Goal: Task Accomplishment & Management: Use online tool/utility

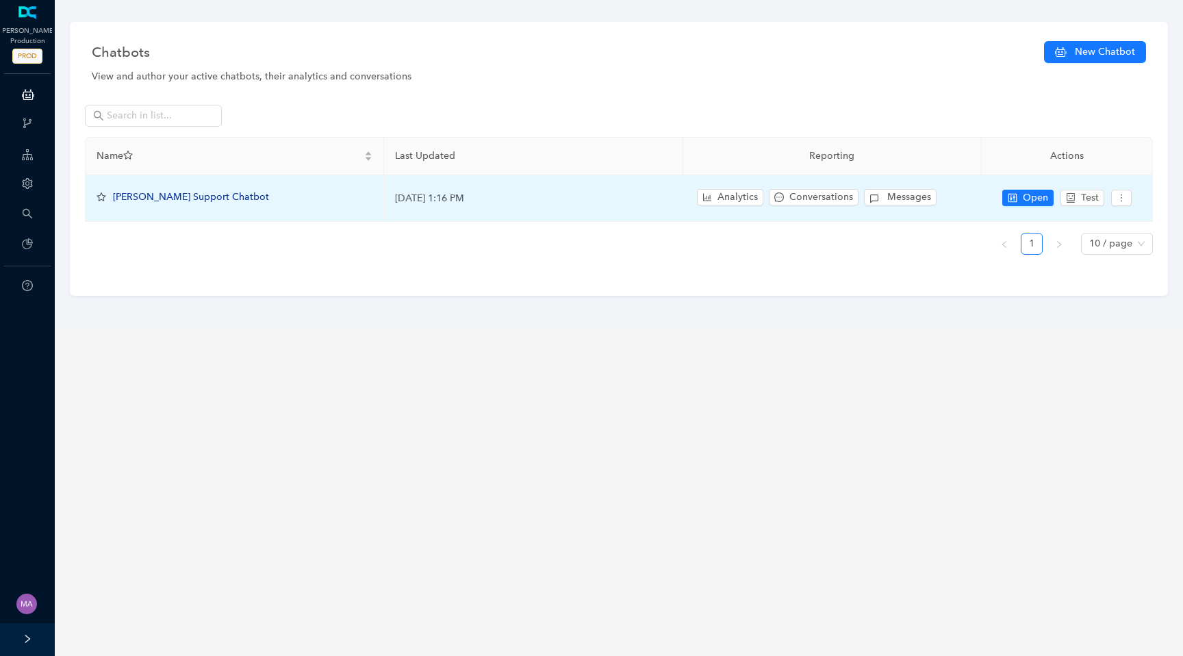
click at [201, 202] on span "[PERSON_NAME] Support Chatbot" at bounding box center [191, 197] width 156 height 12
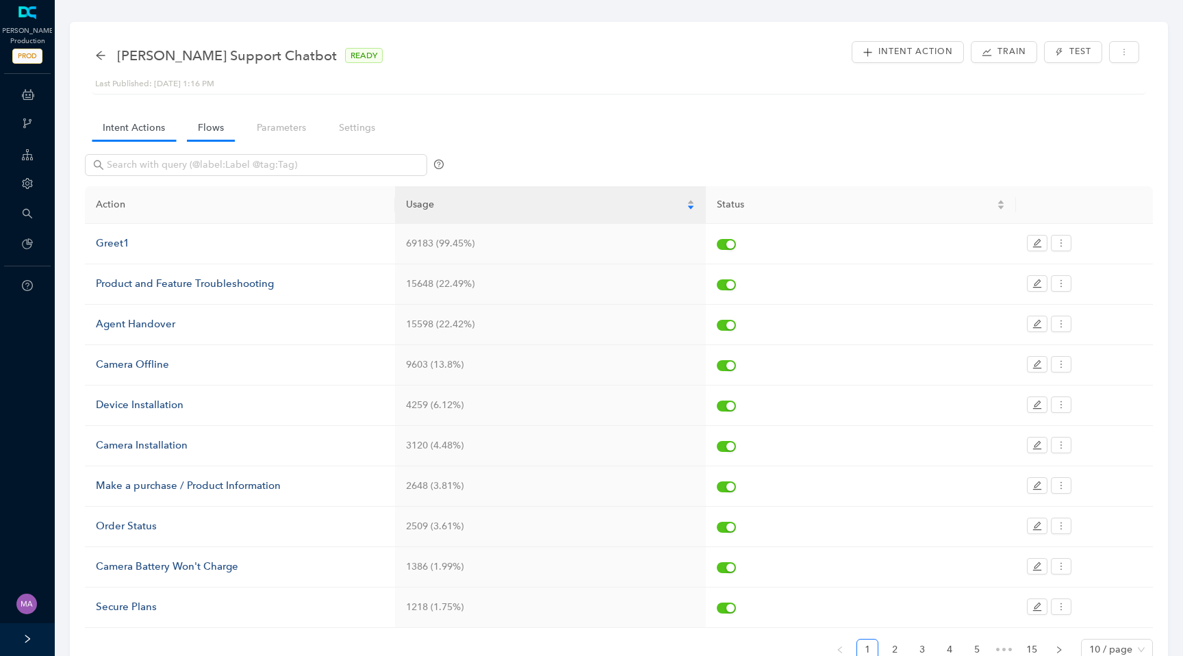
click at [209, 135] on link "Flows" at bounding box center [211, 127] width 48 height 25
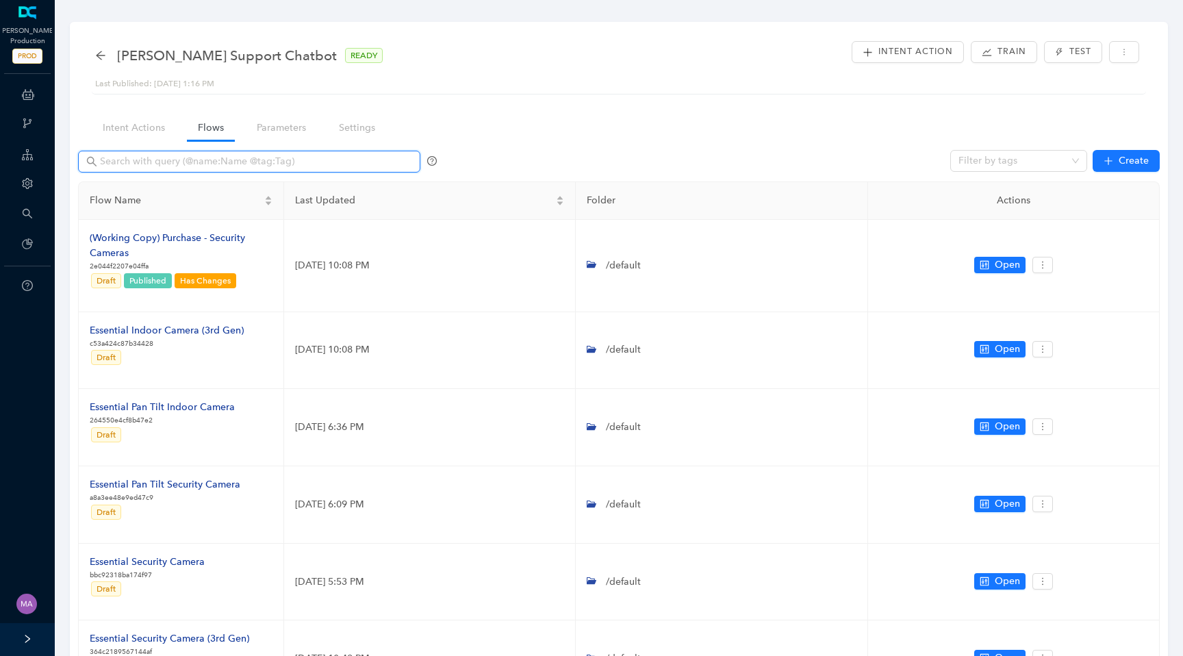
click at [196, 163] on input "text" at bounding box center [250, 161] width 301 height 15
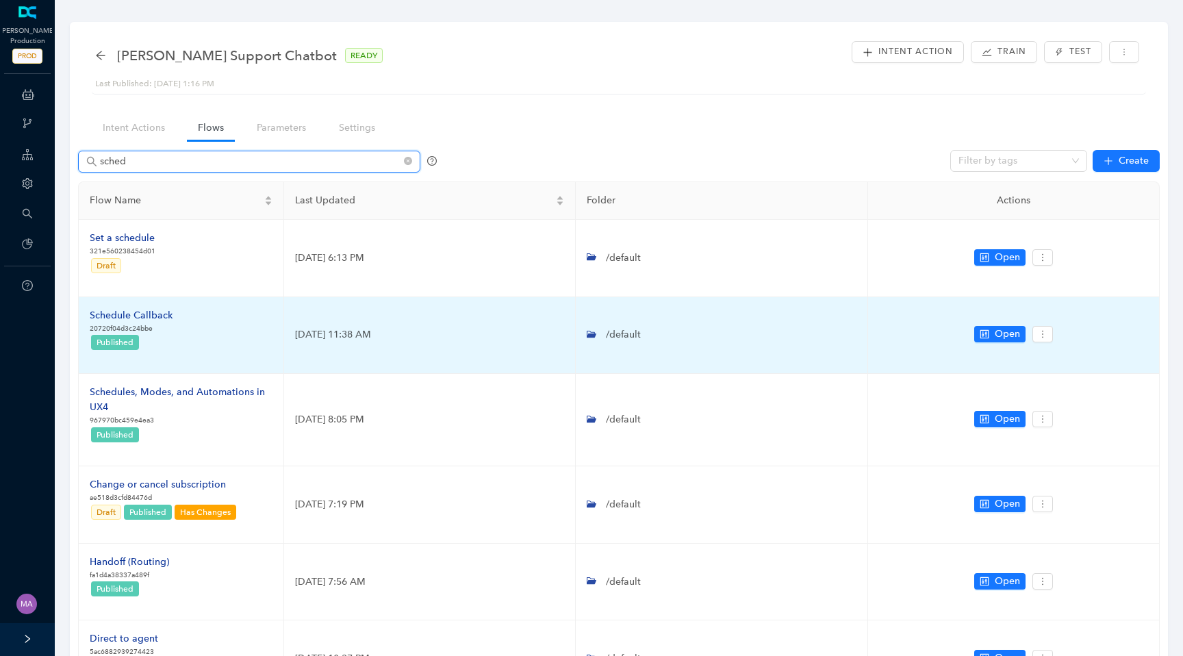
type input "sched"
click at [153, 314] on div "Schedule Callback" at bounding box center [131, 315] width 83 height 15
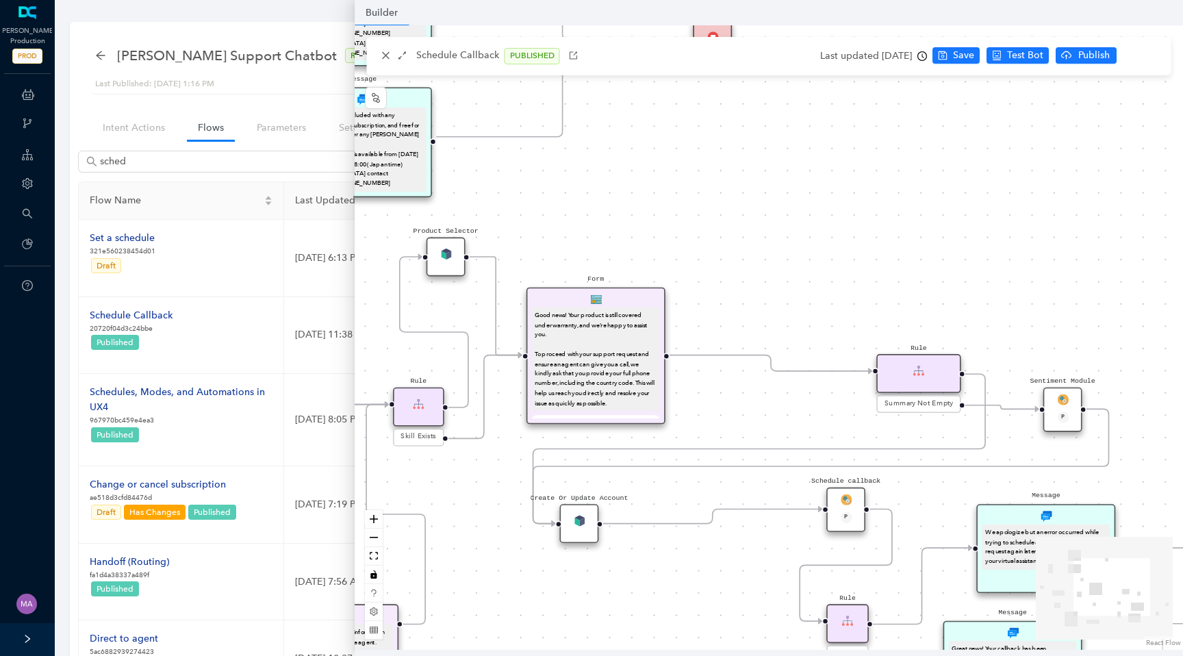
drag, startPoint x: 865, startPoint y: 305, endPoint x: 854, endPoint y: 173, distance: 132.0
click at [856, 172] on div "End Let me know if you have any other questions I can help with Form I just nee…" at bounding box center [769, 337] width 828 height 624
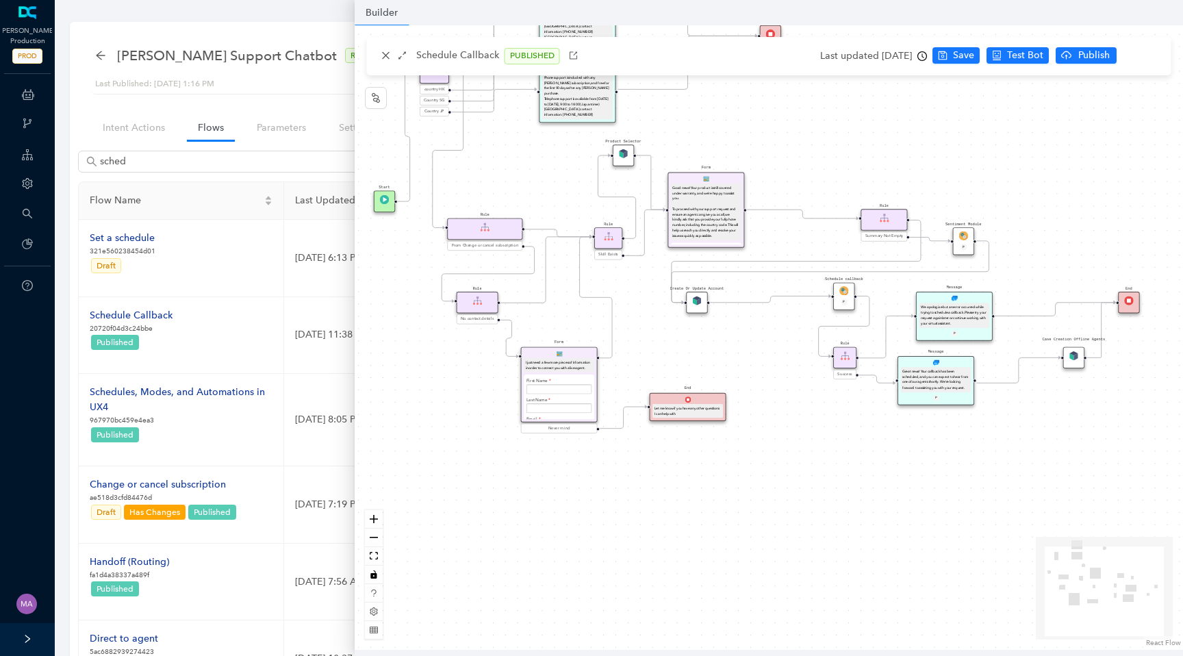
drag, startPoint x: 848, startPoint y: 440, endPoint x: 728, endPoint y: 440, distance: 119.8
click at [728, 440] on div "End Let me know if you have any other questions I can help with Form I just nee…" at bounding box center [769, 337] width 828 height 624
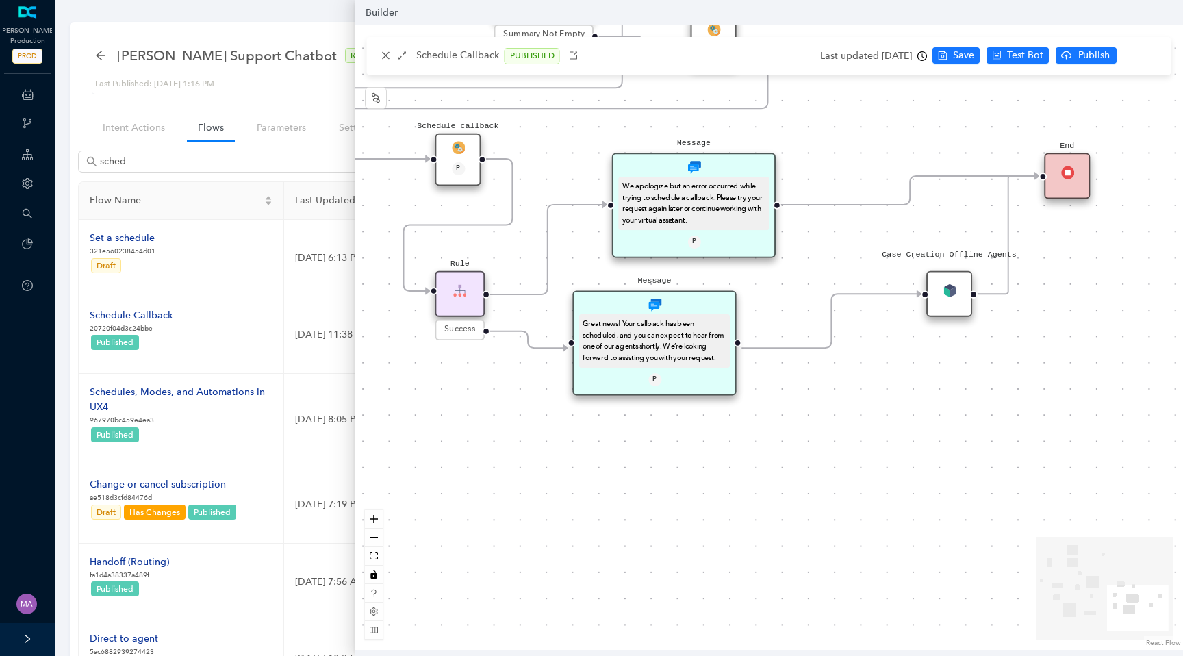
drag, startPoint x: 963, startPoint y: 424, endPoint x: 973, endPoint y: 487, distance: 63.8
click at [975, 488] on div "End Let me know if you have any other questions I can help with Form I just nee…" at bounding box center [769, 337] width 828 height 624
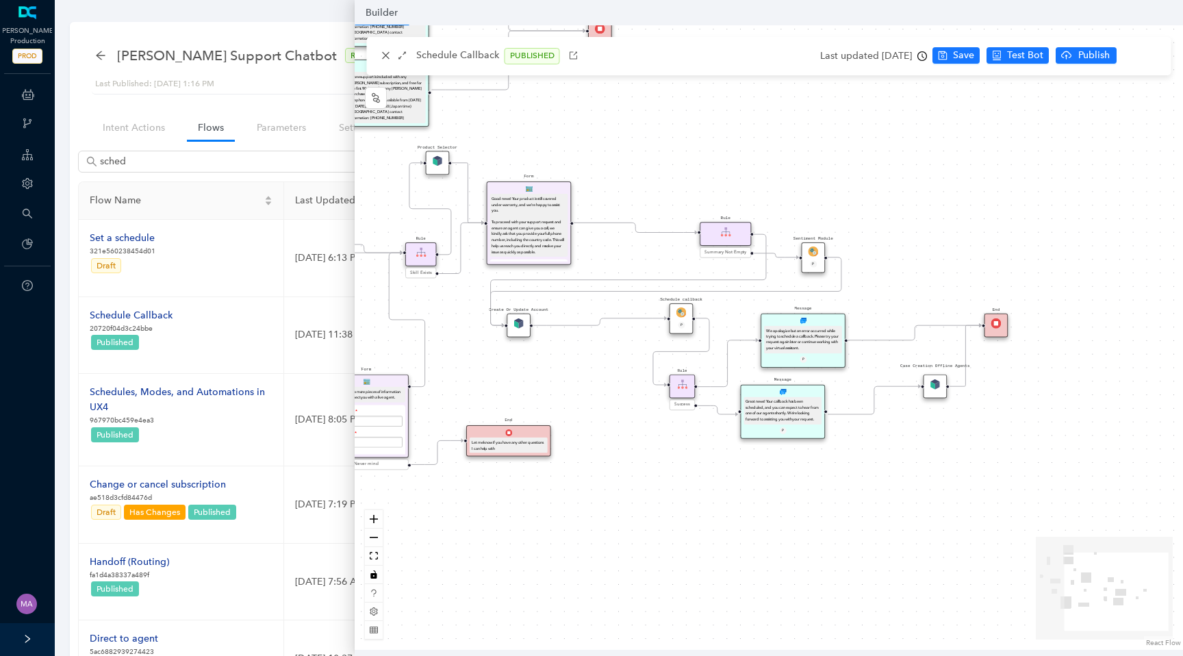
click at [682, 316] on img at bounding box center [681, 312] width 10 height 10
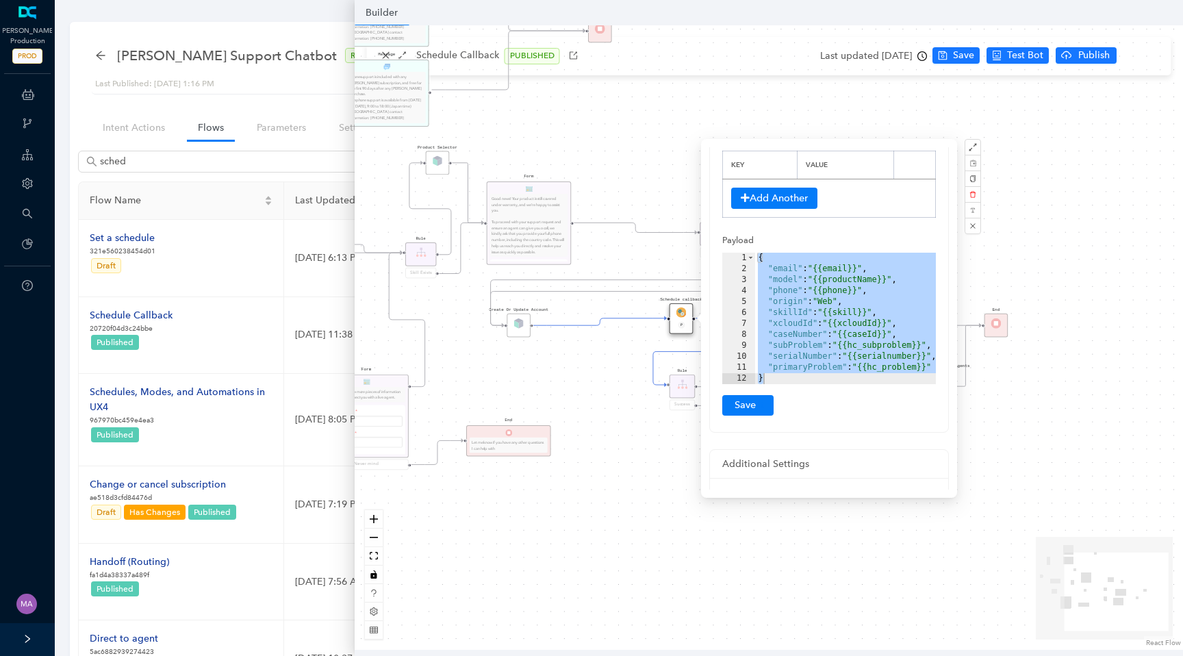
scroll to position [158, 0]
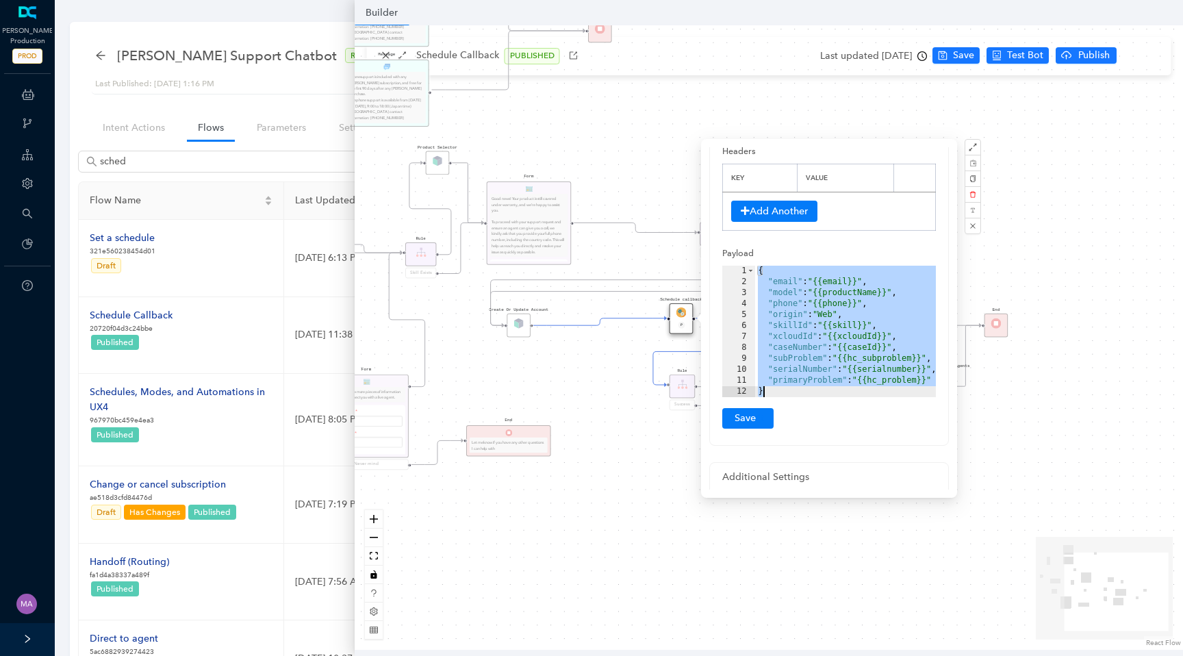
click at [814, 290] on div "{ "email" : "{{email}}" , "model" : "{{productName}}" , "phone" : "{{phone}}" ,…" at bounding box center [849, 342] width 188 height 153
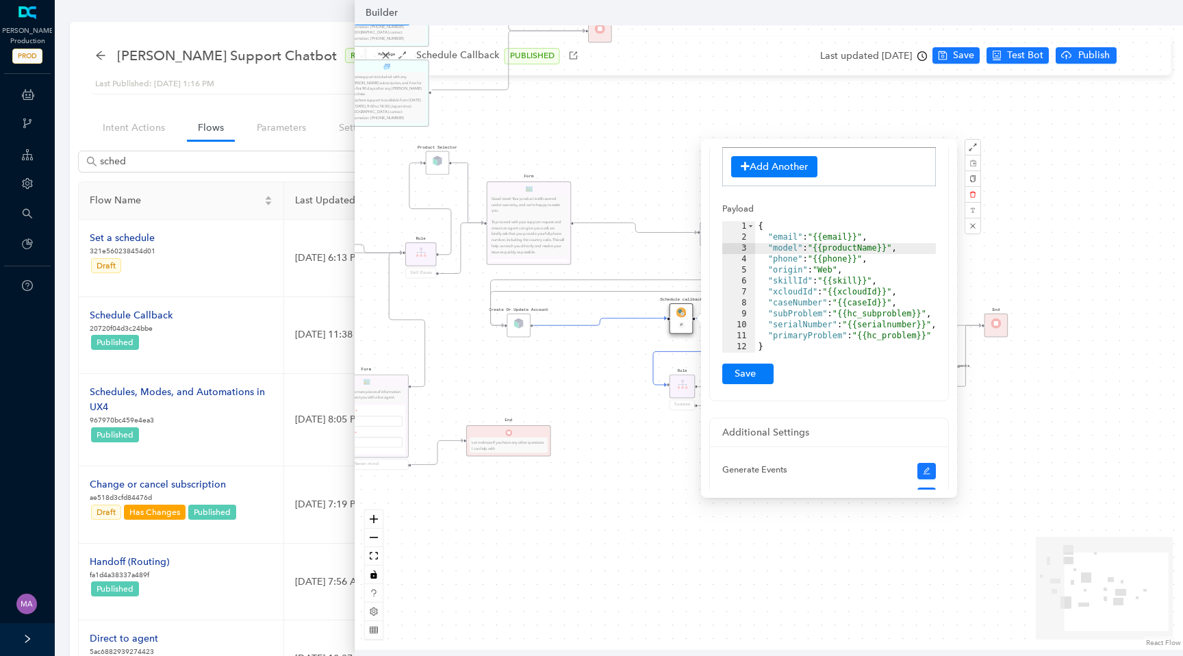
scroll to position [207, 0]
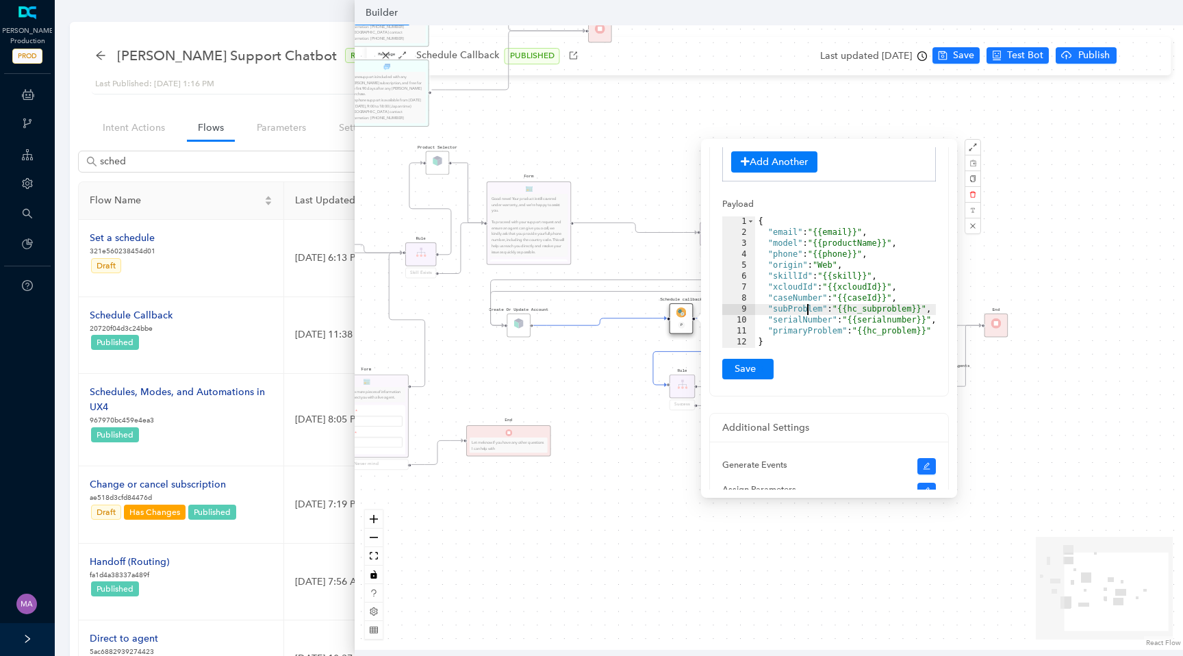
click at [809, 304] on div "{ "email" : "{{email}}" , "model" : "{{productName}}" , "phone" : "{{phone}}" ,…" at bounding box center [849, 292] width 188 height 153
click at [607, 441] on div "End Let me know if you have any other questions I can help with Form I just nee…" at bounding box center [769, 337] width 828 height 624
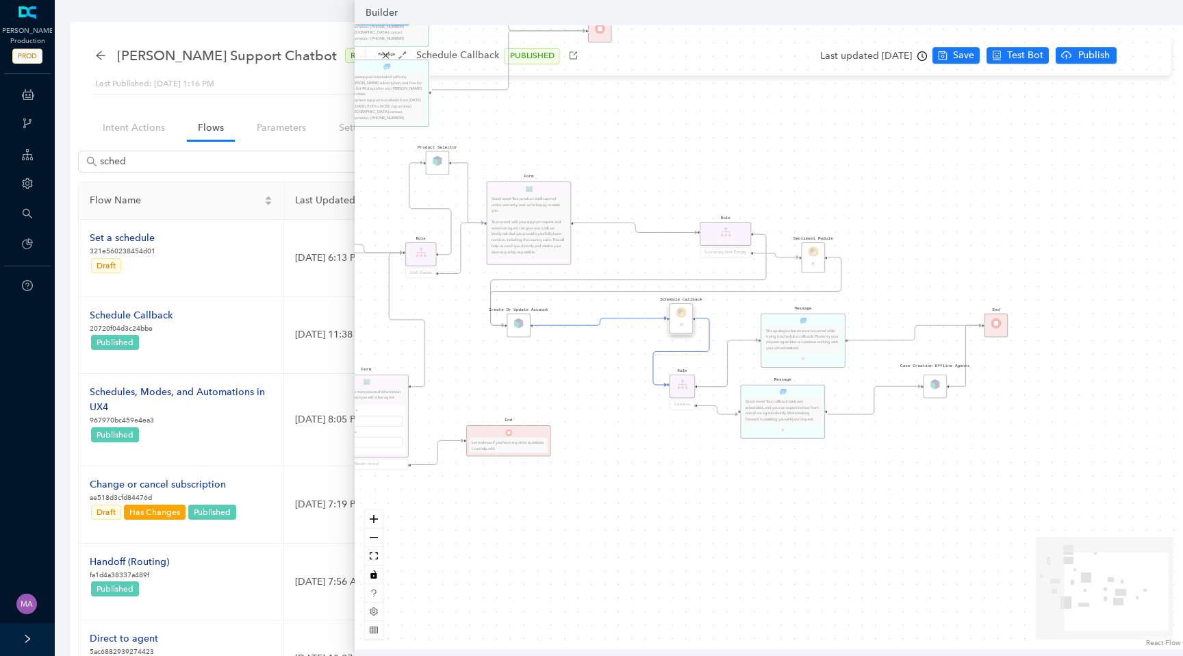
scroll to position [0, 0]
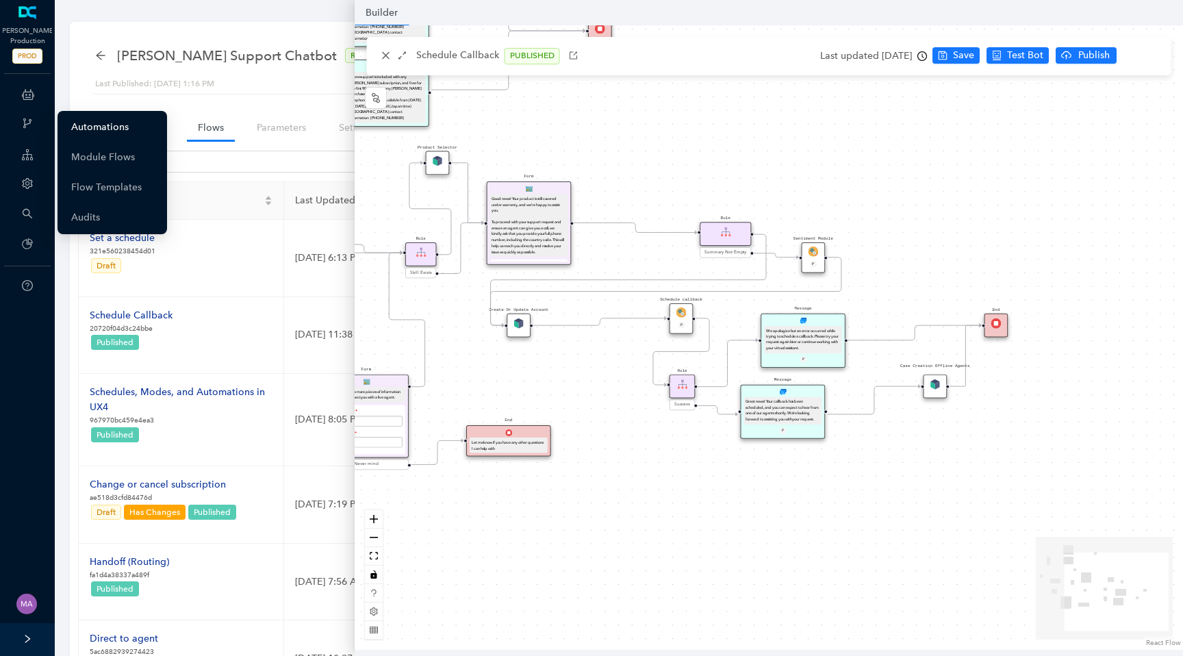
click at [71, 118] on link "Automations" at bounding box center [100, 127] width 58 height 27
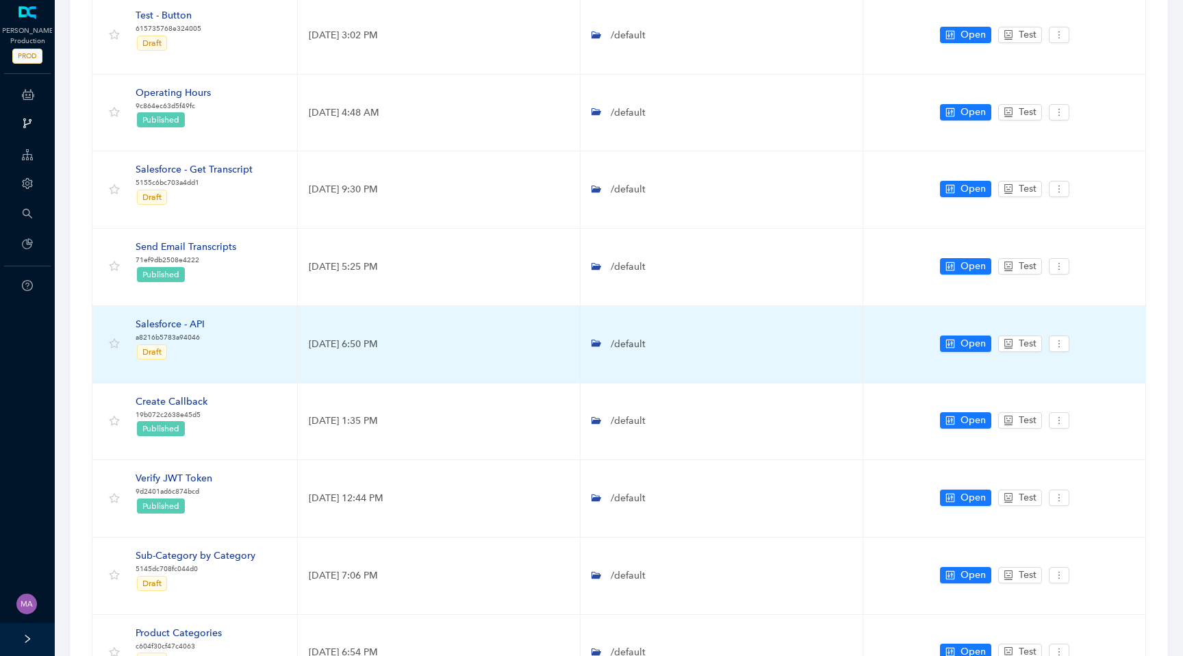
scroll to position [175, 0]
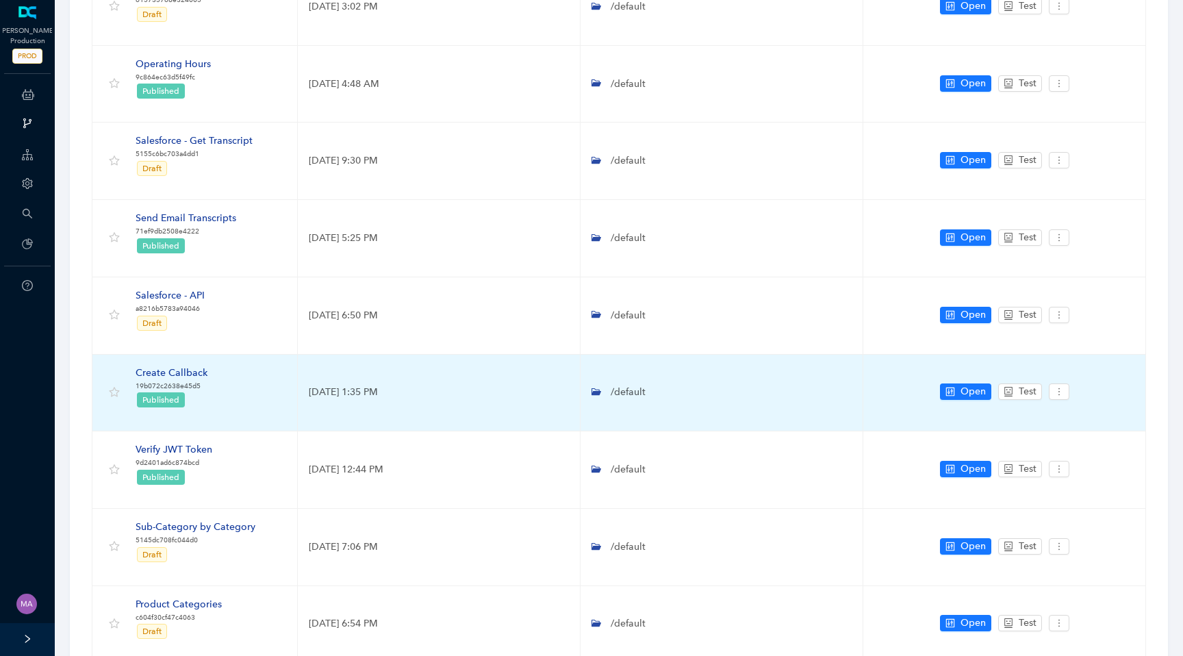
click at [185, 370] on div "Create Callback" at bounding box center [172, 373] width 72 height 15
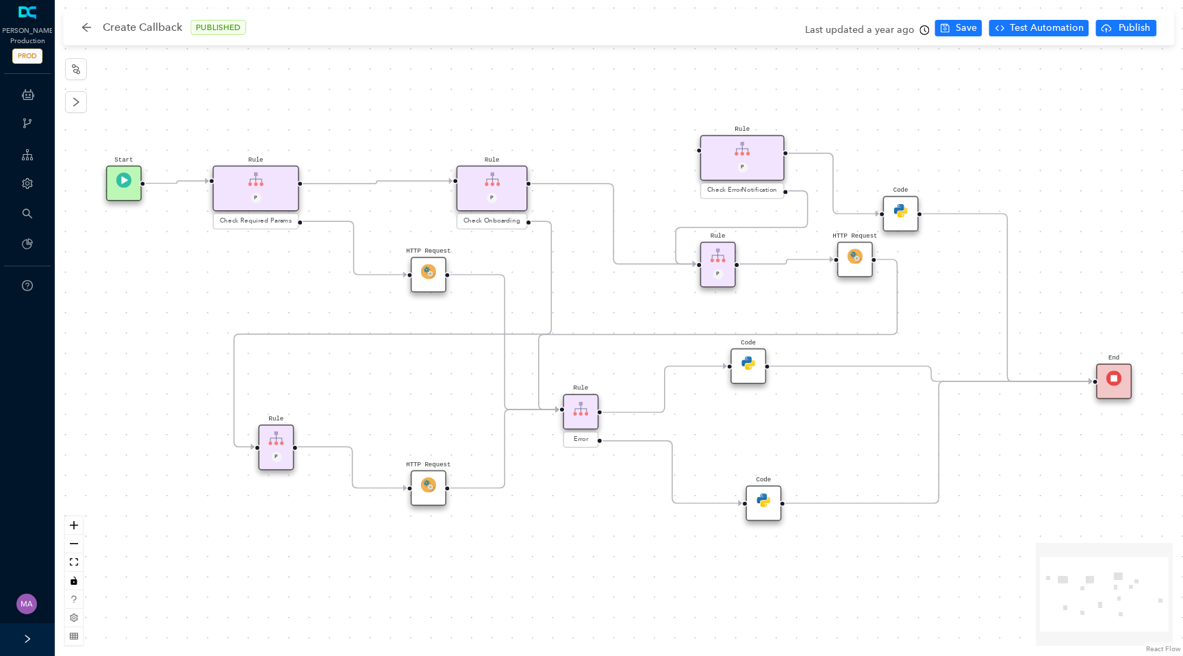
click at [421, 270] on img at bounding box center [428, 271] width 15 height 15
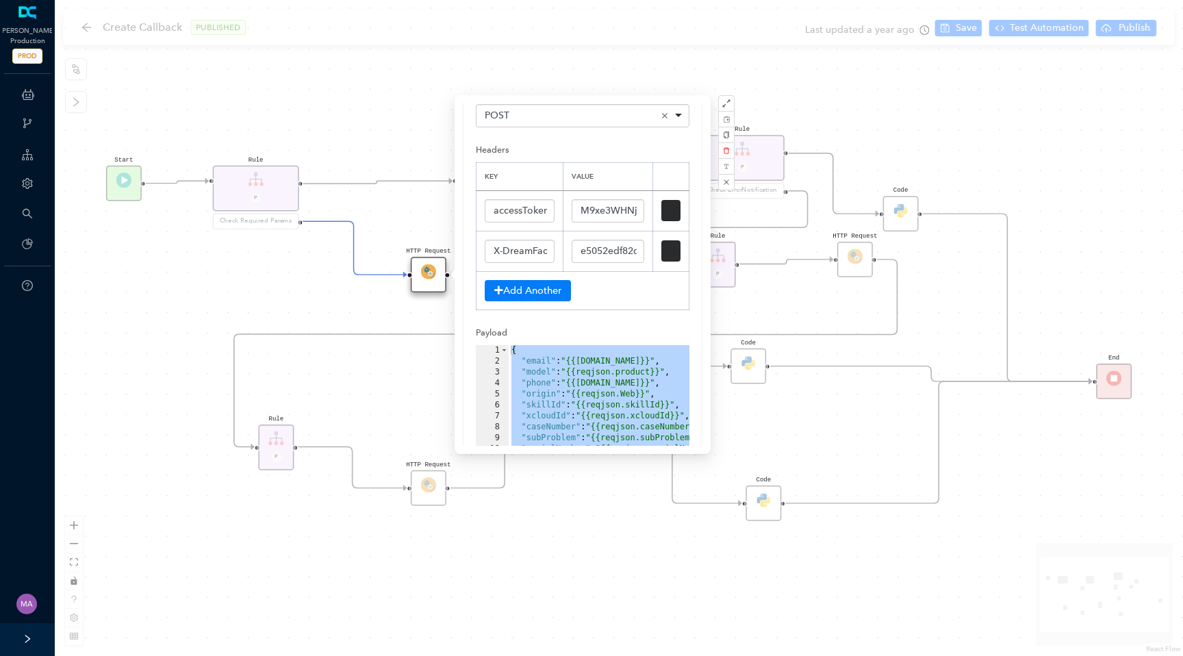
scroll to position [169, 0]
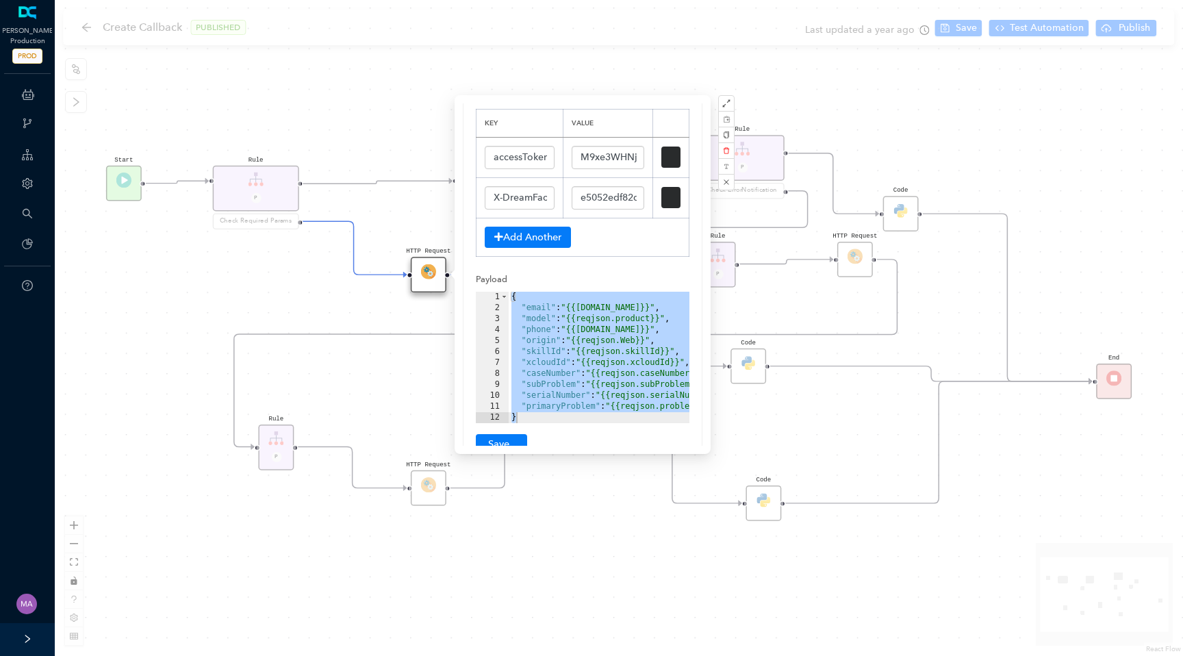
click at [552, 364] on div "{ "email" : "{{[DOMAIN_NAME]}}" , "model" : "{{reqjson.product}}" , "phone" : "…" at bounding box center [622, 368] width 227 height 153
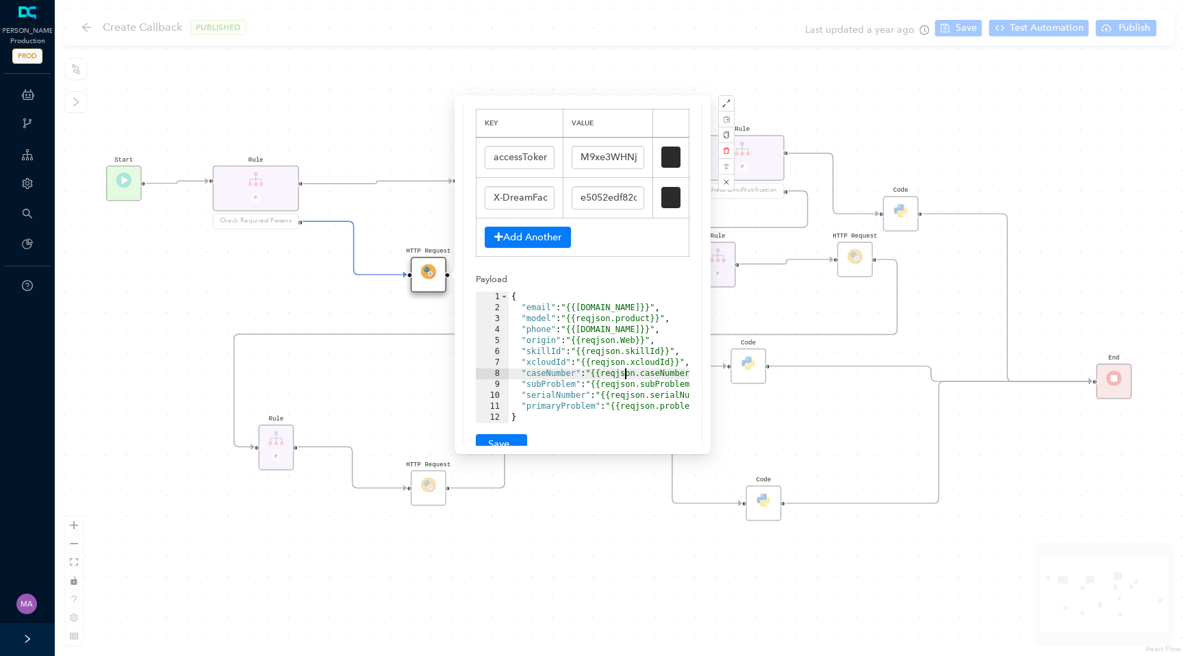
click at [624, 377] on div "{ "email" : "{{[DOMAIN_NAME]}}" , "model" : "{{reqjson.product}}" , "phone" : "…" at bounding box center [622, 368] width 227 height 153
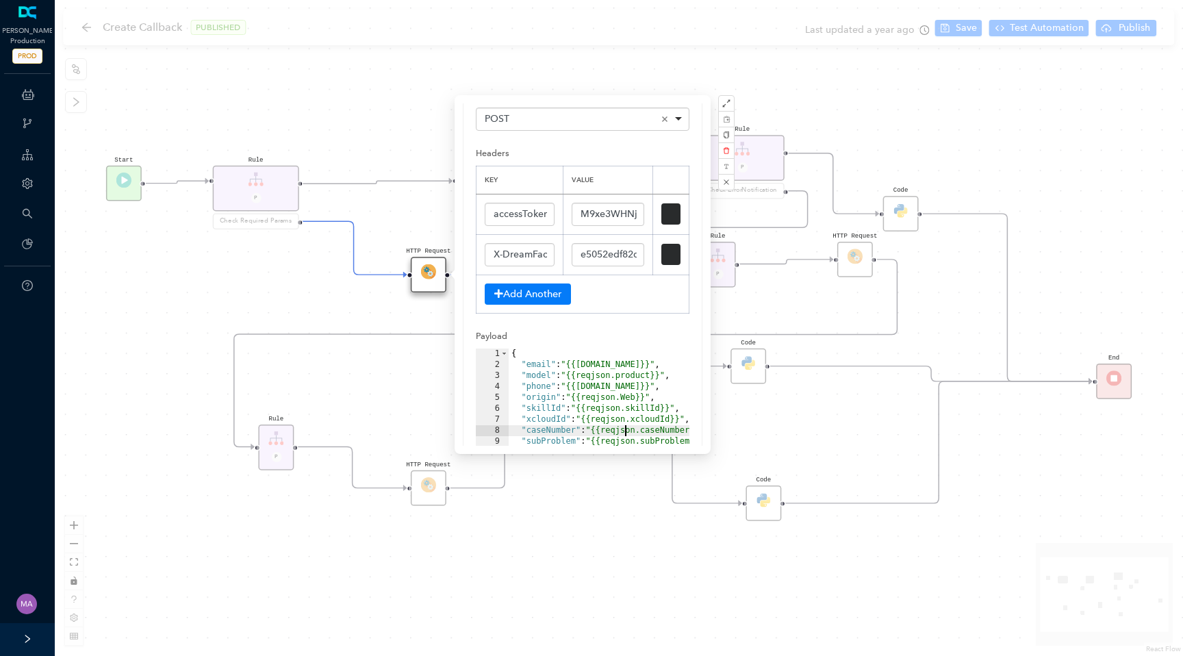
scroll to position [109, 0]
click at [967, 112] on div "HTTP Request Rule P HTTP Request Rule P Check ErrorNotification Rule P Check On…" at bounding box center [619, 328] width 1128 height 656
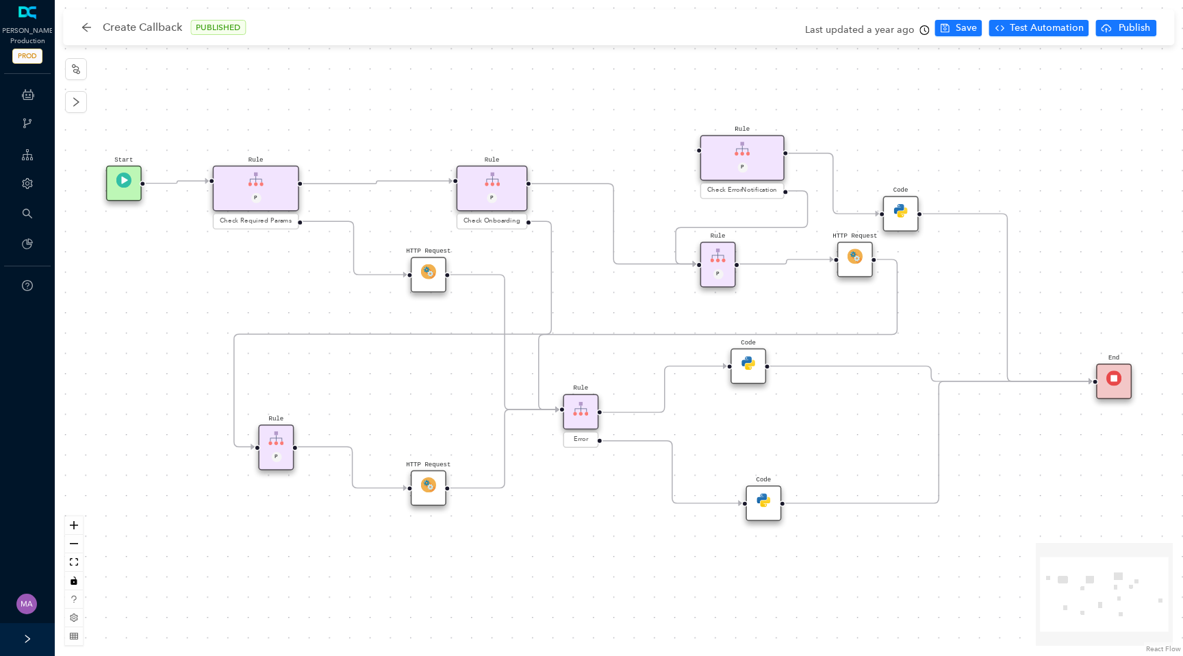
scroll to position [0, 0]
click at [1034, 31] on span "Test Automation" at bounding box center [1047, 28] width 74 height 15
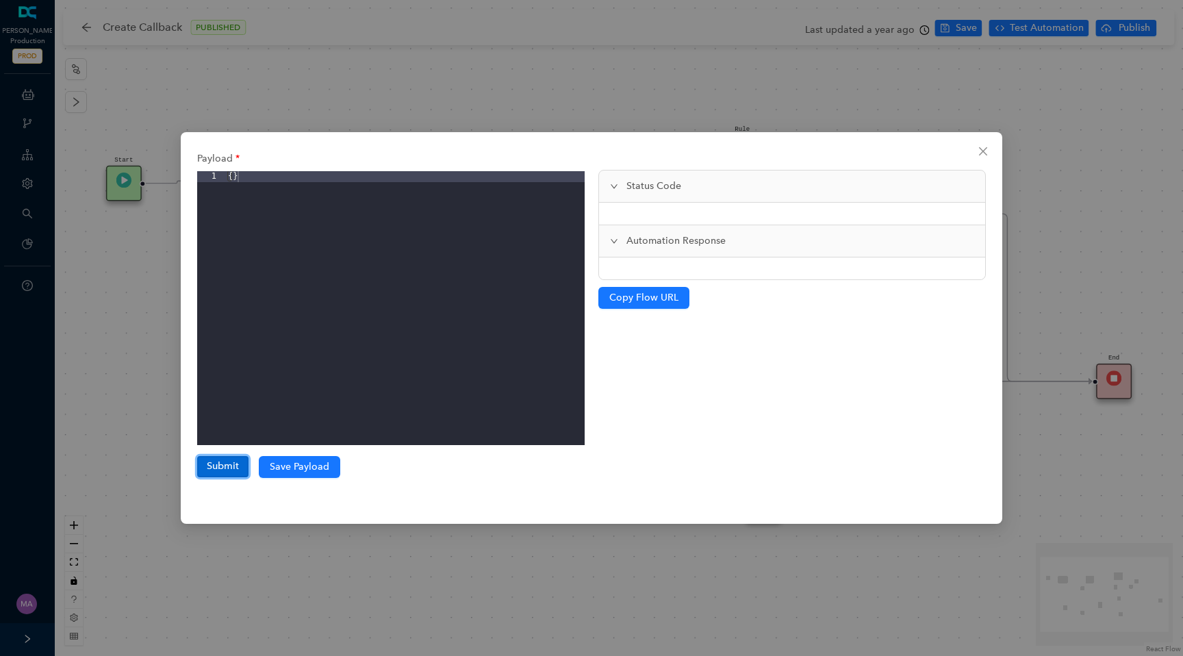
click at [232, 467] on button "Submit" at bounding box center [222, 466] width 51 height 21
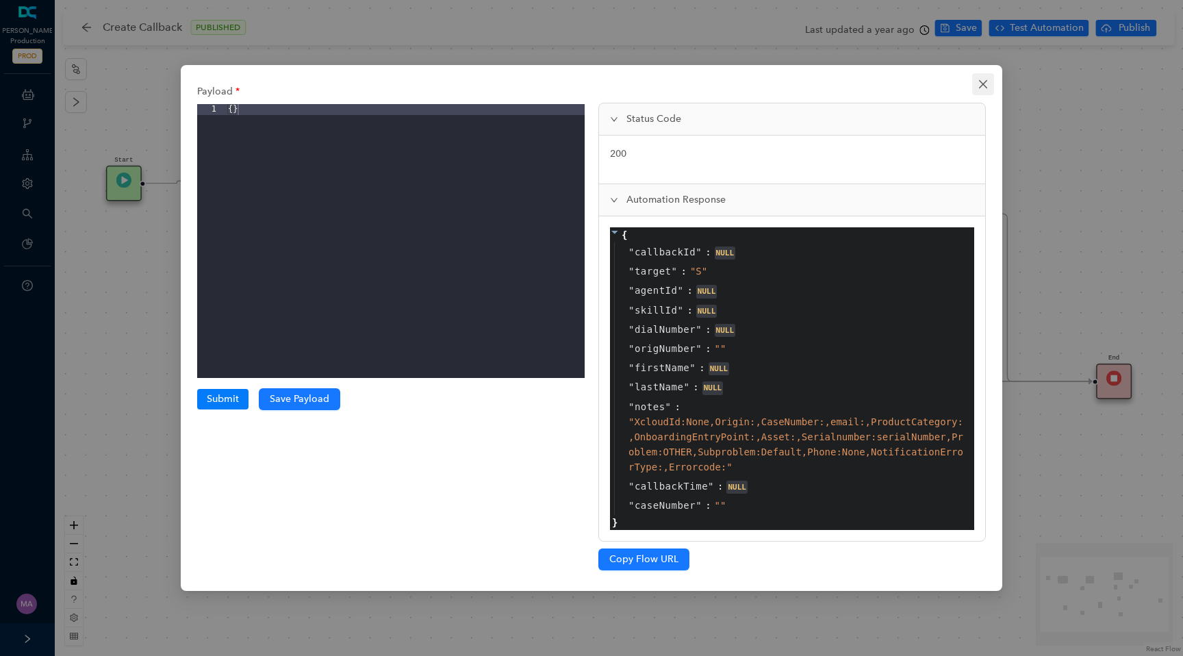
click at [980, 86] on icon "close" at bounding box center [983, 84] width 11 height 11
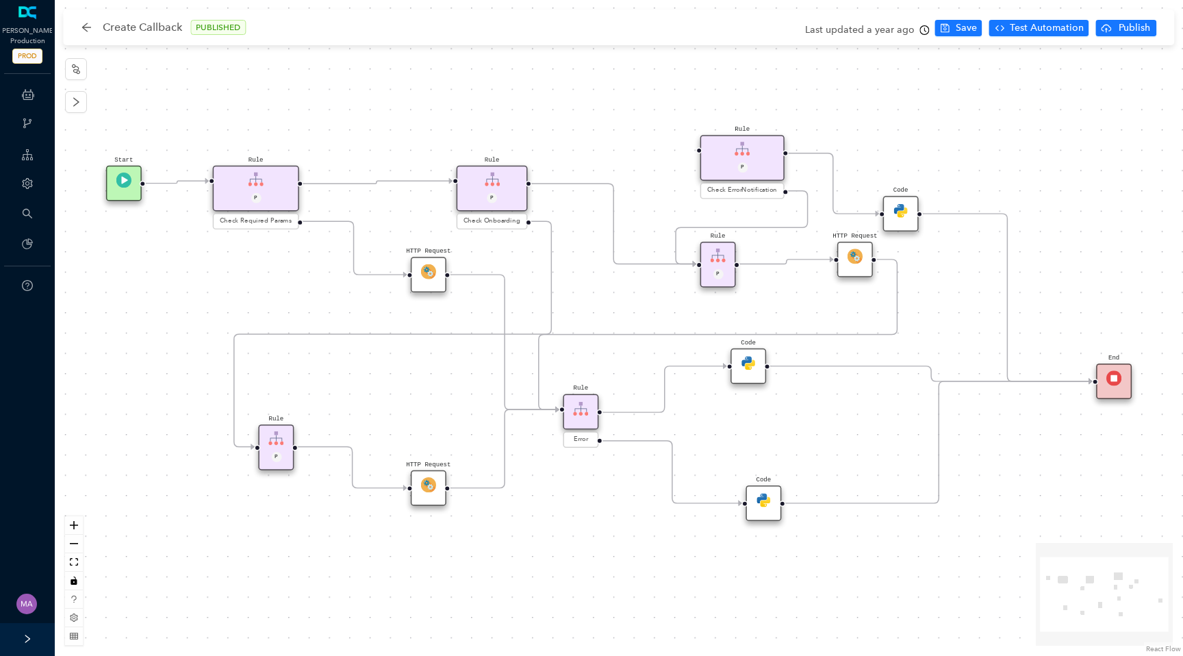
click at [426, 272] on img at bounding box center [428, 271] width 15 height 15
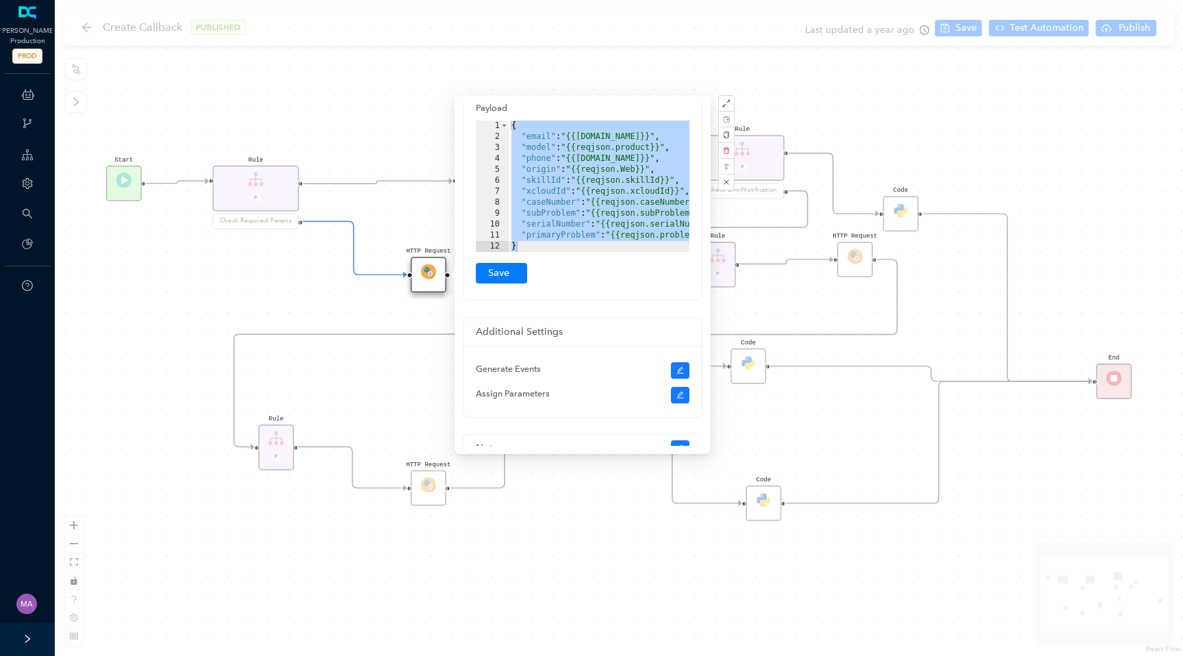
scroll to position [249, 0]
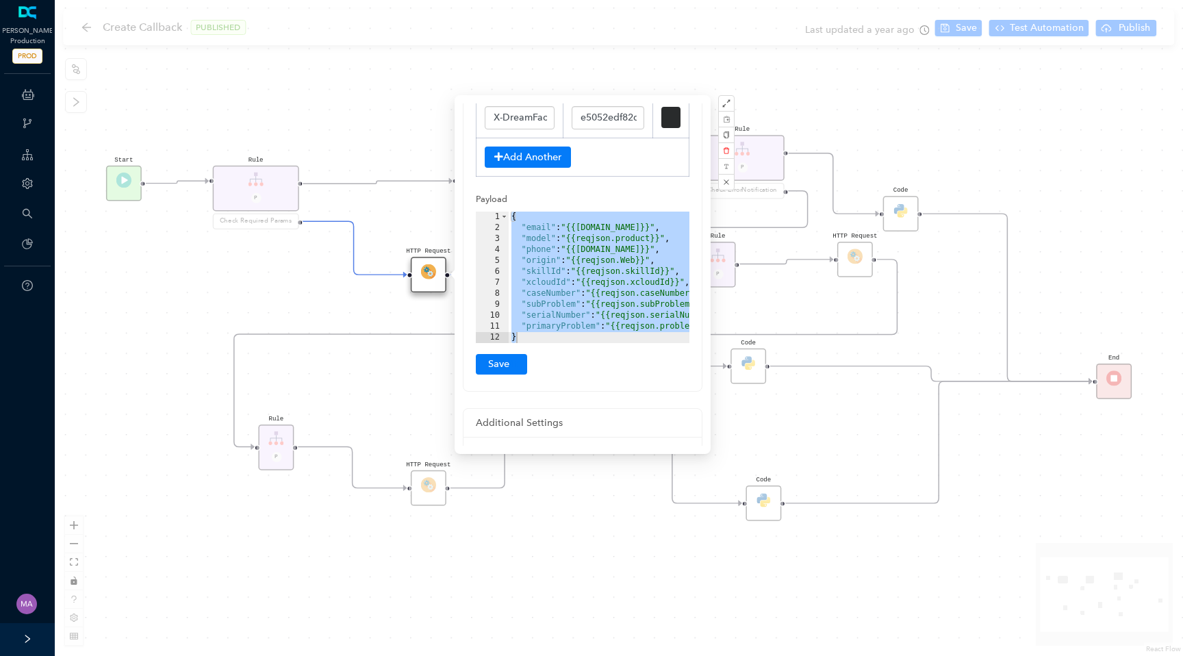
click at [596, 259] on div "{ "email" : "{{[DOMAIN_NAME]}}" , "model" : "{{reqjson.product}}" , "phone" : "…" at bounding box center [622, 288] width 227 height 153
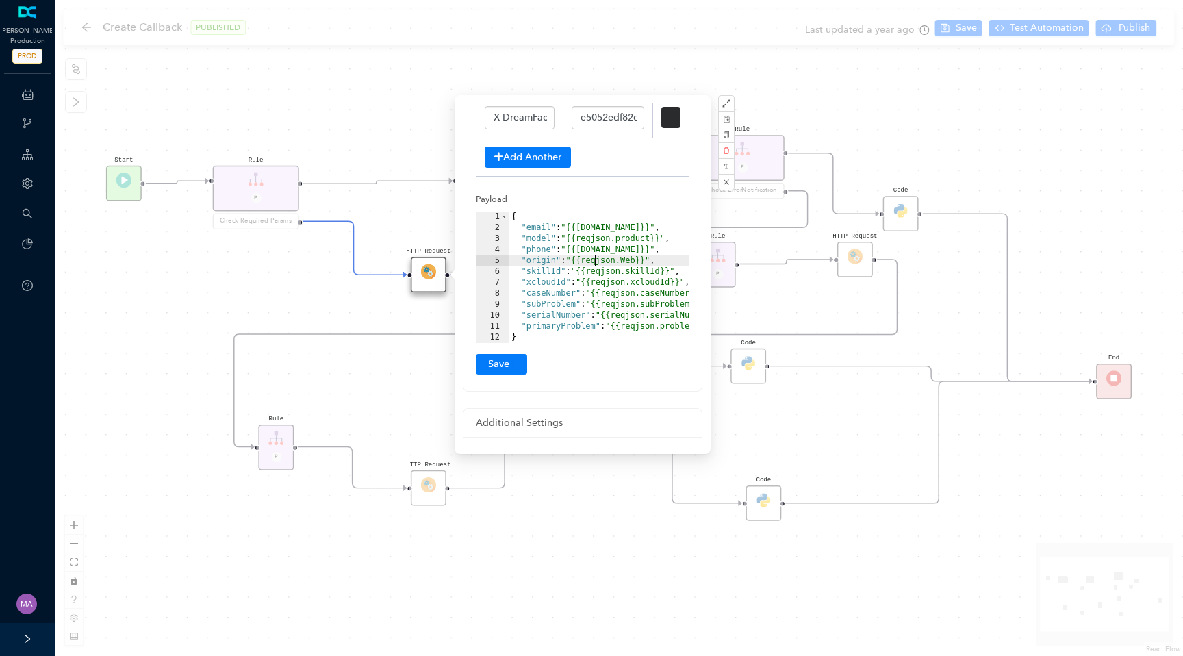
click at [596, 259] on div "{ "email" : "{{[DOMAIN_NAME]}}" , "model" : "{{reqjson.product}}" , "phone" : "…" at bounding box center [622, 288] width 227 height 153
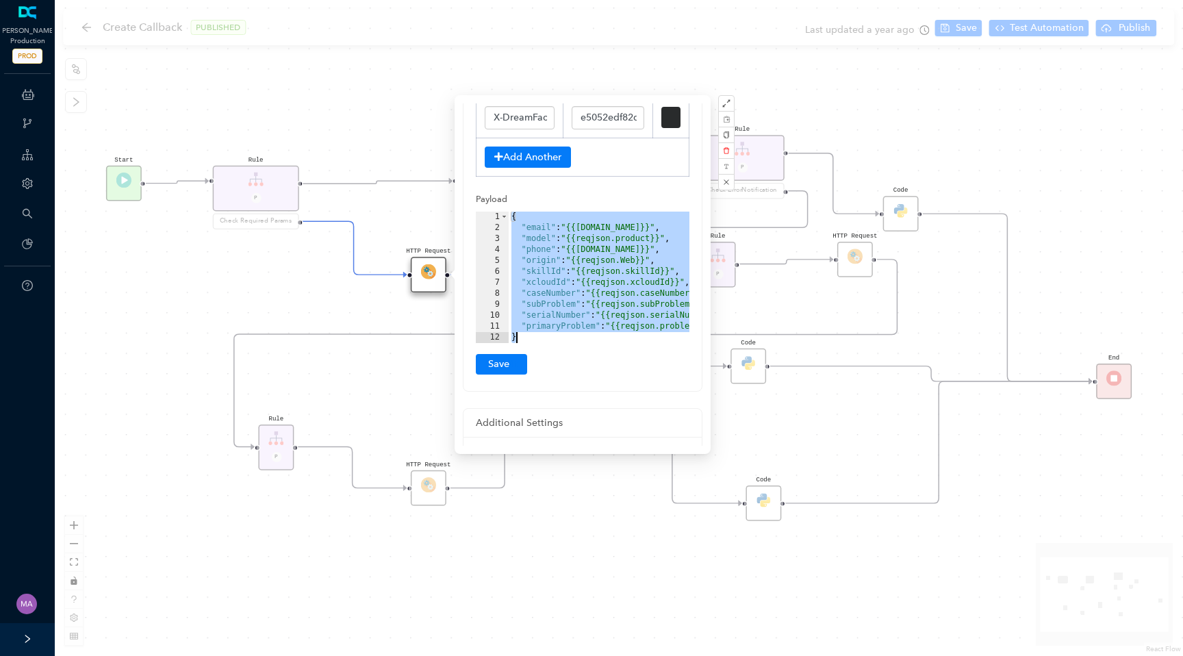
click at [927, 51] on div "HTTP Request Rule P HTTP Request Rule P Check ErrorNotification Rule P Check On…" at bounding box center [619, 328] width 1128 height 656
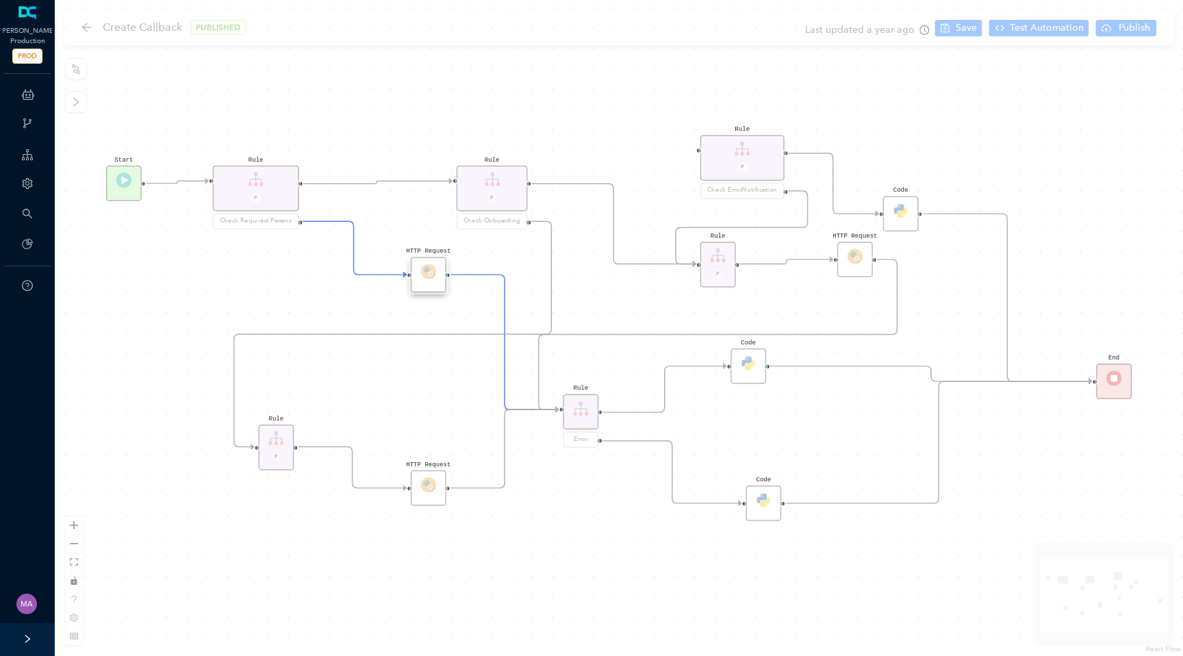
scroll to position [0, 0]
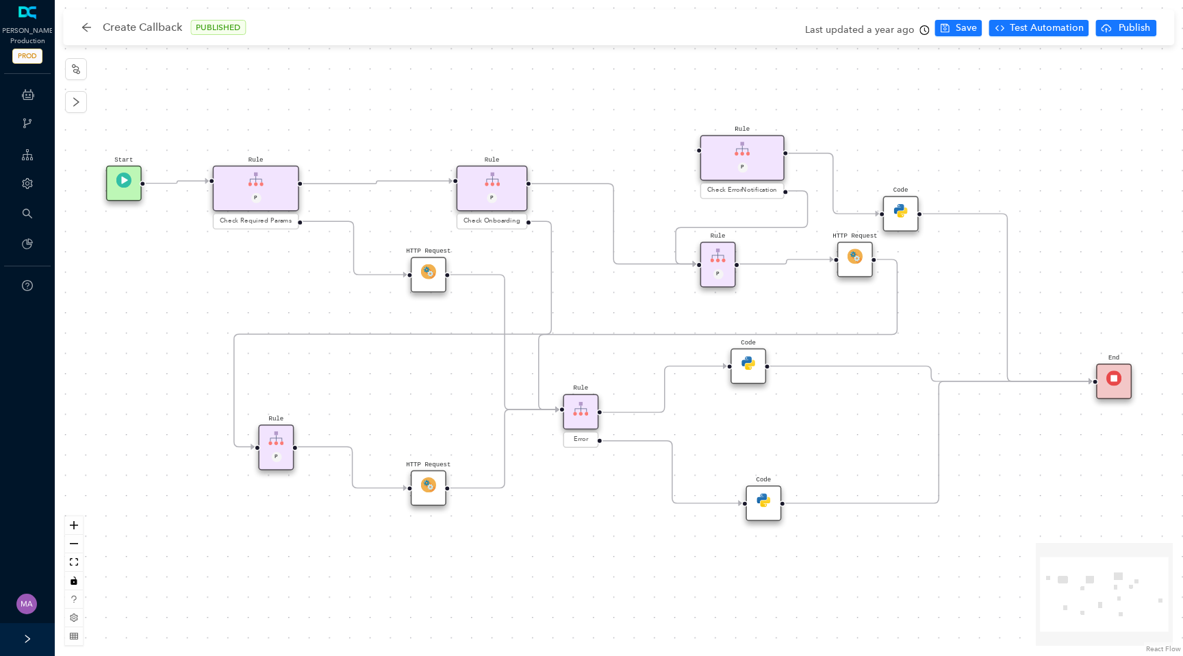
click at [926, 27] on icon "clock-circle" at bounding box center [925, 30] width 10 height 10
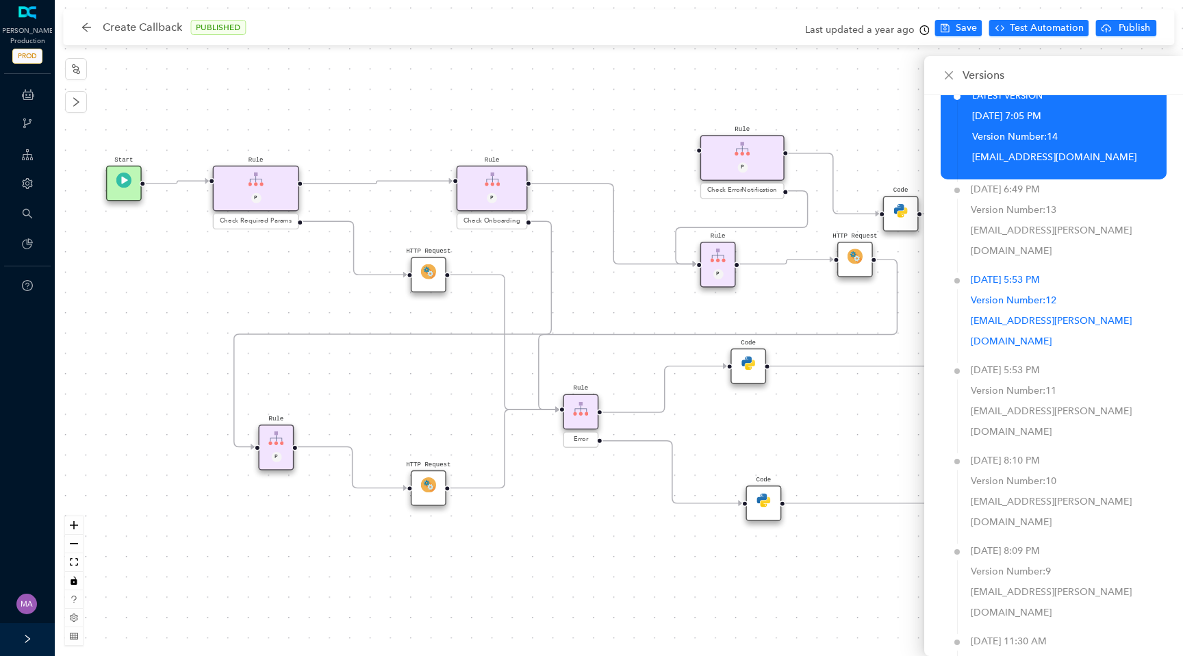
scroll to position [37, 0]
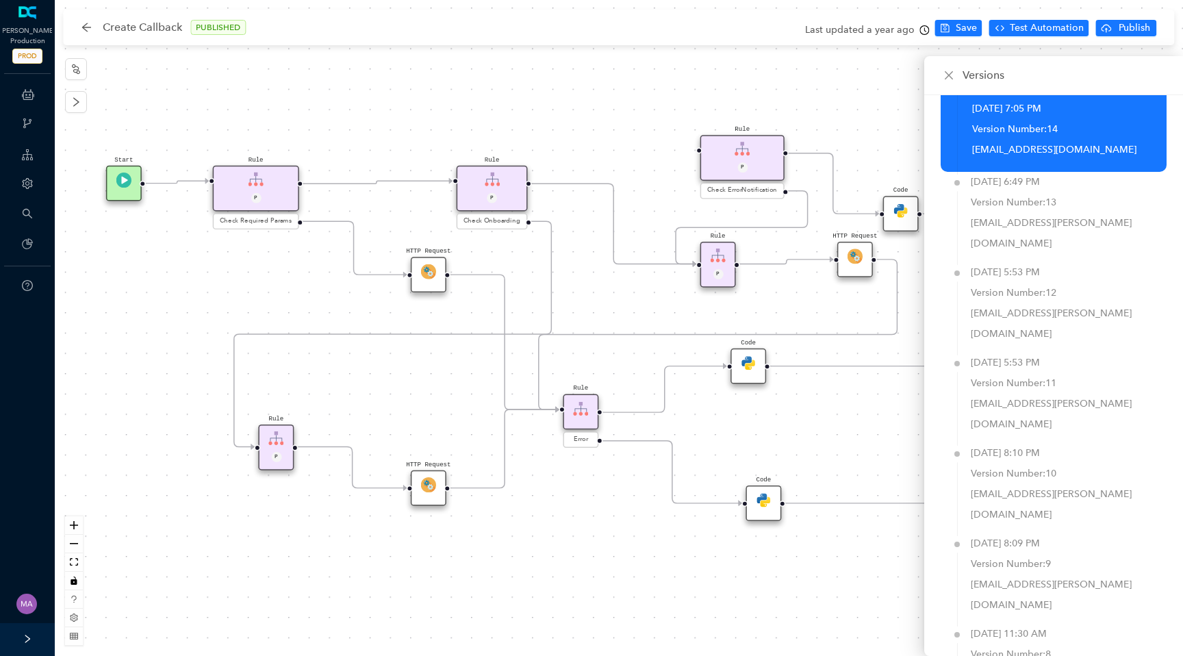
click at [843, 112] on div "HTTP Request Rule P HTTP Request Rule P Check ErrorNotification Rule P Check On…" at bounding box center [619, 328] width 1128 height 656
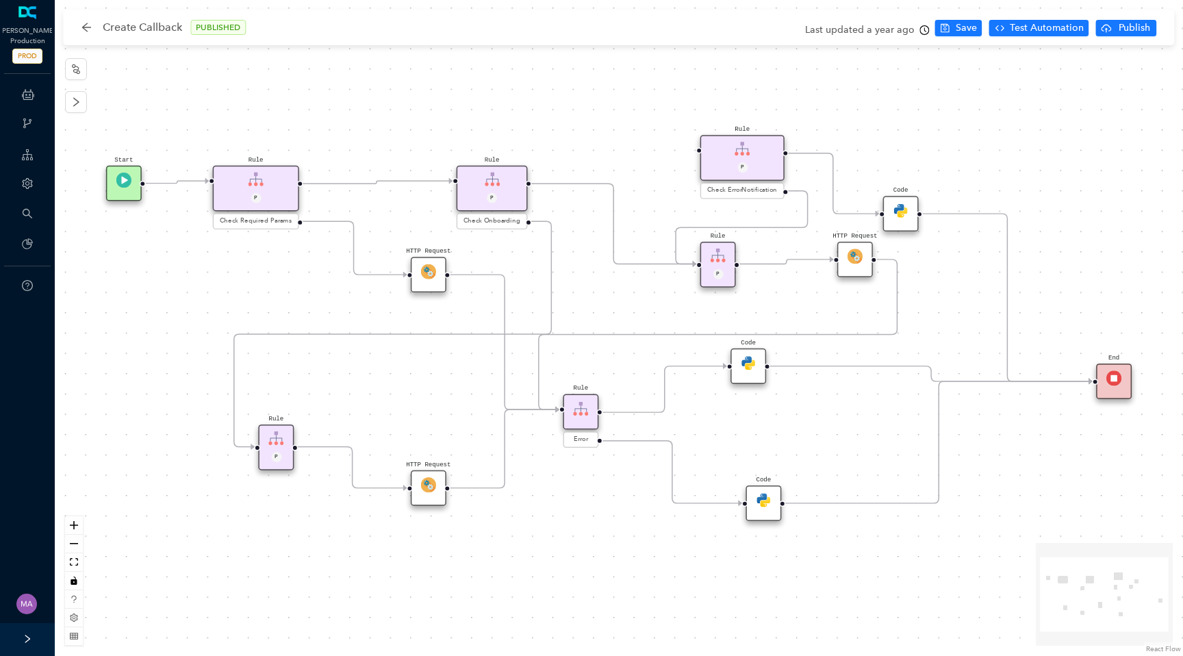
click at [922, 28] on icon "clock-circle" at bounding box center [925, 30] width 10 height 10
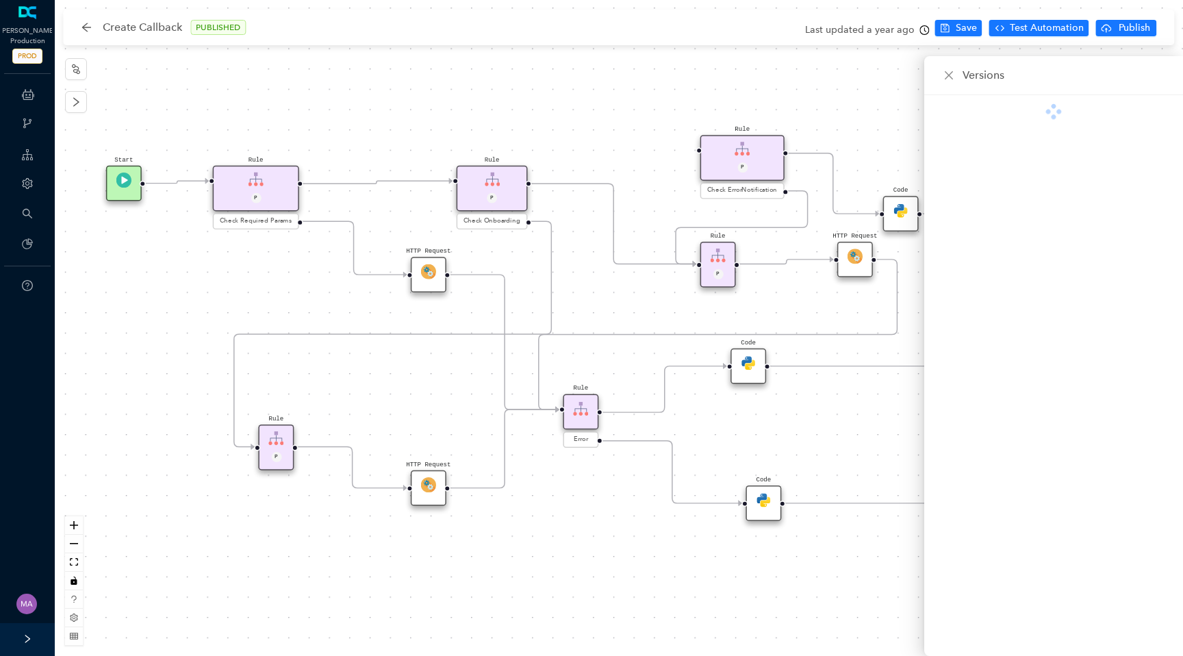
scroll to position [0, 0]
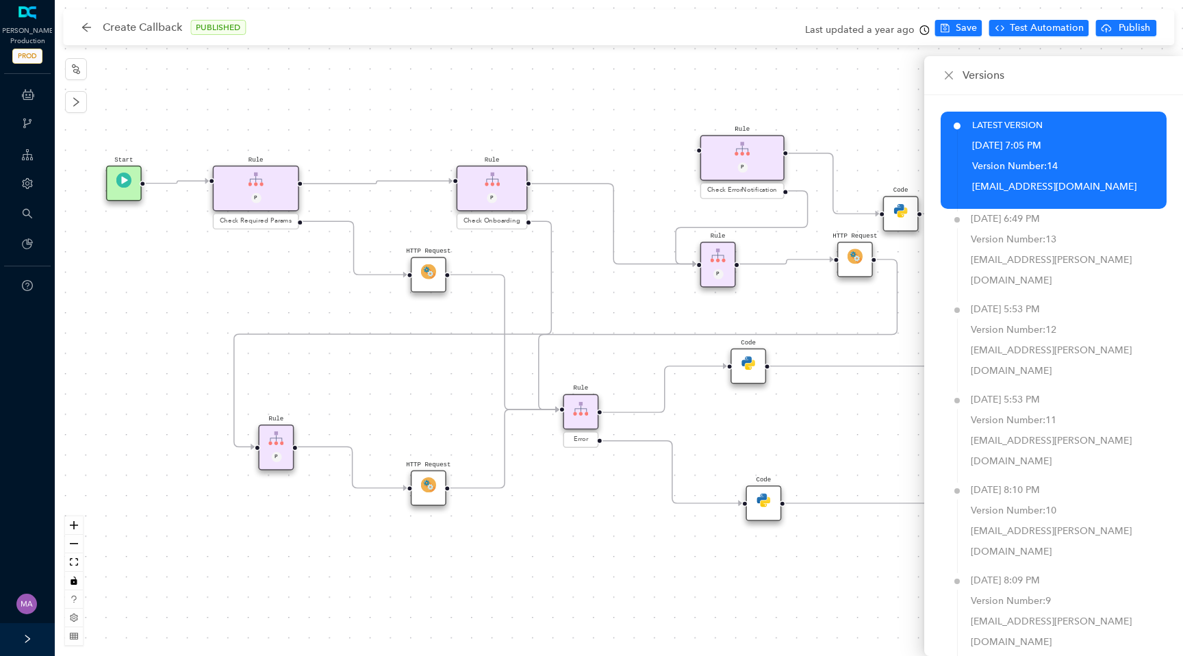
click at [553, 81] on div "HTTP Request Rule P HTTP Request Rule P Check ErrorNotification Rule P Check On…" at bounding box center [619, 328] width 1128 height 656
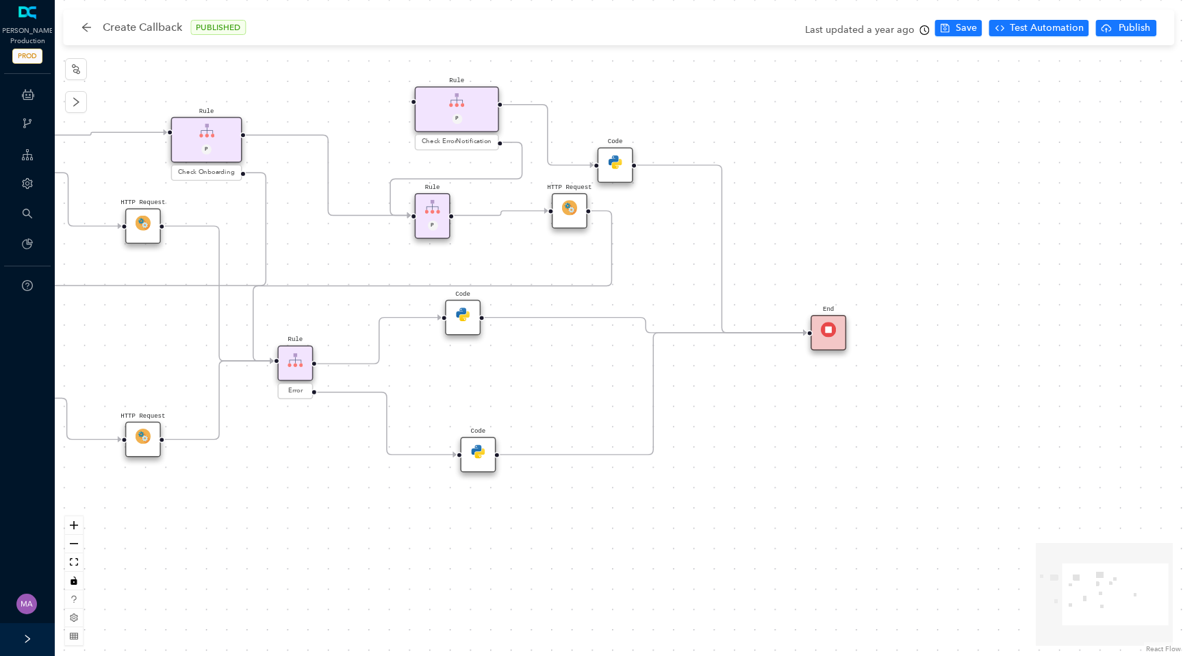
drag, startPoint x: 785, startPoint y: 427, endPoint x: 500, endPoint y: 379, distance: 289.6
click at [500, 379] on div "HTTP Request Rule P HTTP Request Rule P Check ErrorNotification Rule P Check On…" at bounding box center [619, 328] width 1128 height 656
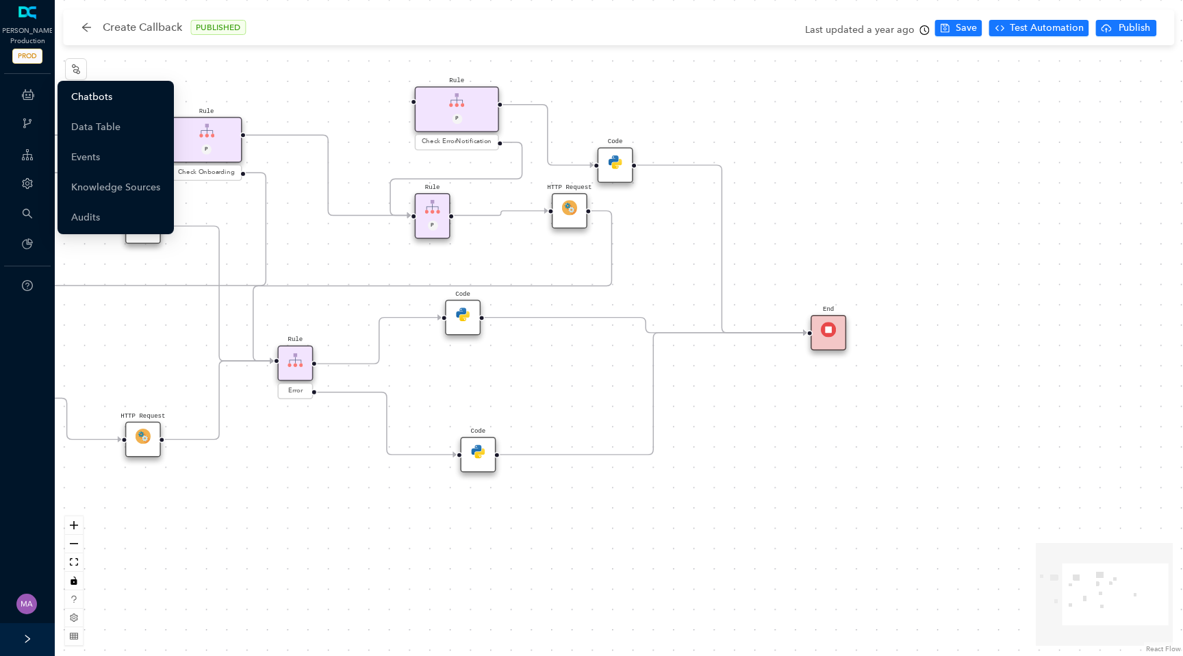
click at [81, 88] on link "Chatbots" at bounding box center [91, 97] width 41 height 27
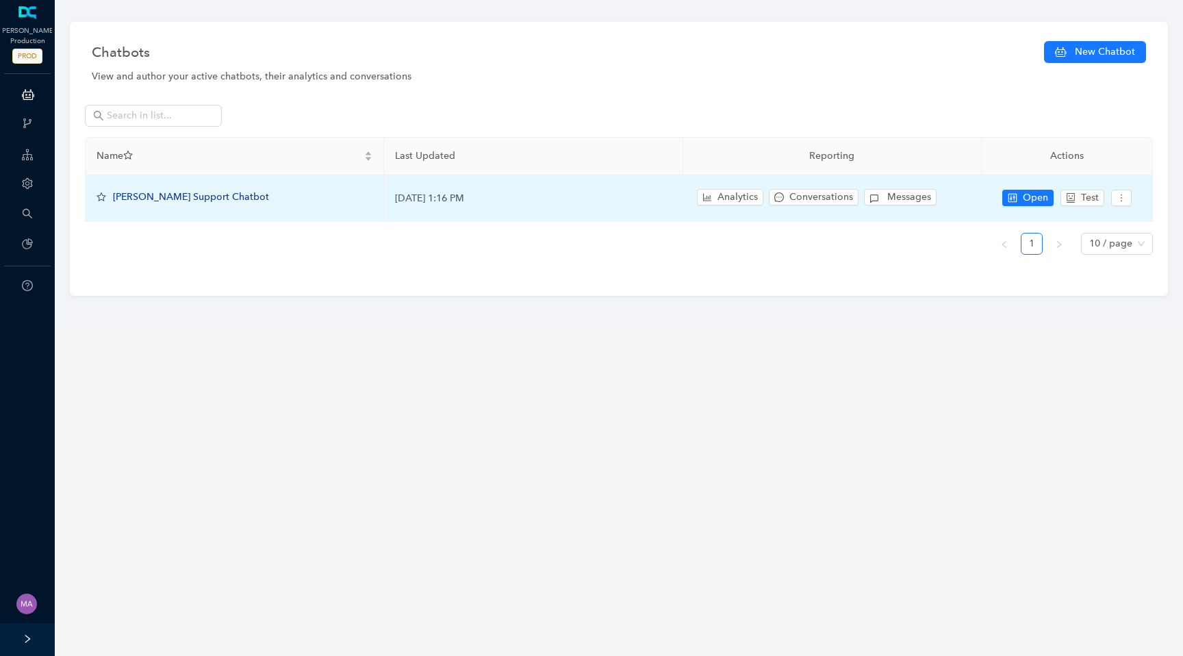
click at [162, 194] on span "[PERSON_NAME] Support Chatbot" at bounding box center [191, 197] width 156 height 12
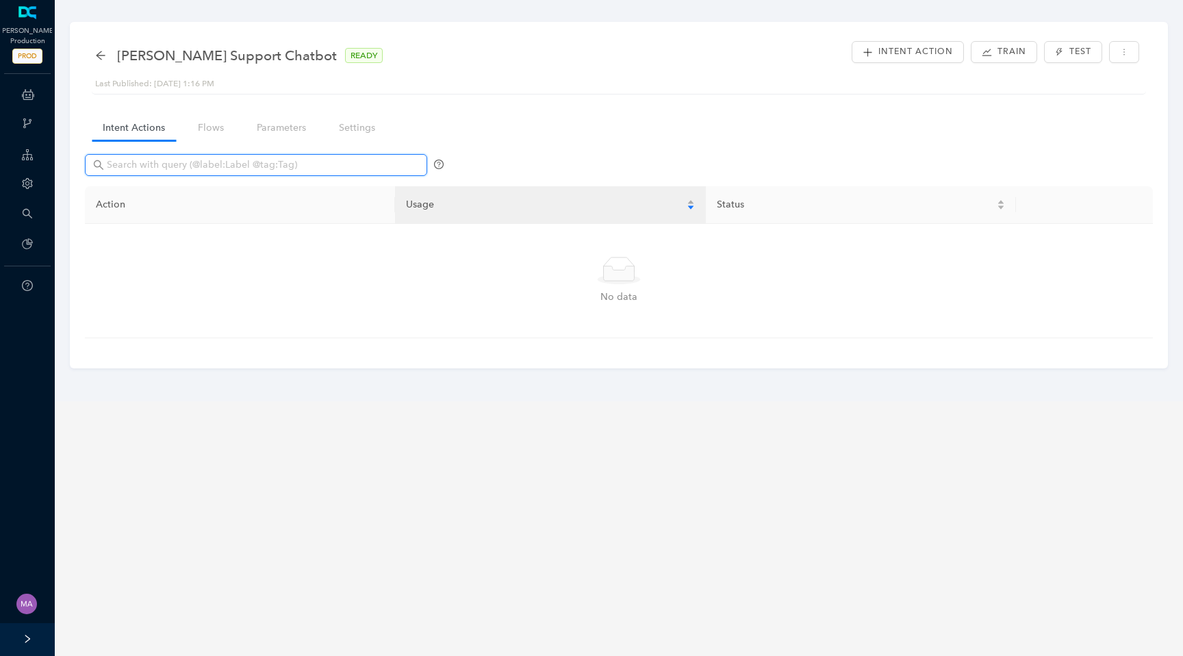
click at [175, 165] on input "text" at bounding box center [257, 164] width 301 height 15
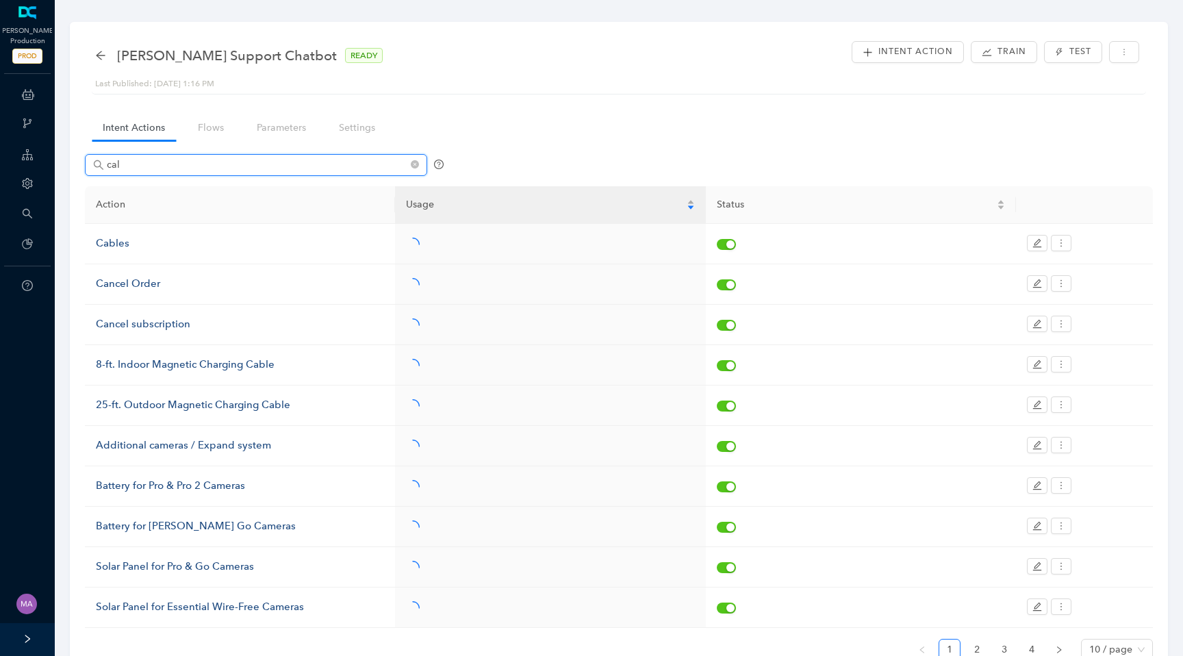
type input "call"
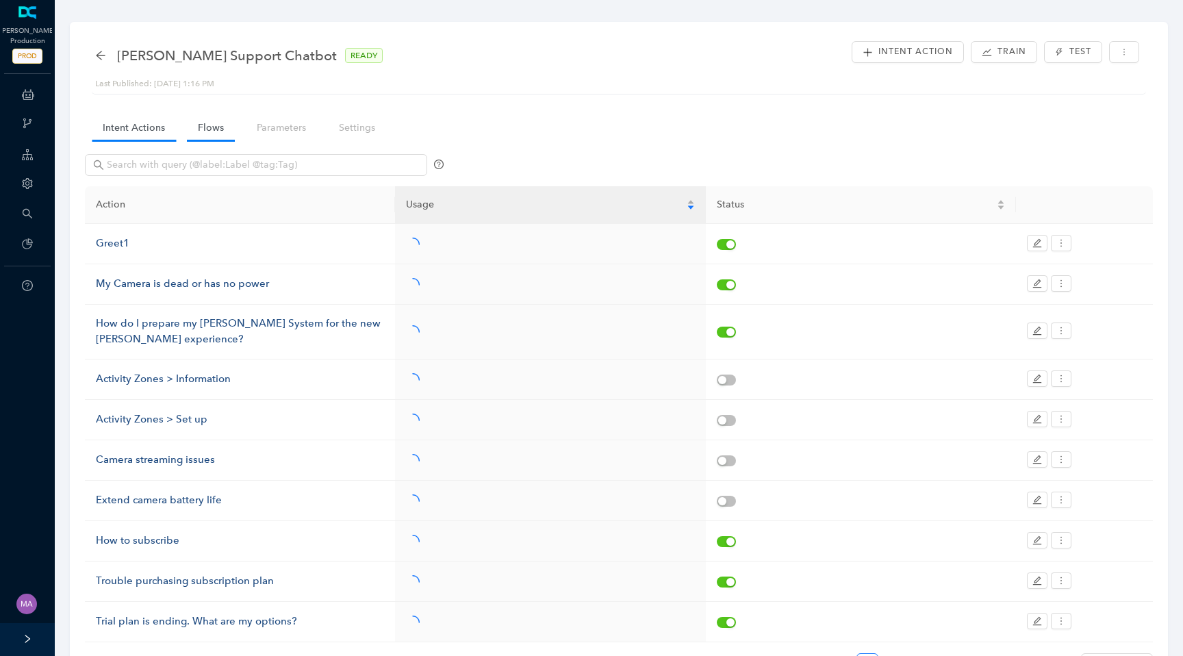
click at [218, 127] on link "Flows" at bounding box center [211, 127] width 48 height 25
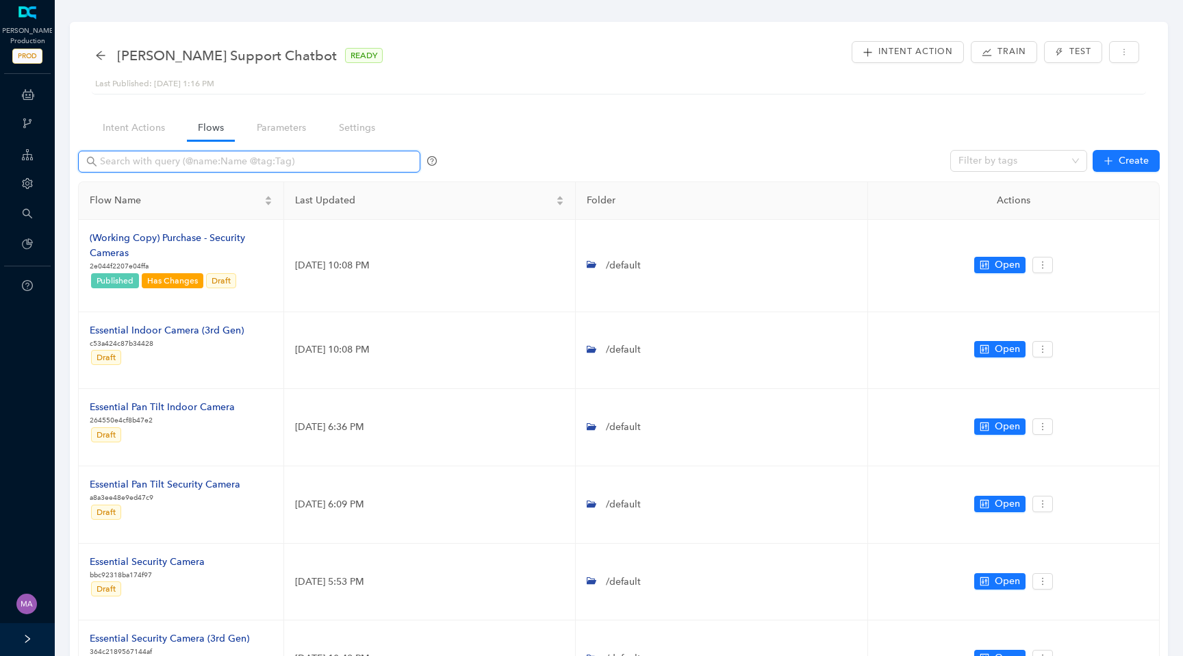
click at [179, 164] on input "text" at bounding box center [250, 161] width 301 height 15
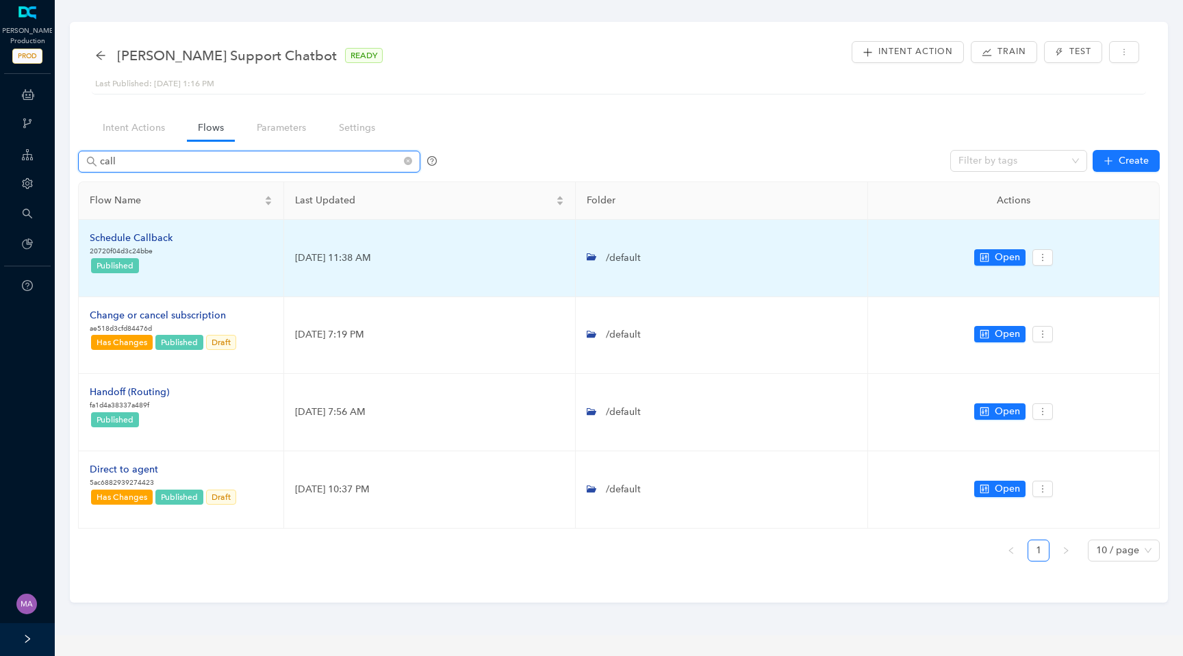
type input "call"
click at [143, 238] on div "Schedule Callback" at bounding box center [131, 238] width 83 height 15
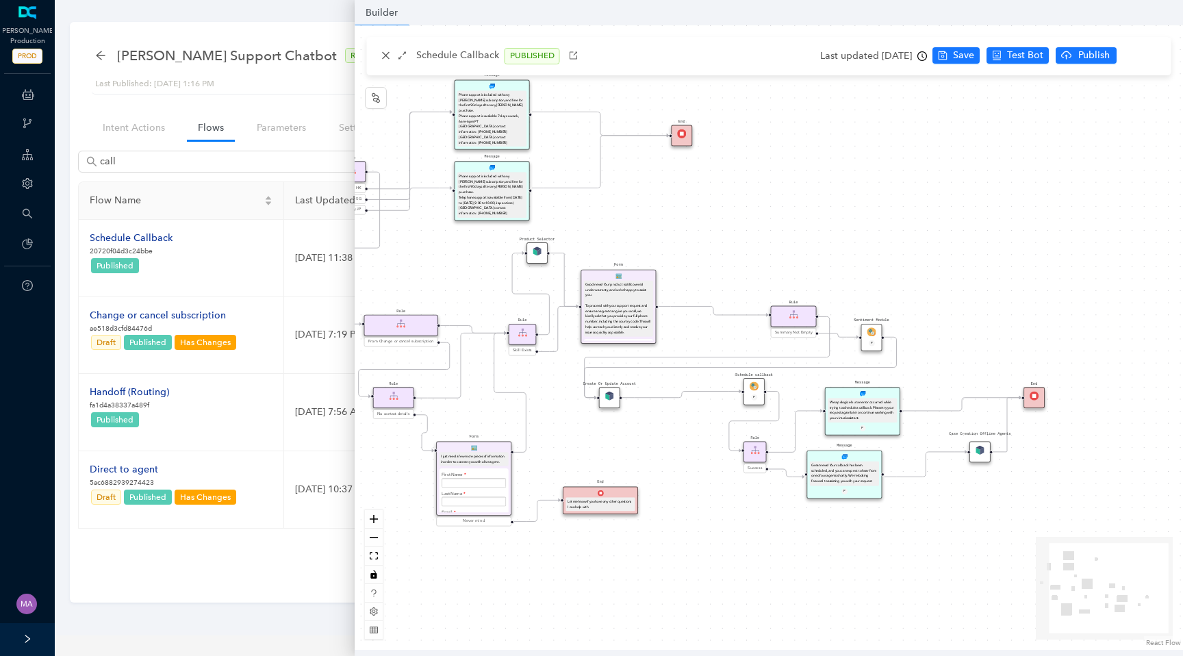
drag, startPoint x: 798, startPoint y: 485, endPoint x: 659, endPoint y: 409, distance: 157.8
click at [659, 409] on div "End Let me know if you have any other questions I can help with Form I just nee…" at bounding box center [769, 337] width 828 height 624
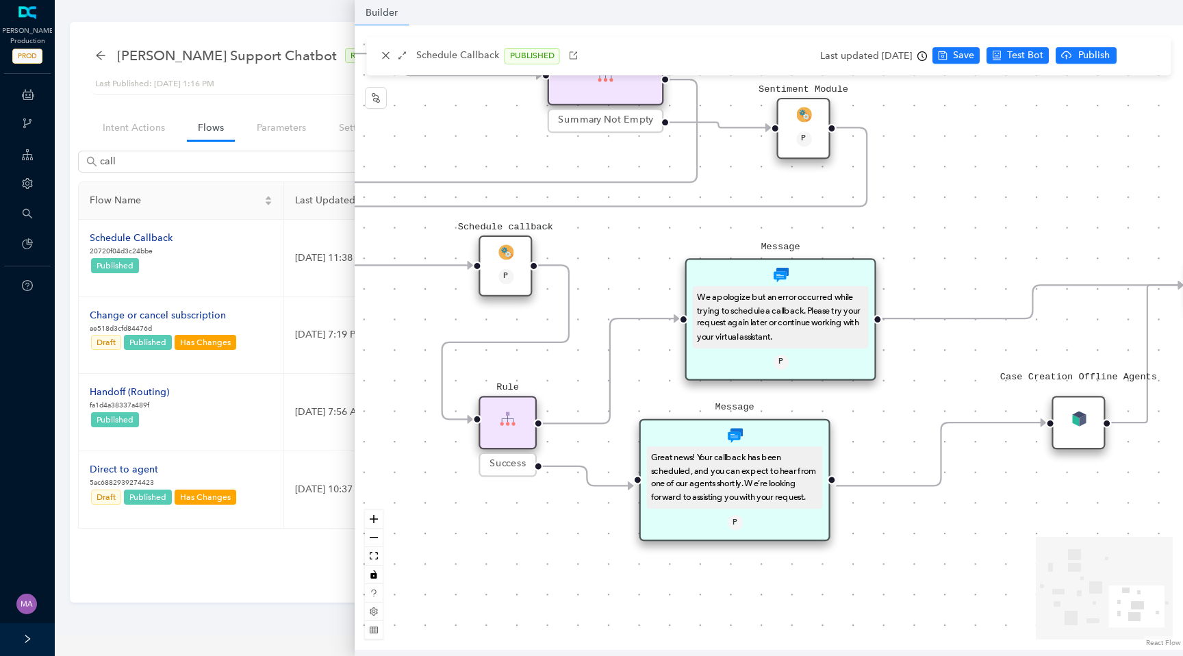
drag, startPoint x: 1033, startPoint y: 245, endPoint x: 904, endPoint y: 240, distance: 129.5
click at [904, 240] on div "End Let me know if you have any other questions I can help with Form I just nee…" at bounding box center [769, 337] width 828 height 624
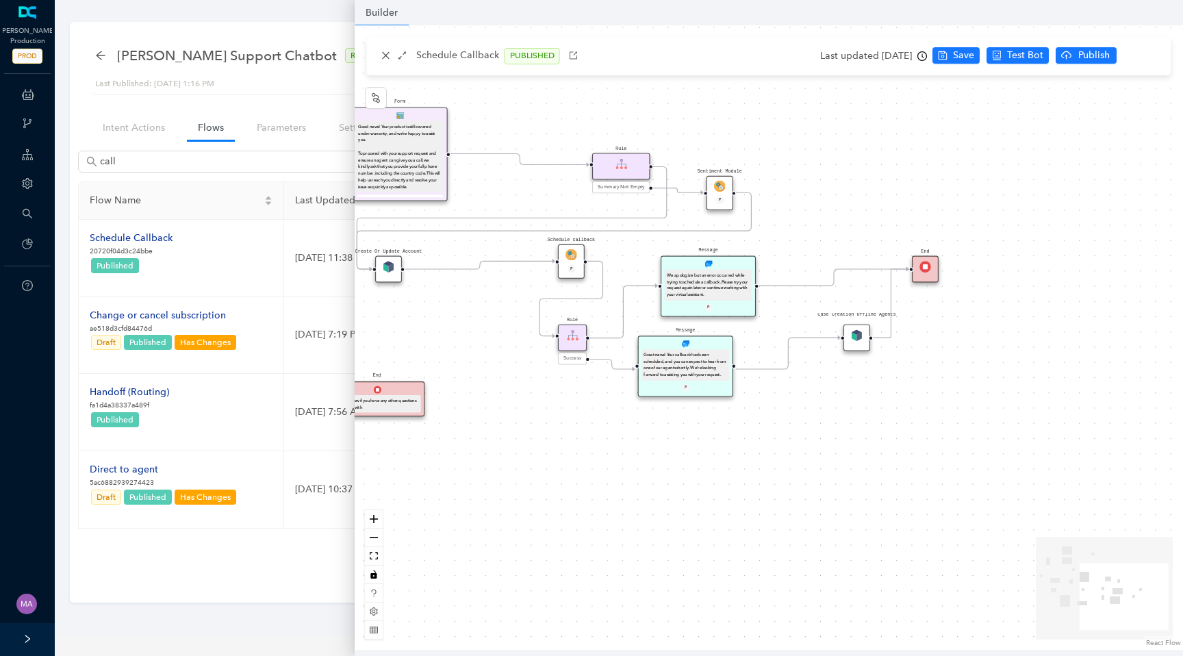
drag, startPoint x: 930, startPoint y: 473, endPoint x: 785, endPoint y: 411, distance: 157.0
click at [785, 411] on div "End Let me know if you have any other questions I can help with Form I just nee…" at bounding box center [769, 337] width 828 height 624
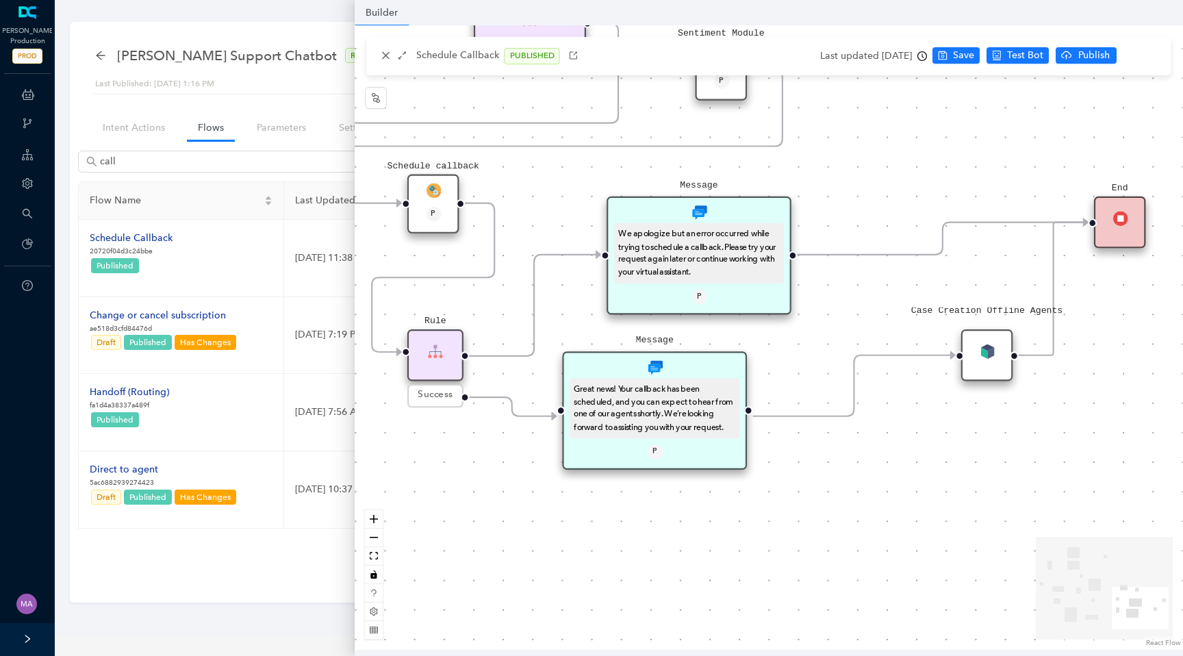
drag, startPoint x: 765, startPoint y: 390, endPoint x: 841, endPoint y: 478, distance: 116.5
click at [841, 478] on div "End Let me know if you have any other questions I can help with Form I just nee…" at bounding box center [769, 337] width 828 height 624
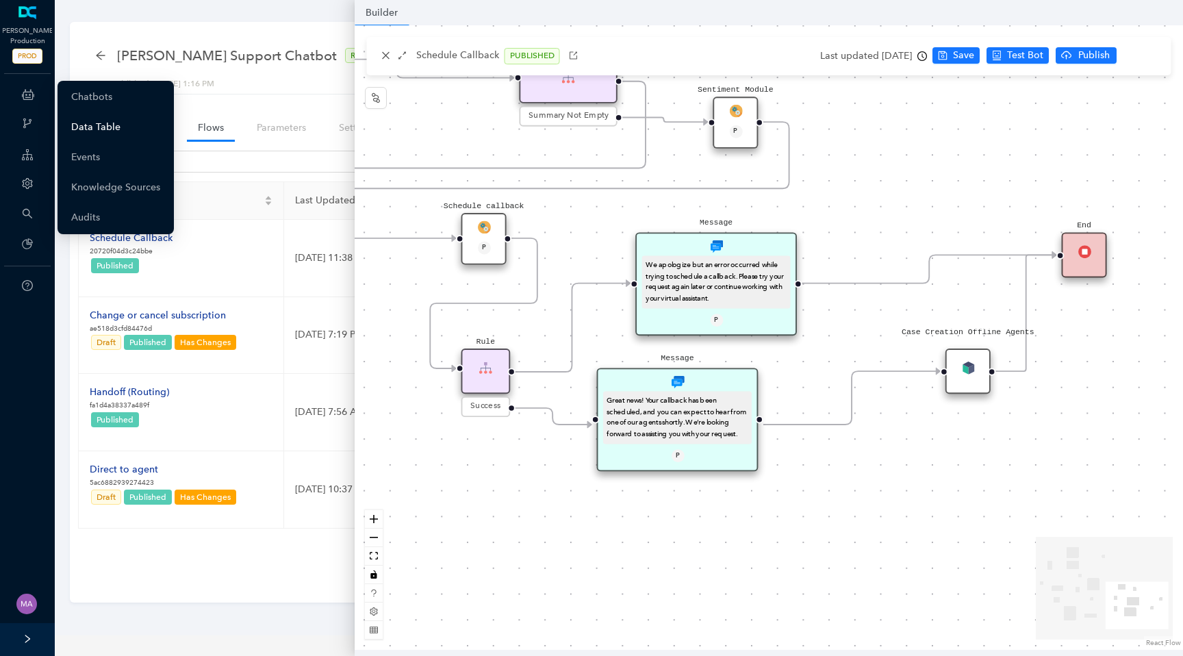
click at [103, 129] on link "Data Table" at bounding box center [95, 127] width 49 height 27
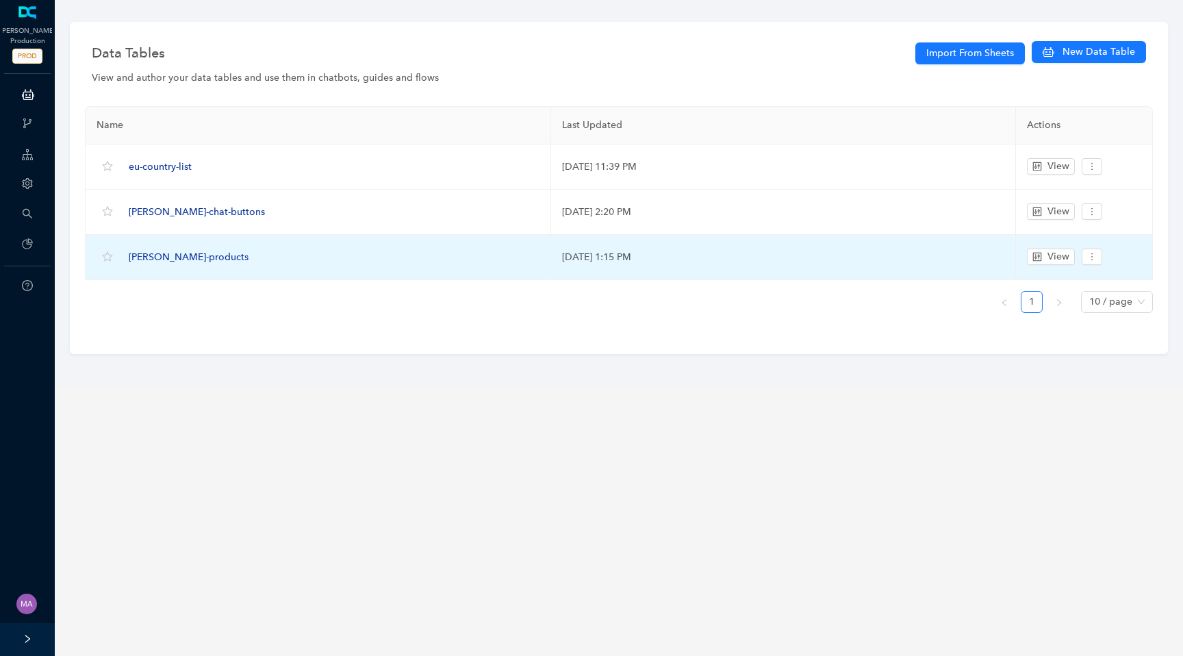
click at [174, 258] on span "[PERSON_NAME]-products" at bounding box center [189, 257] width 120 height 12
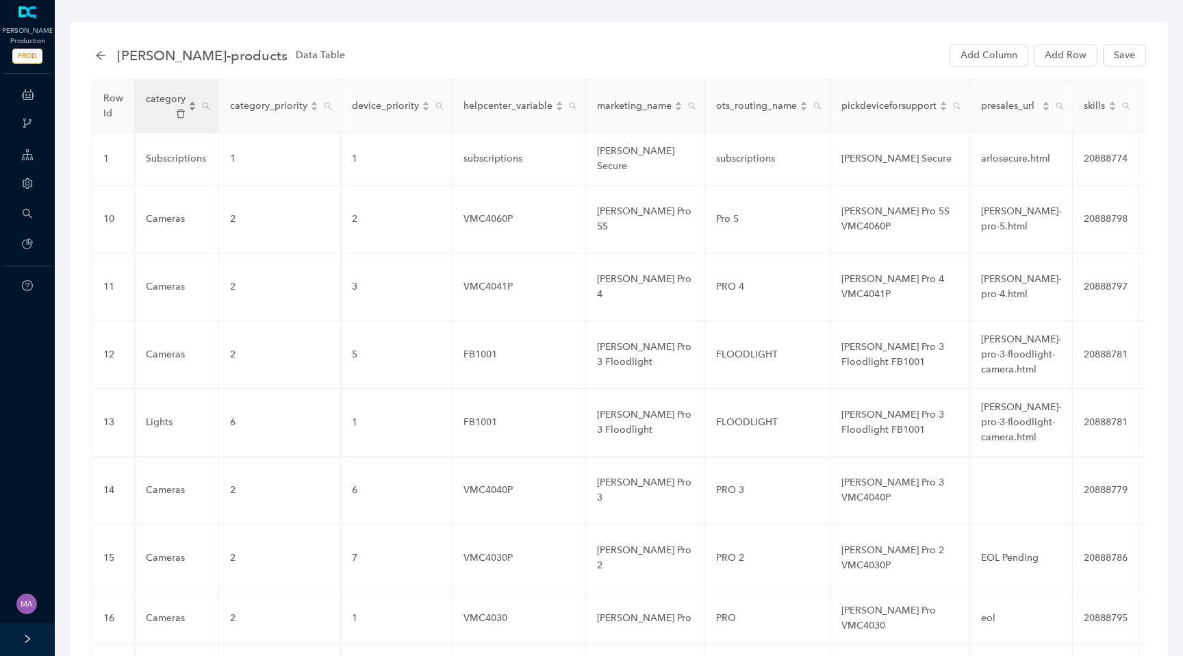
click at [192, 106] on div "category" at bounding box center [171, 106] width 51 height 29
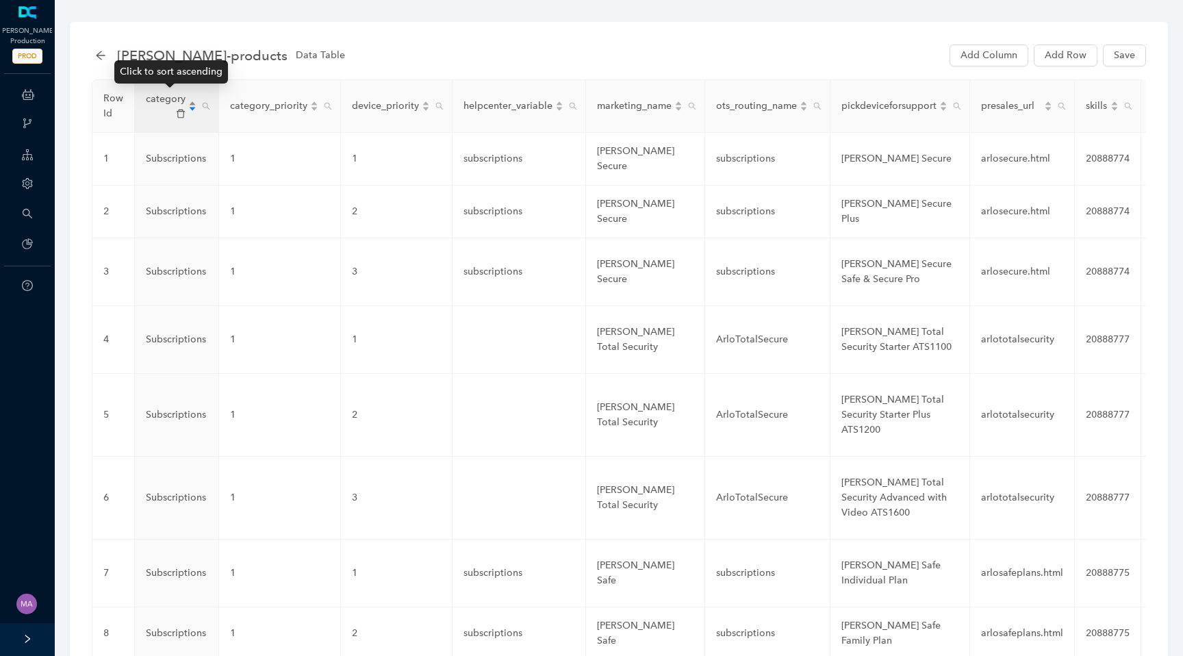
click at [192, 106] on div "category" at bounding box center [171, 106] width 51 height 29
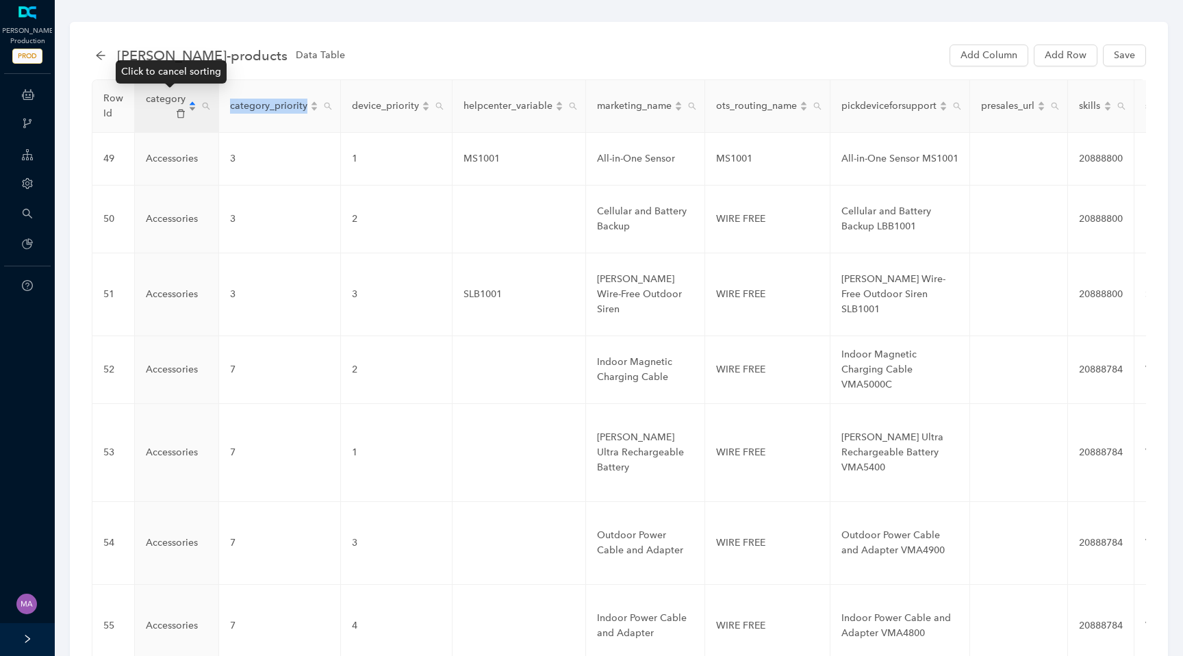
click at [192, 106] on div "category" at bounding box center [171, 106] width 51 height 29
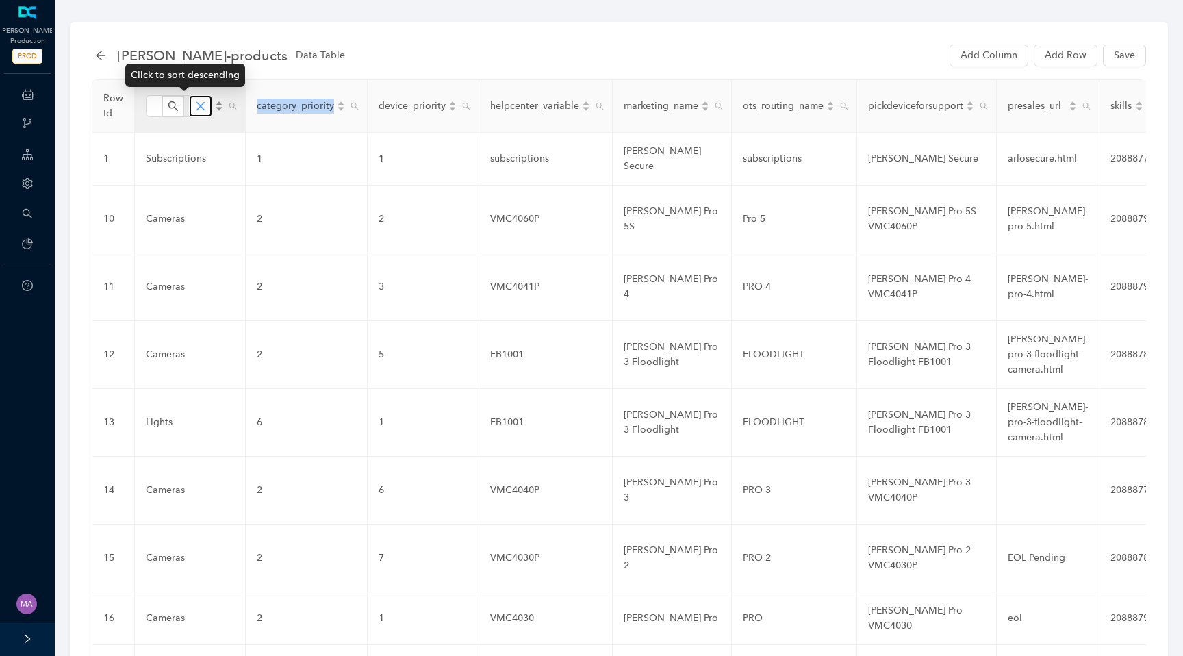
click at [192, 107] on button "button" at bounding box center [201, 106] width 22 height 21
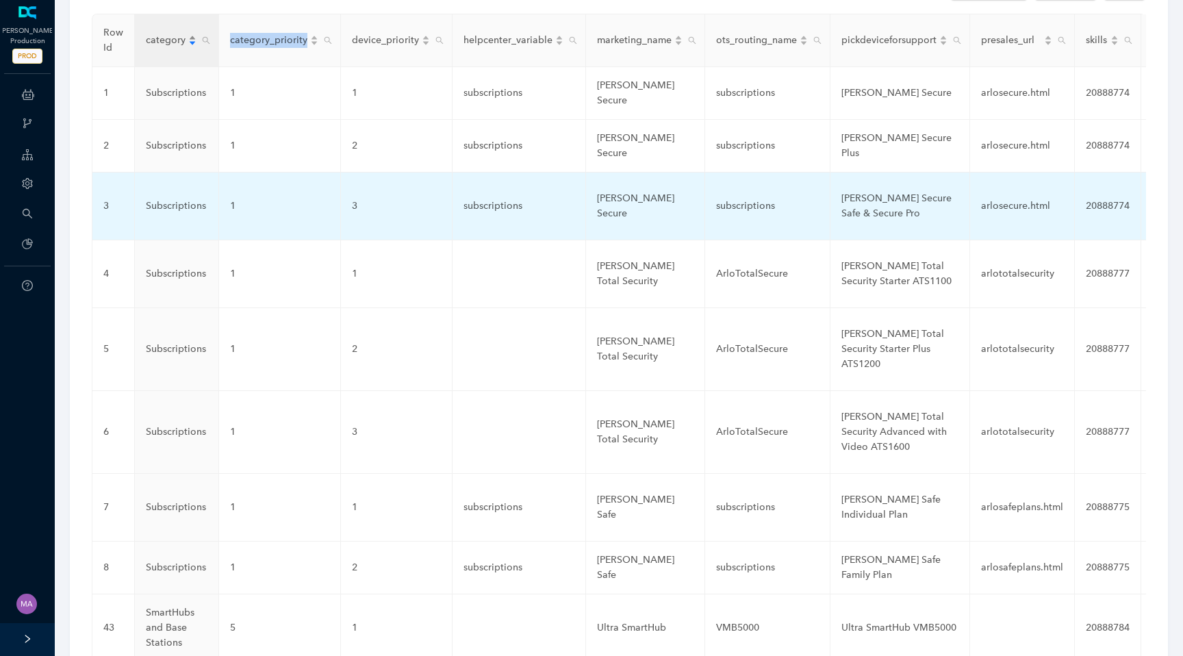
scroll to position [383, 0]
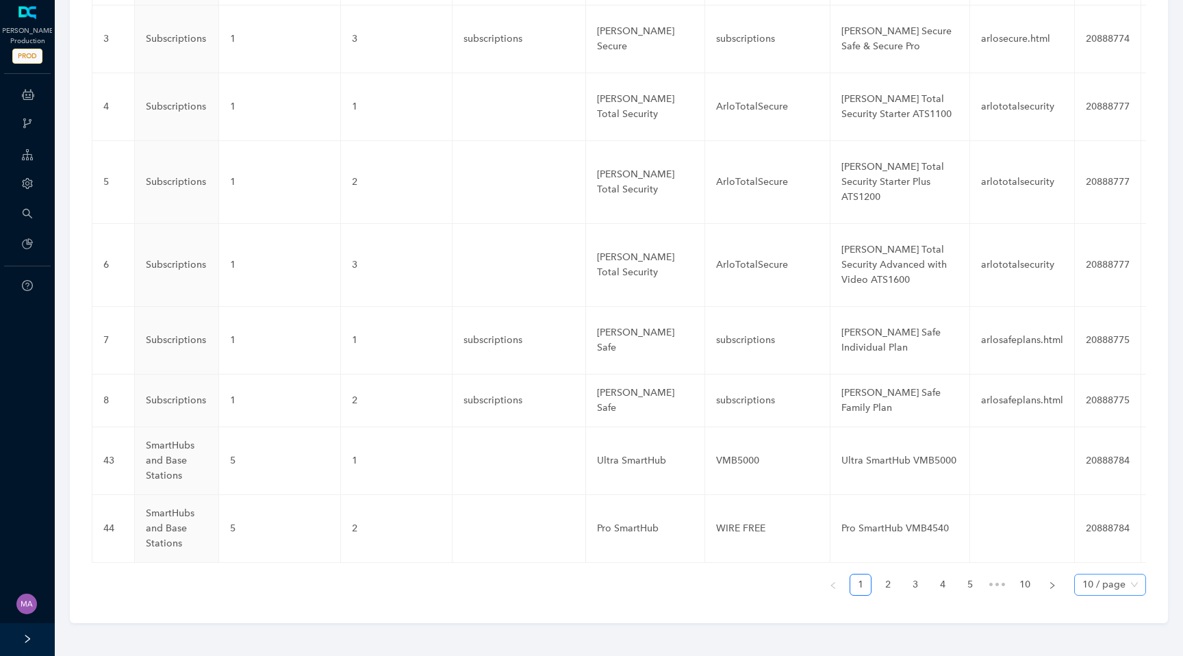
click at [1134, 585] on span "10 / page" at bounding box center [1109, 584] width 55 height 21
click at [1108, 560] on div "100 / page" at bounding box center [1109, 557] width 49 height 15
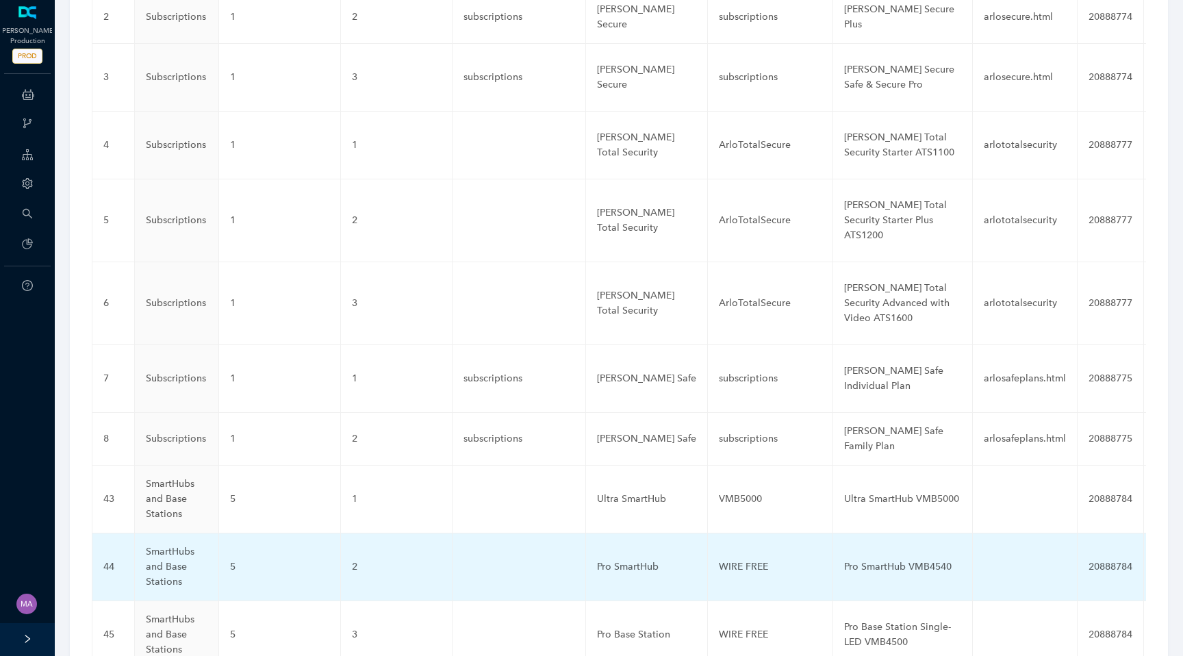
scroll to position [0, 0]
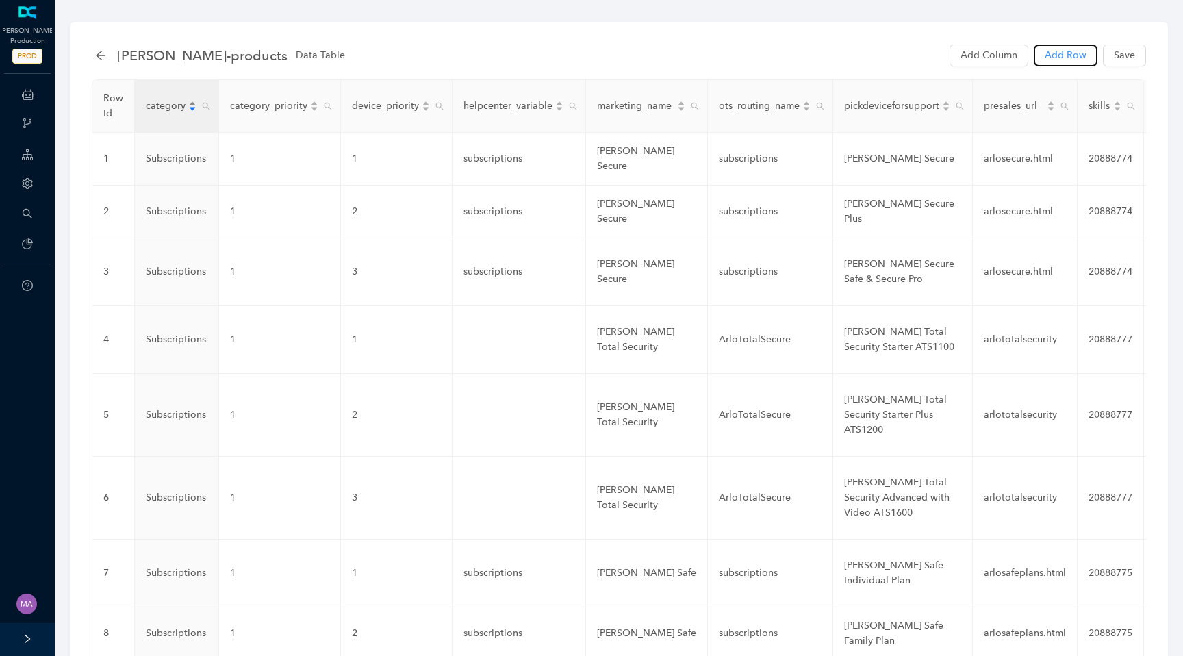
click at [1069, 53] on span "Add Row" at bounding box center [1066, 55] width 42 height 15
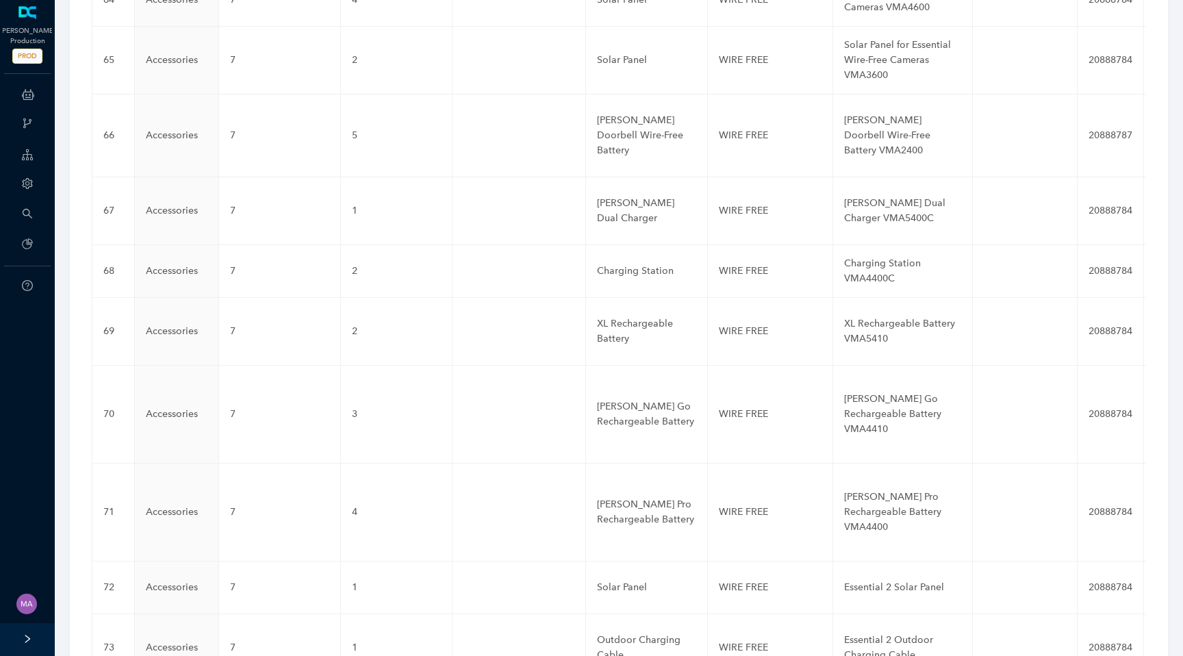
scroll to position [6265, 0]
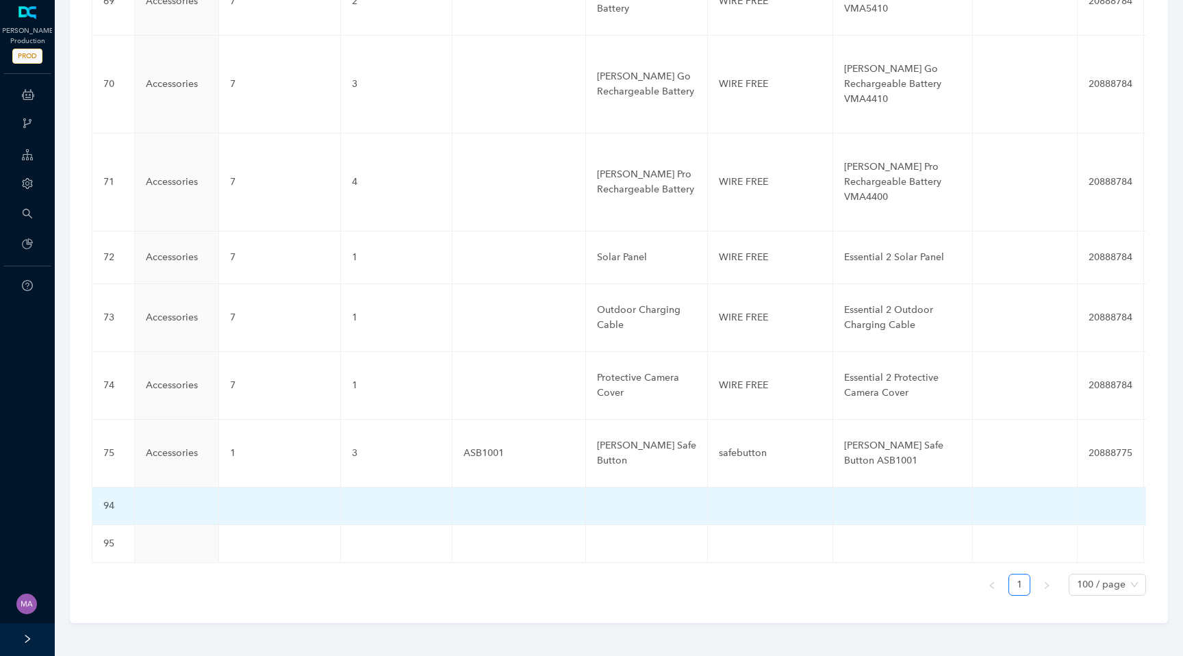
click at [167, 506] on td at bounding box center [177, 506] width 84 height 38
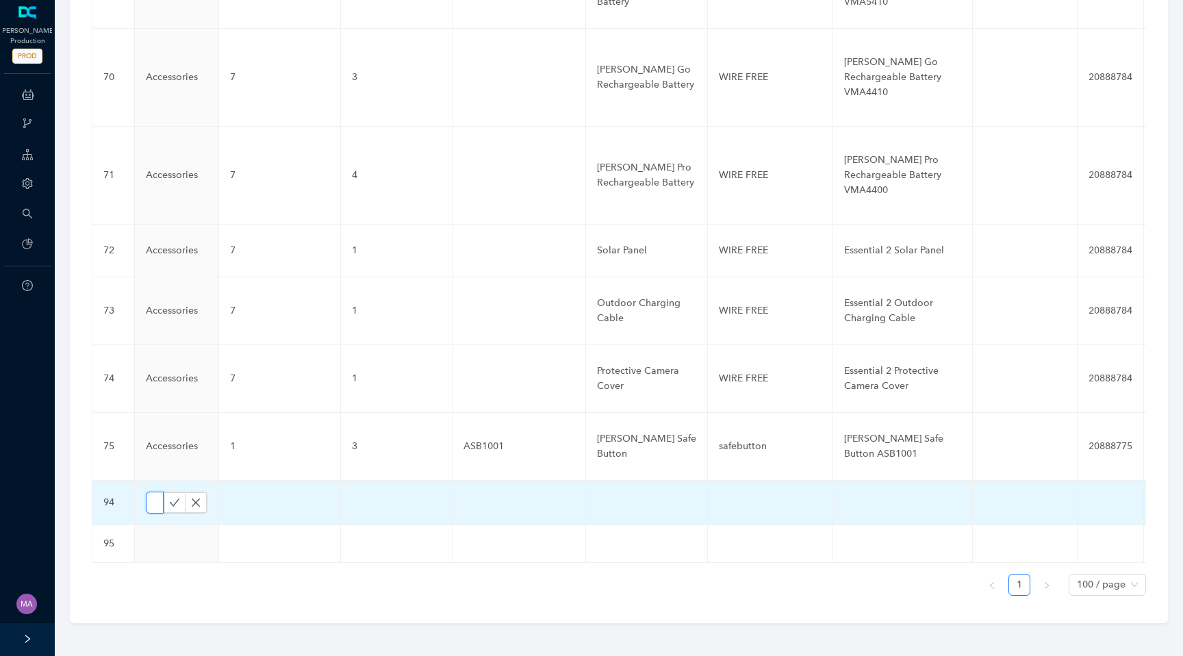
click at [155, 507] on input "text" at bounding box center [155, 503] width 18 height 22
paste input "Cameras"
type input "Cameras"
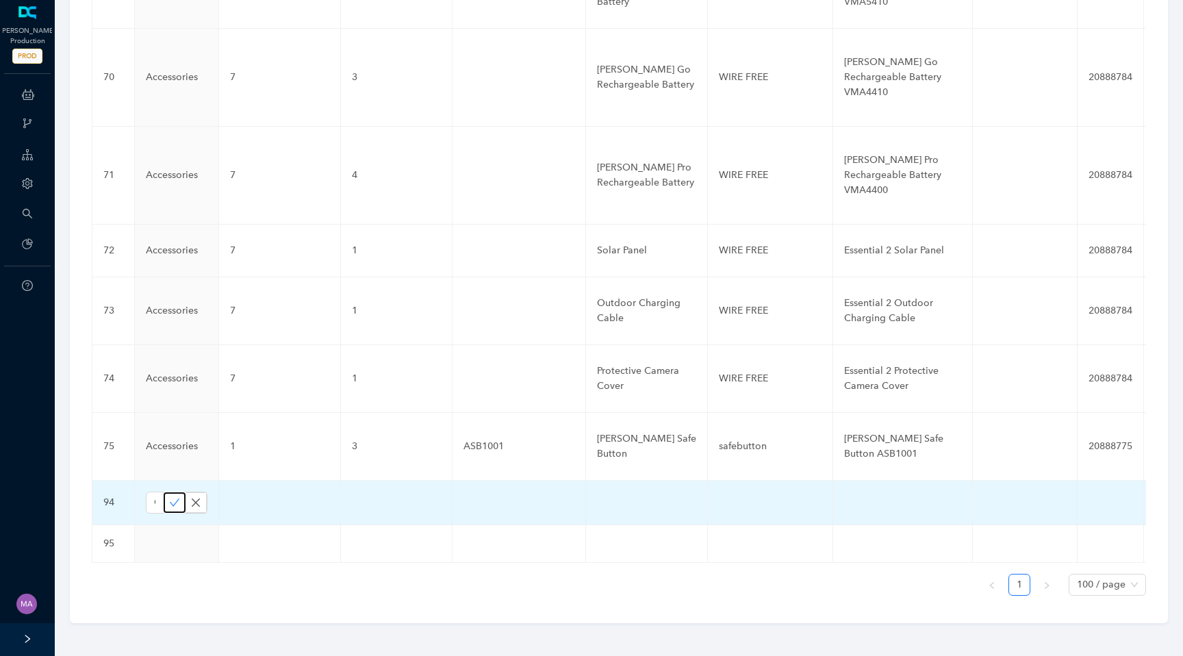
click at [177, 508] on icon "check" at bounding box center [174, 502] width 11 height 11
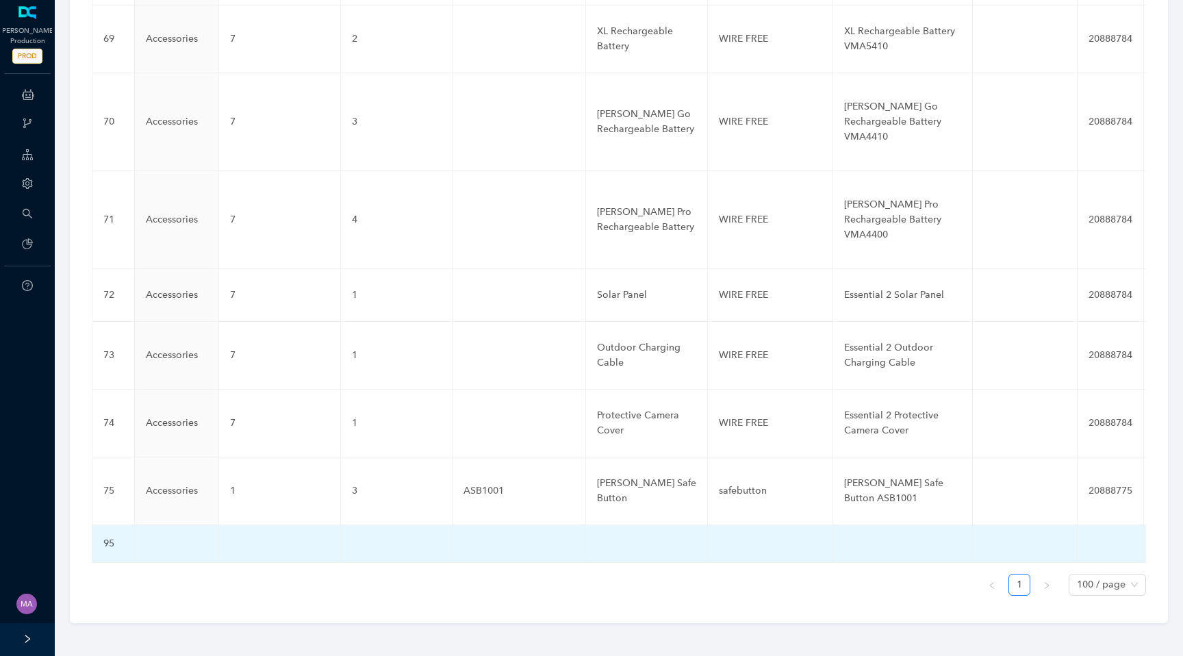
click at [166, 545] on td at bounding box center [177, 544] width 84 height 38
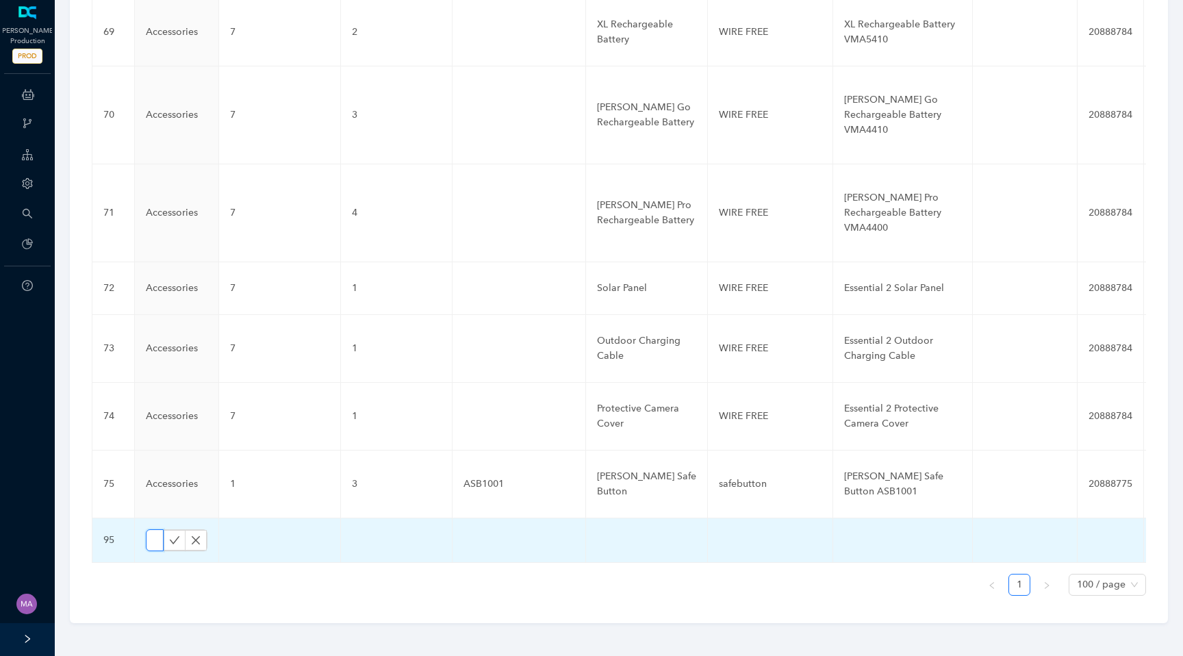
click at [157, 546] on input "text" at bounding box center [155, 540] width 18 height 22
paste input "Cameras"
type input "Cameras"
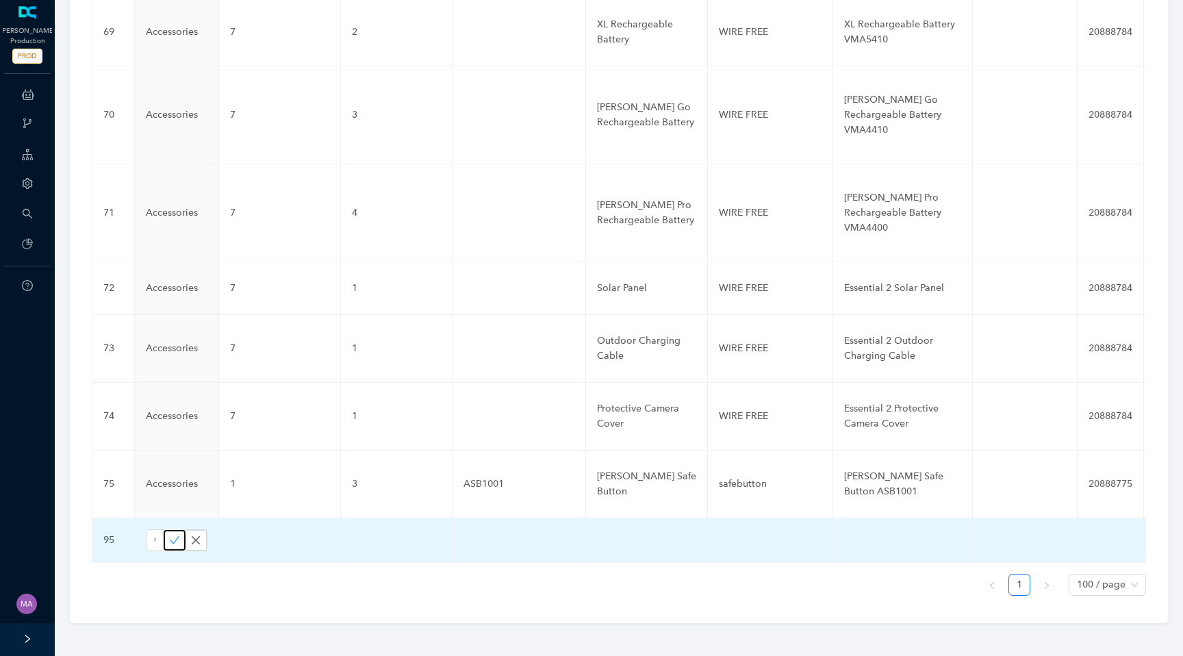
click at [175, 546] on icon "check" at bounding box center [174, 540] width 11 height 11
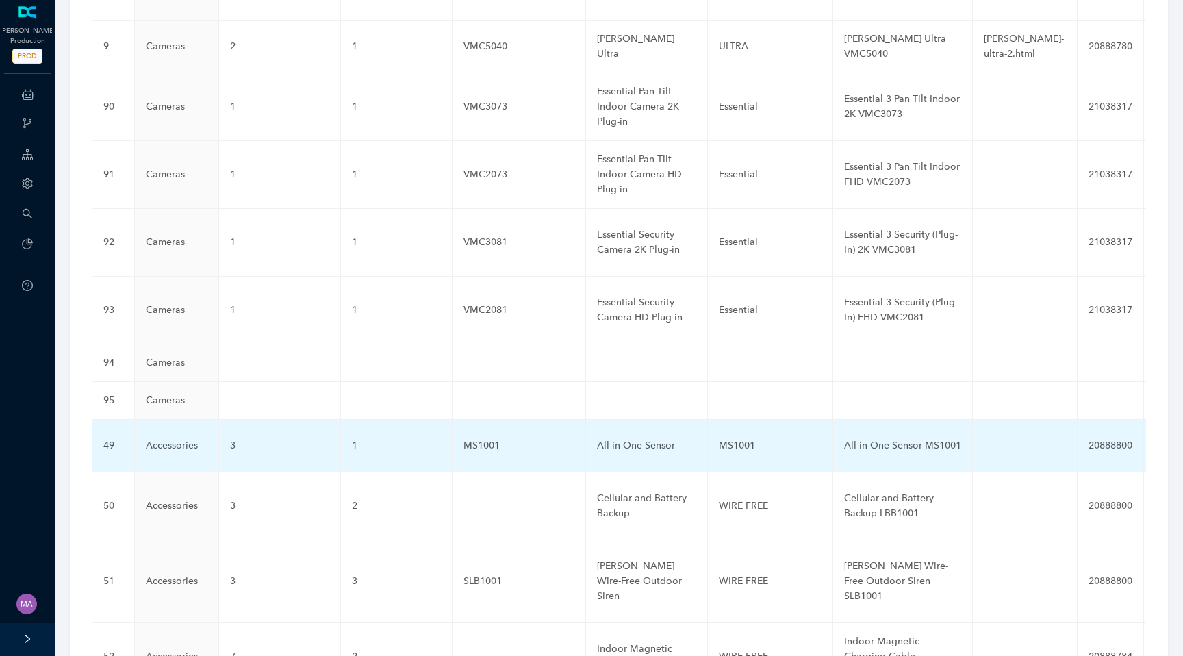
scroll to position [4411, 0]
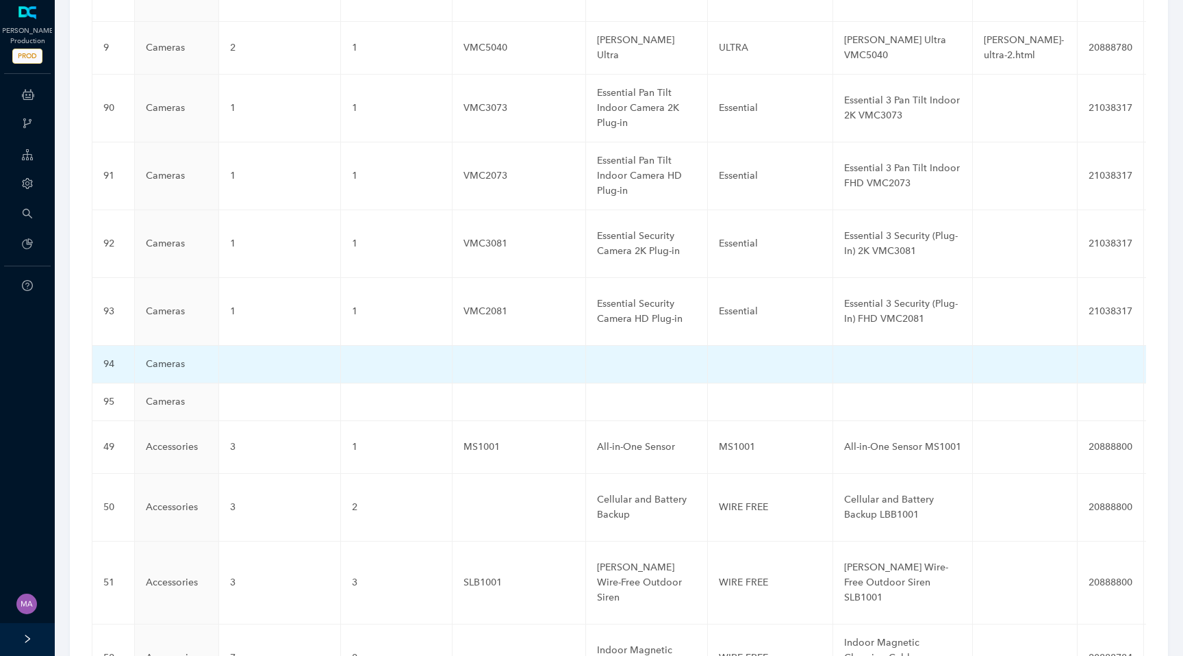
click at [250, 346] on td at bounding box center [280, 365] width 122 height 38
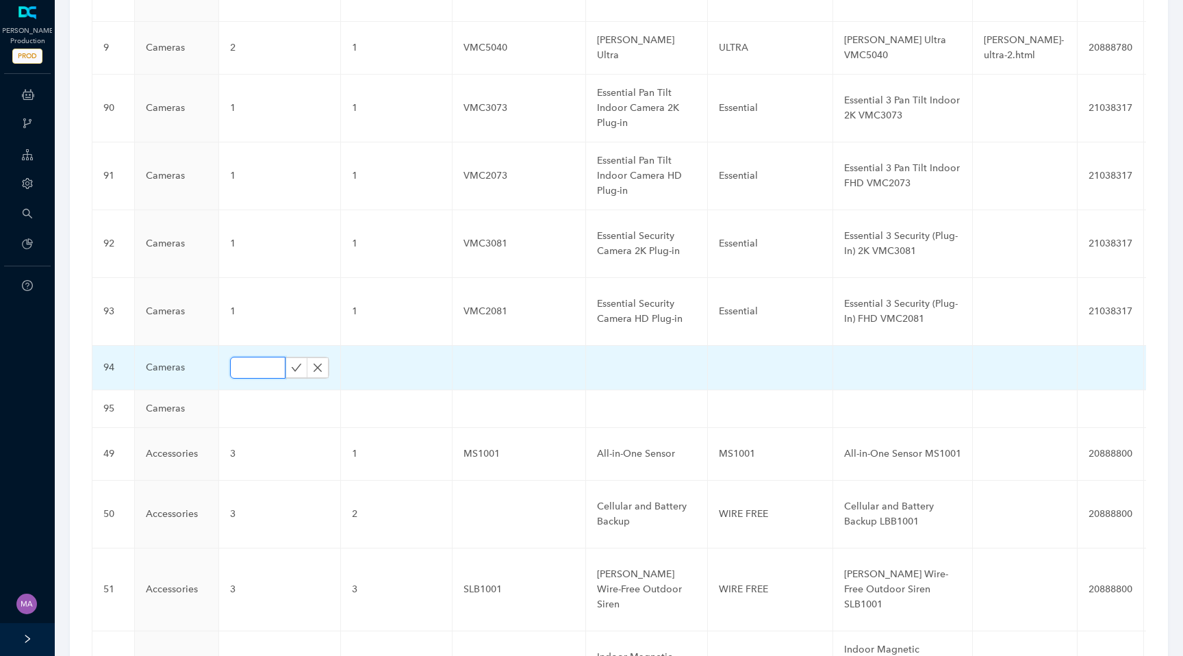
click at [250, 357] on input "text" at bounding box center [257, 368] width 55 height 22
type input "1"
click at [292, 362] on icon "check" at bounding box center [296, 367] width 11 height 11
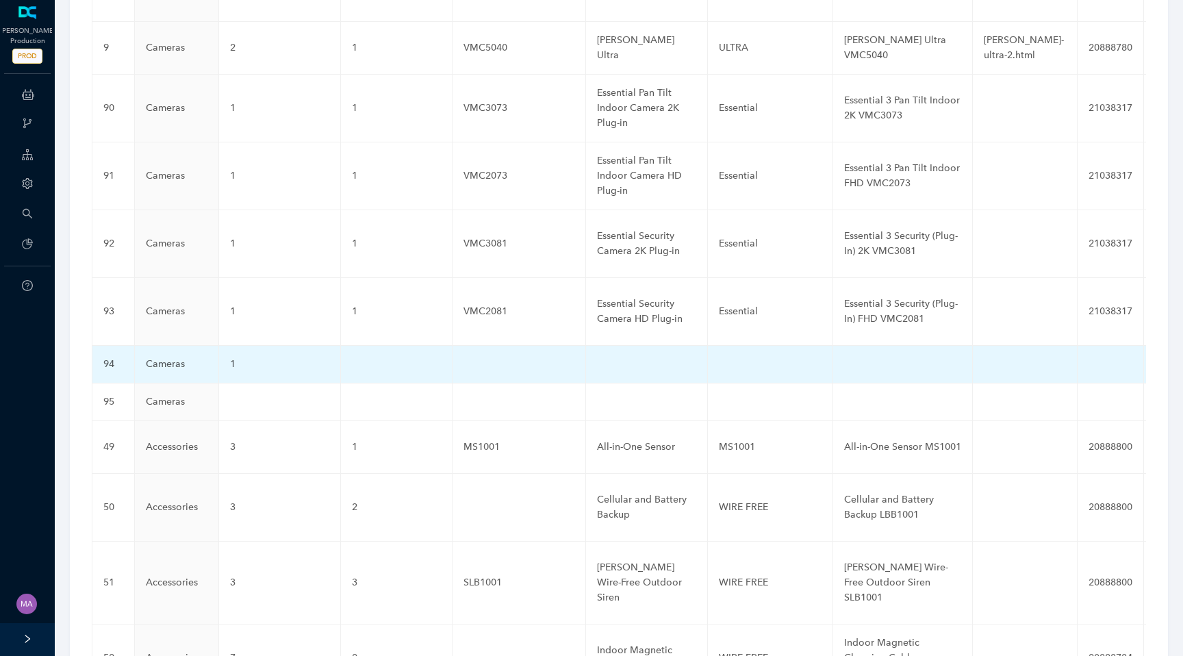
click at [369, 346] on td at bounding box center [397, 365] width 112 height 38
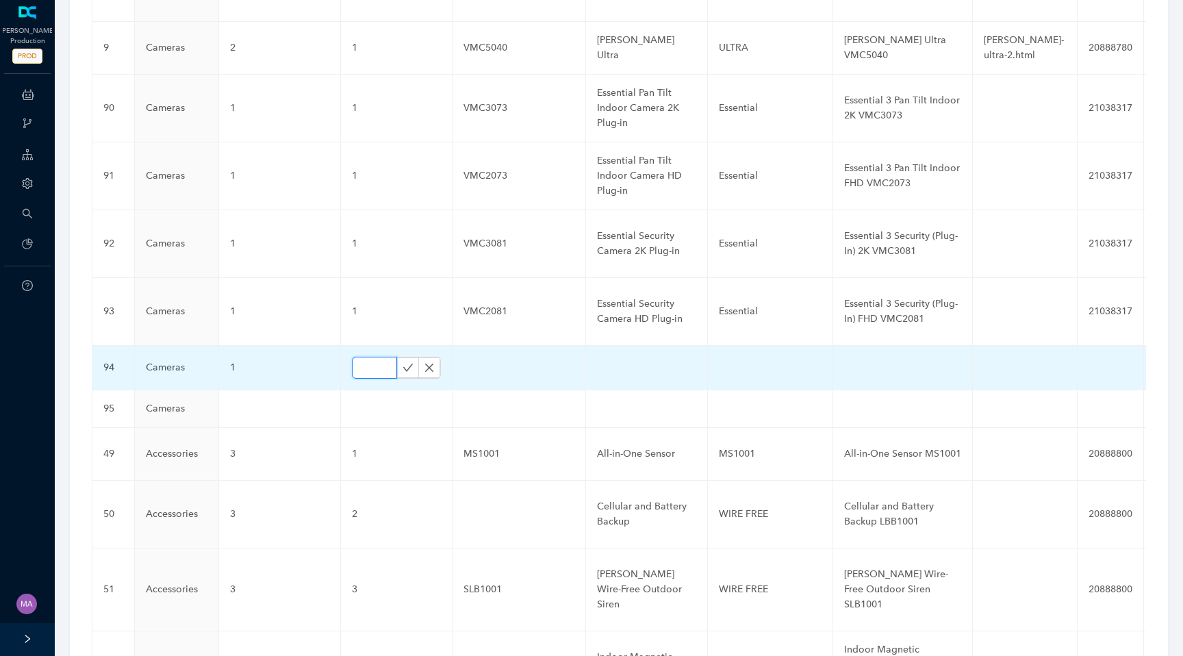
click at [360, 357] on input "text" at bounding box center [374, 368] width 45 height 22
type input "1"
click at [403, 362] on icon "check" at bounding box center [408, 367] width 11 height 11
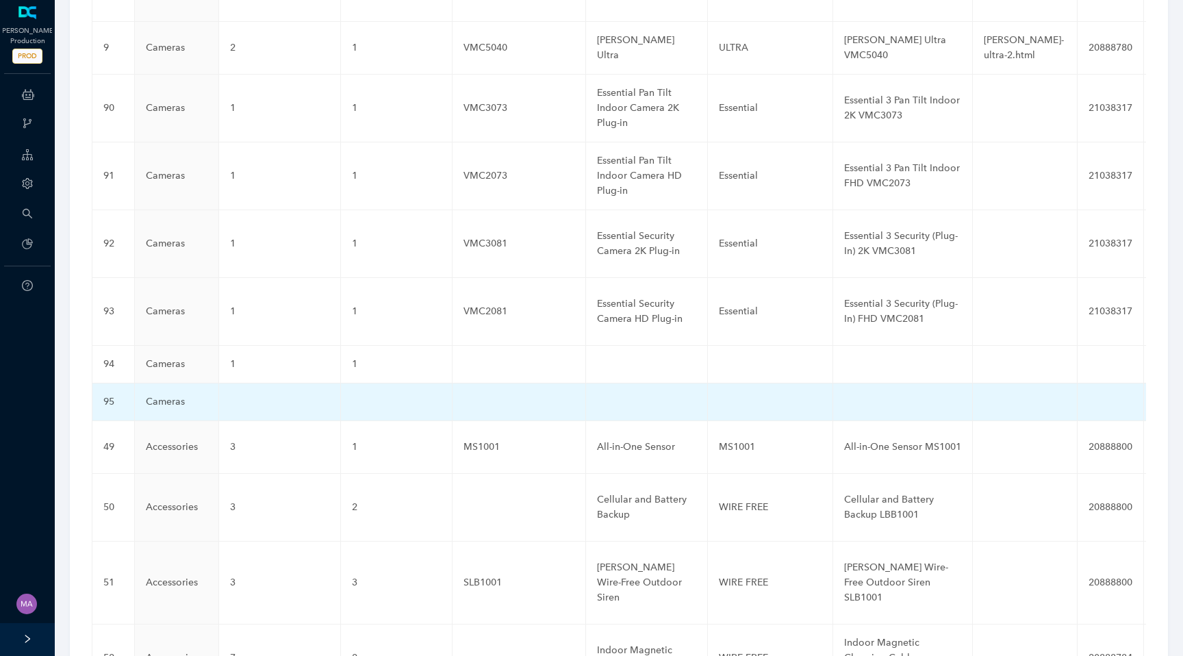
click at [285, 383] on td at bounding box center [280, 402] width 122 height 38
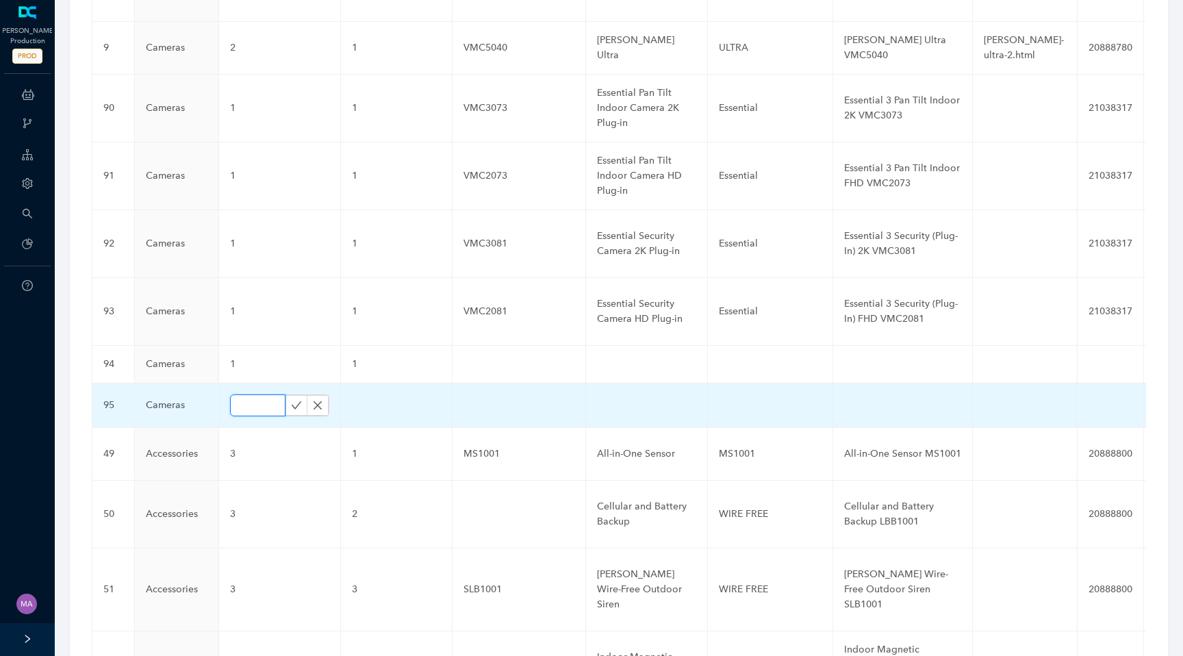
click at [259, 394] on input "text" at bounding box center [257, 405] width 55 height 22
type input "1"
click at [292, 401] on icon "check" at bounding box center [297, 405] width 10 height 8
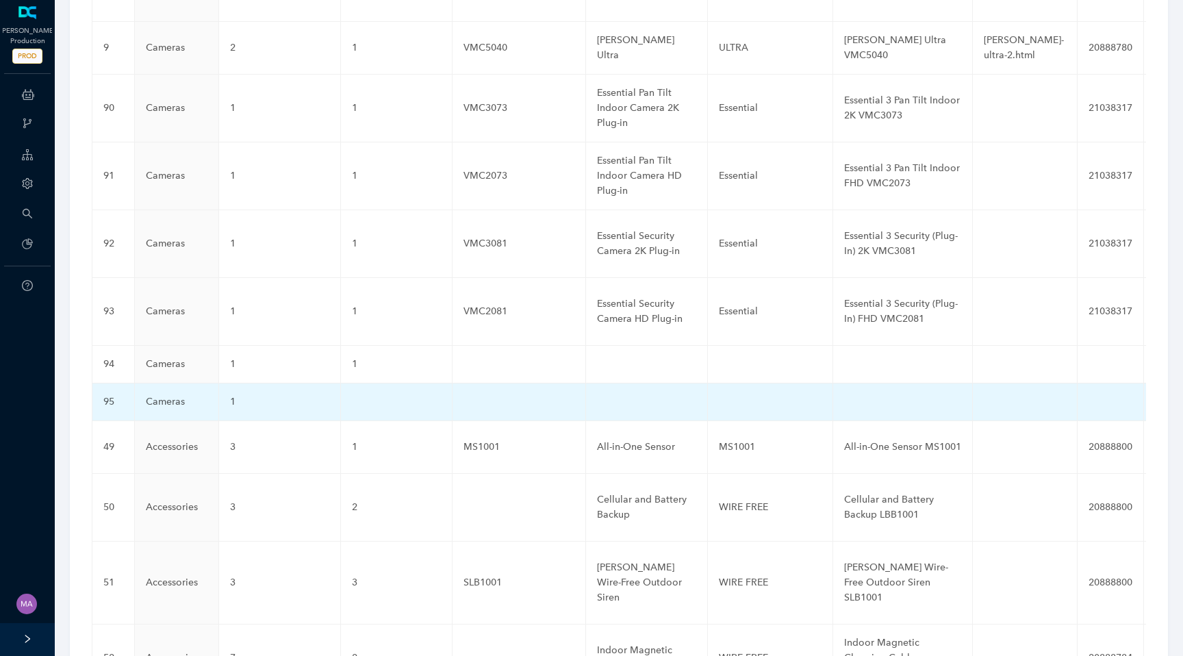
click at [383, 383] on td at bounding box center [397, 402] width 112 height 38
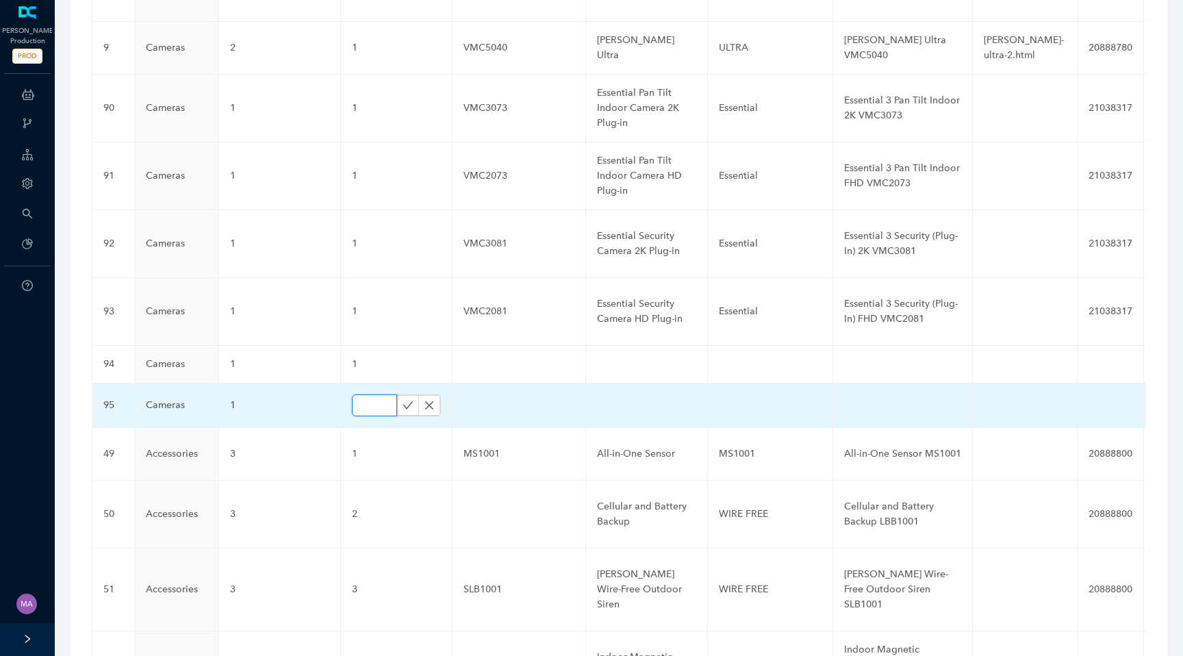
click at [363, 394] on input "text" at bounding box center [374, 405] width 45 height 22
type input "1"
click at [403, 400] on icon "check" at bounding box center [408, 405] width 11 height 11
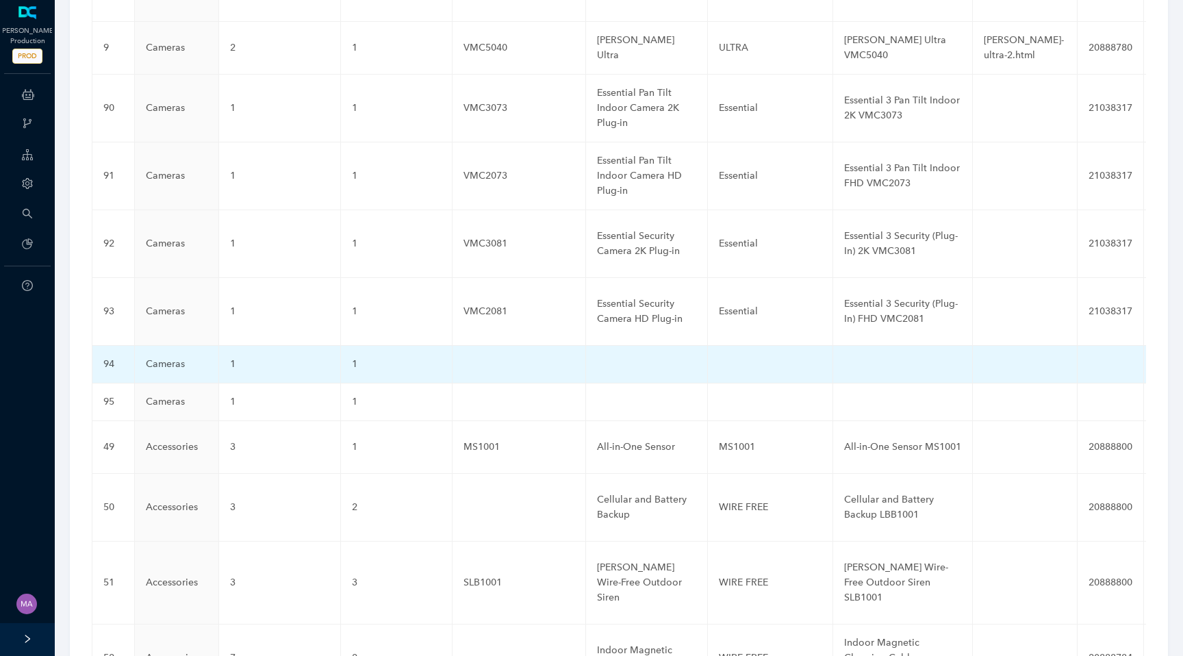
click at [482, 346] on td at bounding box center [519, 365] width 133 height 38
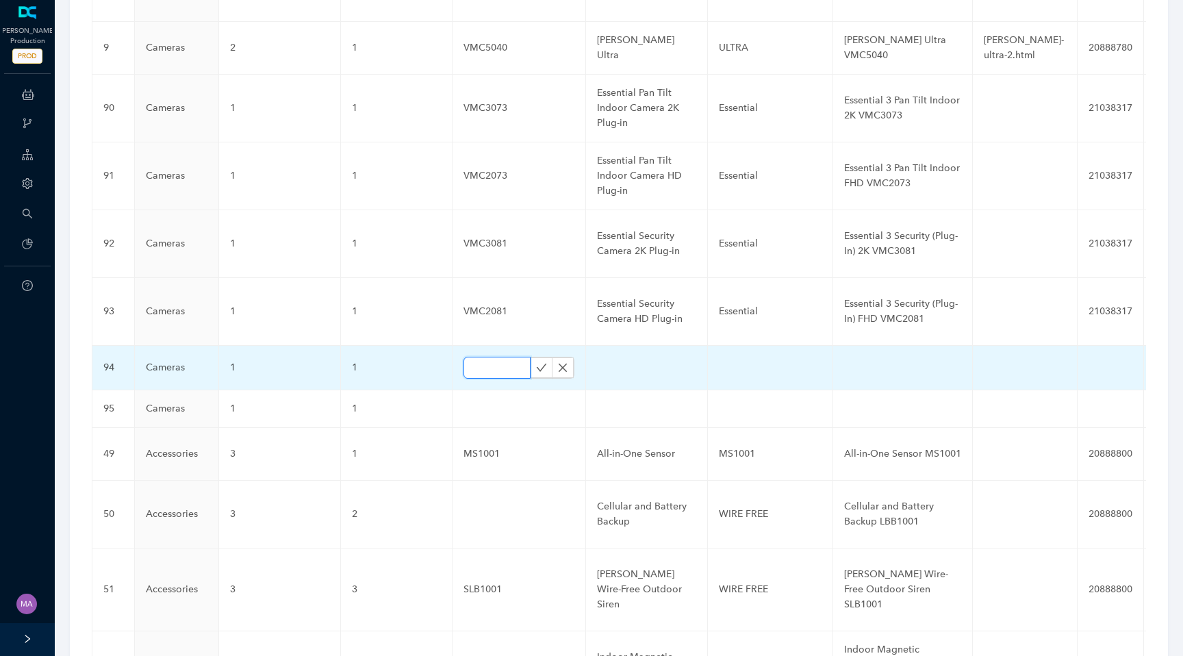
click at [480, 357] on input "text" at bounding box center [496, 368] width 67 height 22
paste input "VMC3081B"
type input "VMC3081B"
click at [536, 362] on icon "check" at bounding box center [541, 367] width 11 height 11
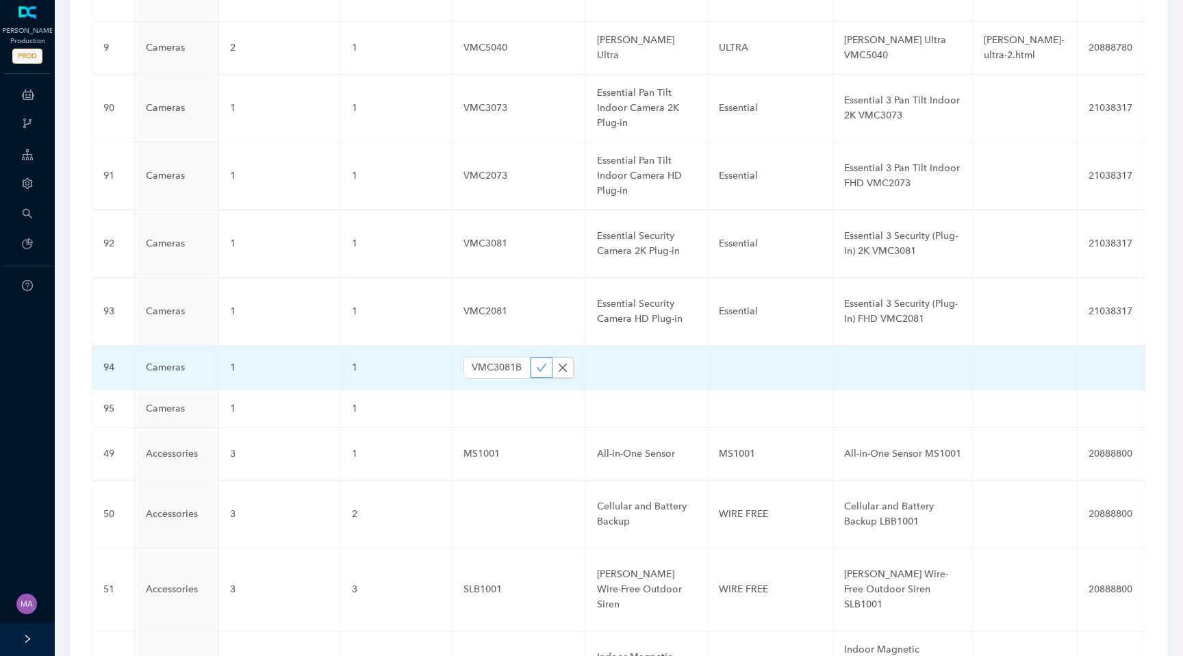
scroll to position [0, 0]
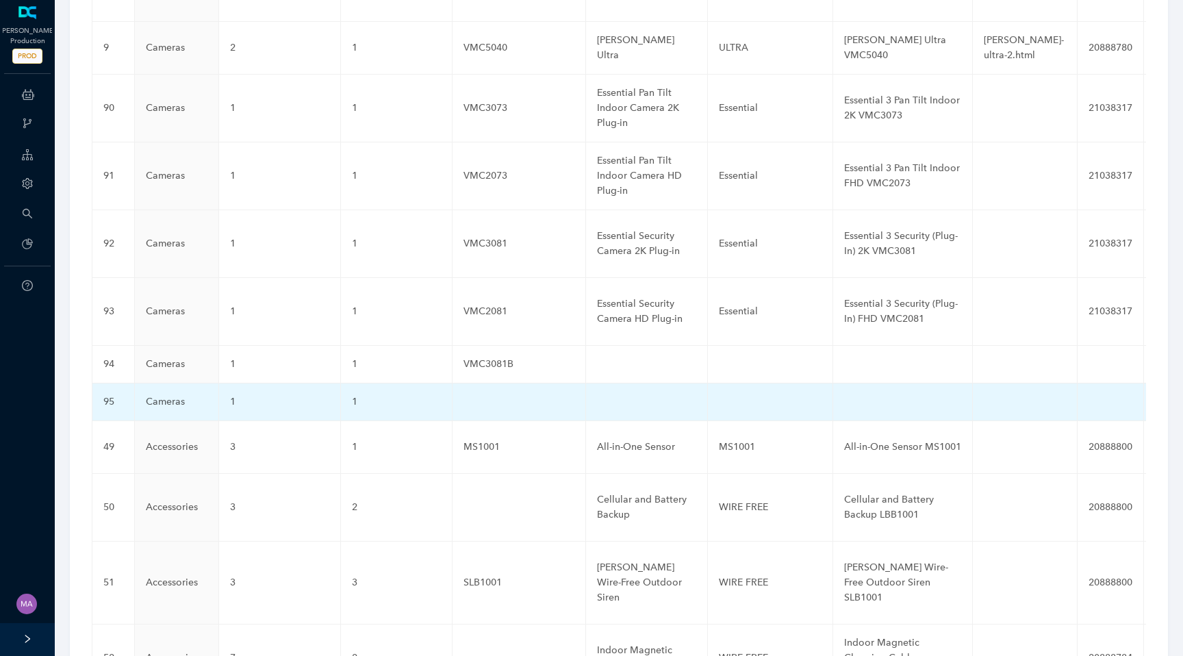
click at [488, 383] on td at bounding box center [519, 402] width 133 height 38
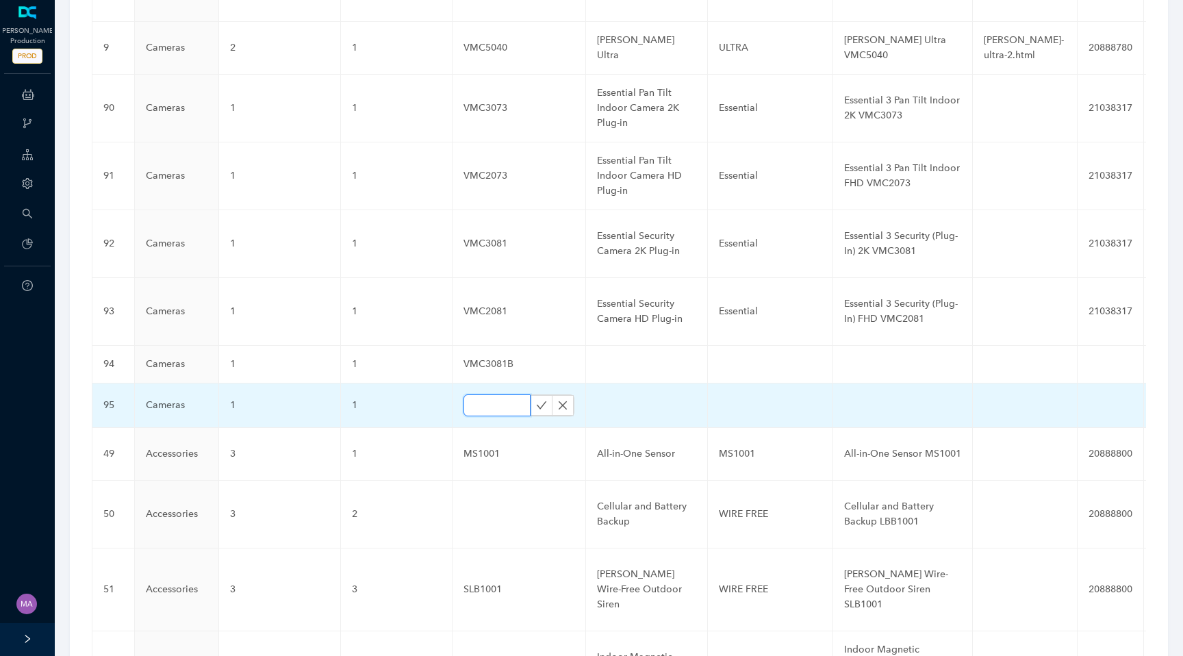
click at [488, 394] on input "text" at bounding box center [496, 405] width 67 height 22
paste input "VMC3073B"
type input "VMC3073B"
click at [536, 400] on icon "check" at bounding box center [541, 405] width 11 height 11
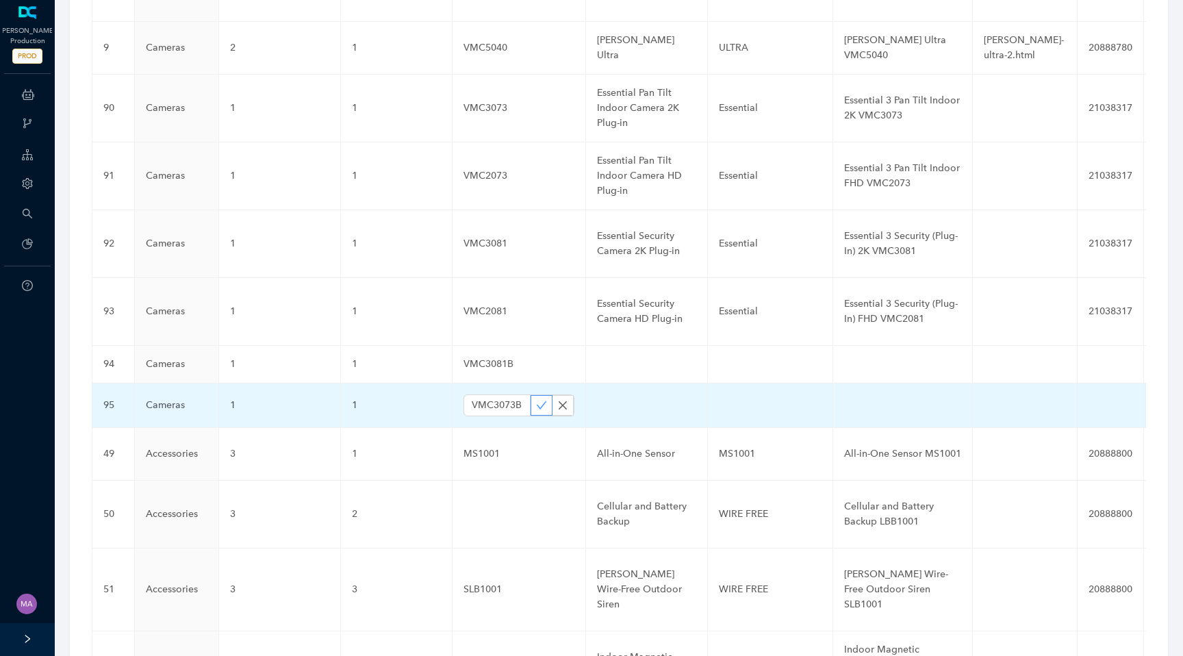
scroll to position [0, 0]
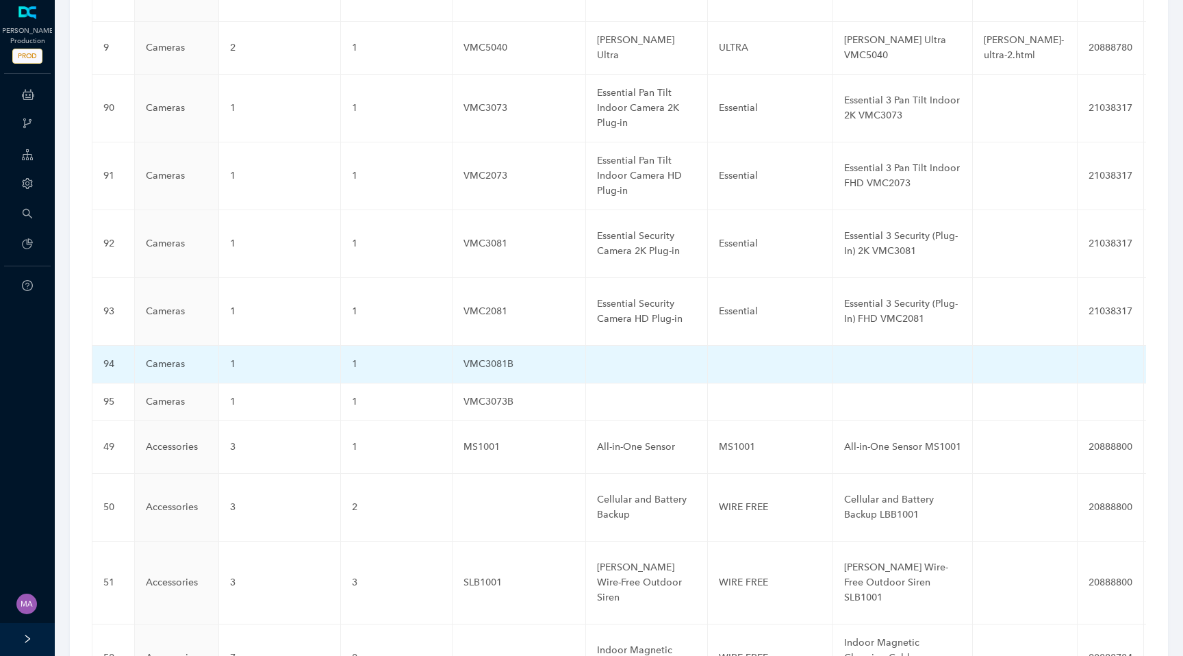
click at [613, 346] on td at bounding box center [647, 365] width 122 height 38
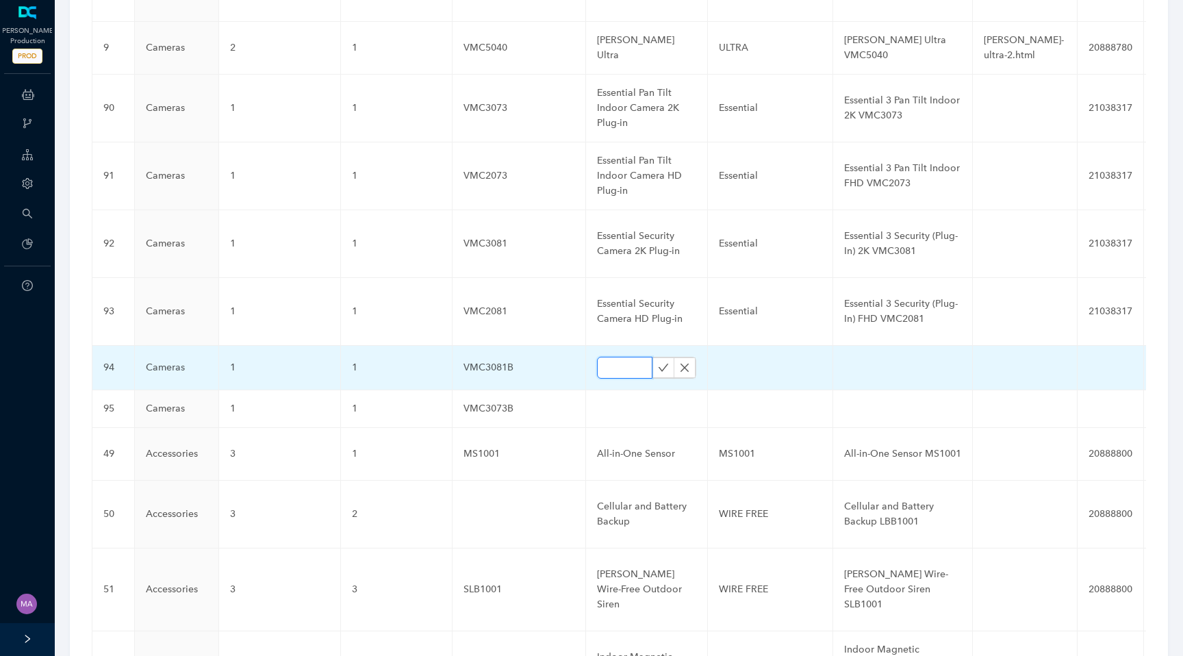
click at [611, 357] on input "text" at bounding box center [624, 368] width 55 height 22
paste input "Essential Security Camera 2K Plug-in Black"
type input "Essential Security Camera 2K Plug-in Black"
click at [658, 362] on icon "check" at bounding box center [663, 367] width 11 height 11
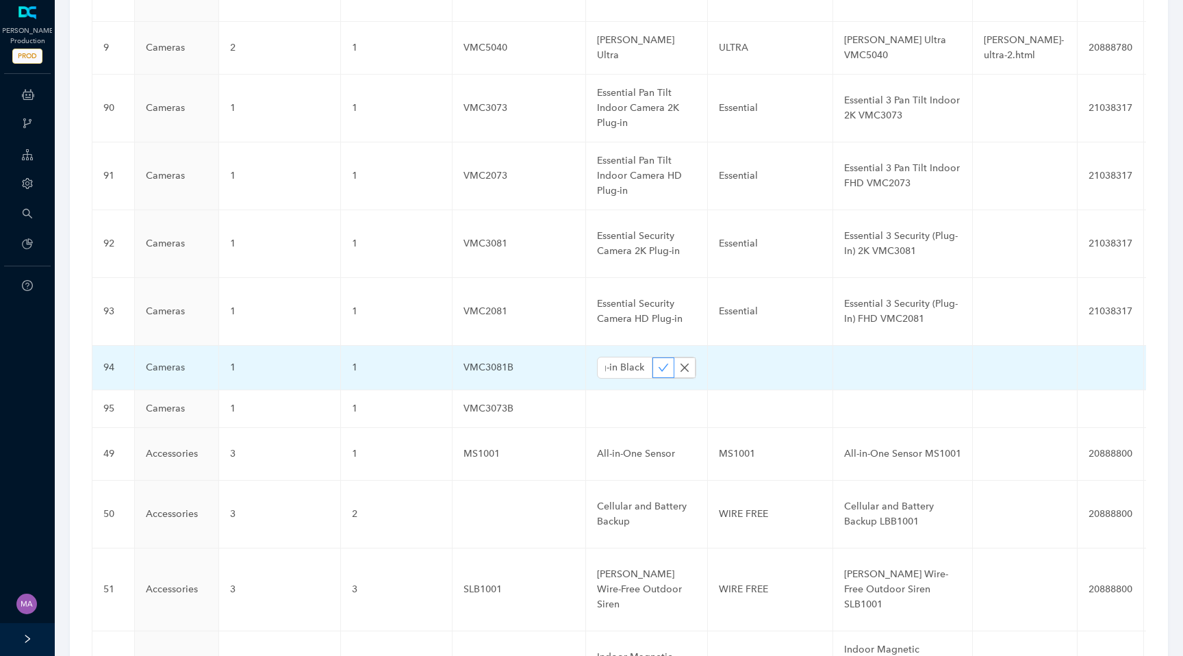
scroll to position [0, 0]
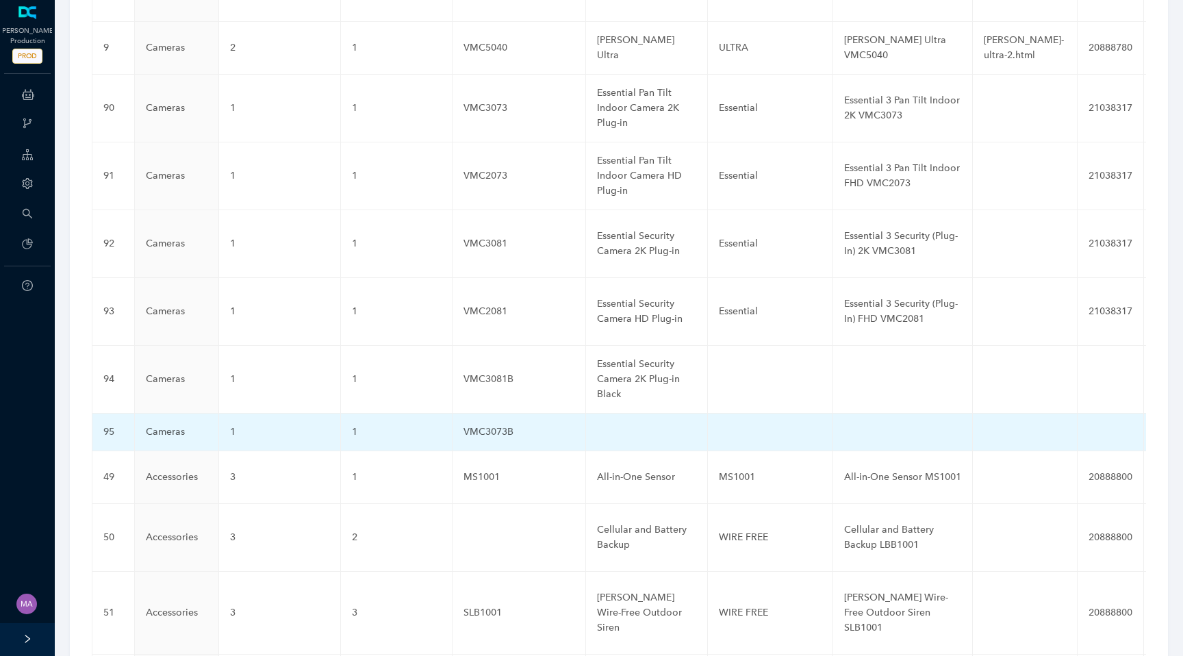
click at [626, 413] on td at bounding box center [647, 432] width 122 height 38
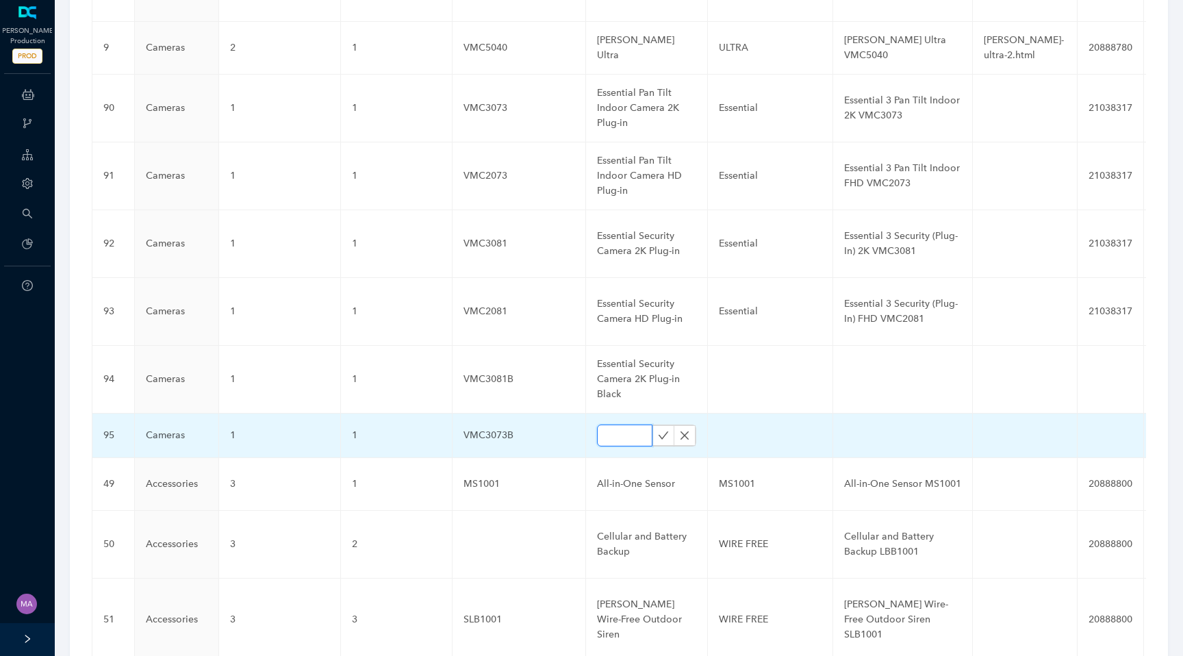
click at [620, 424] on input "text" at bounding box center [624, 435] width 55 height 22
paste input "Essential Pan Tilt Indoor Camera 2K Plug-in Black"
type input "Essential Pan Tilt Indoor Camera 2K Plug-in Black"
click at [658, 430] on icon "check" at bounding box center [663, 435] width 11 height 11
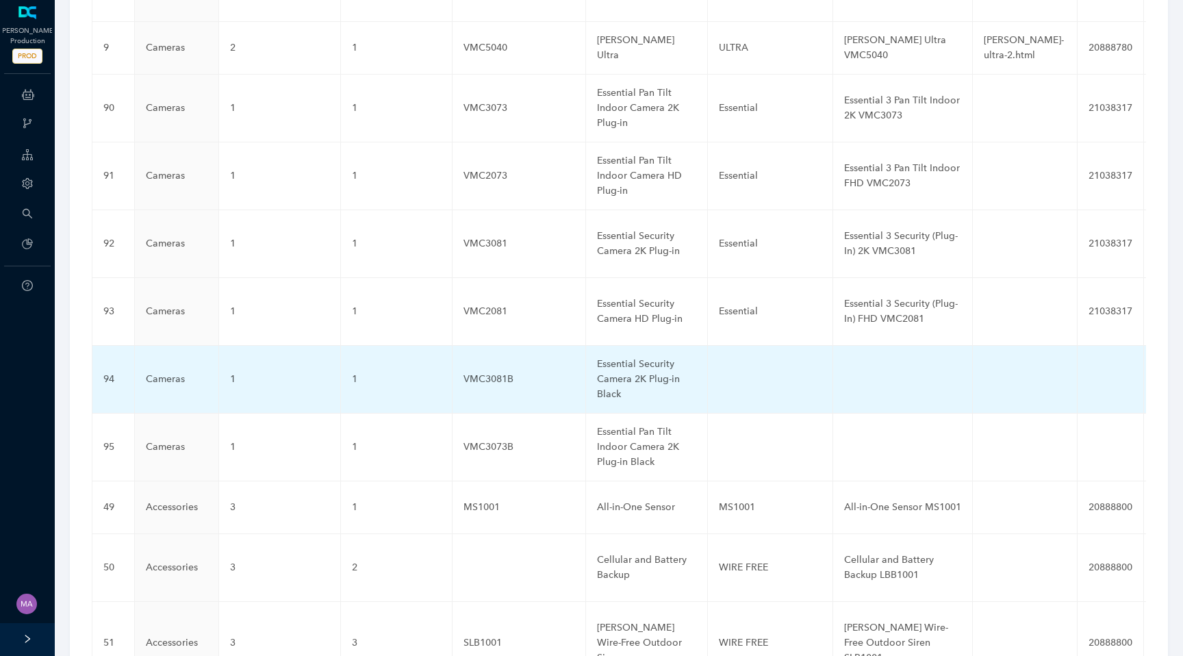
click at [716, 347] on td at bounding box center [770, 380] width 125 height 68
click at [719, 368] on input "text" at bounding box center [748, 379] width 59 height 22
paste input "Essential 3"
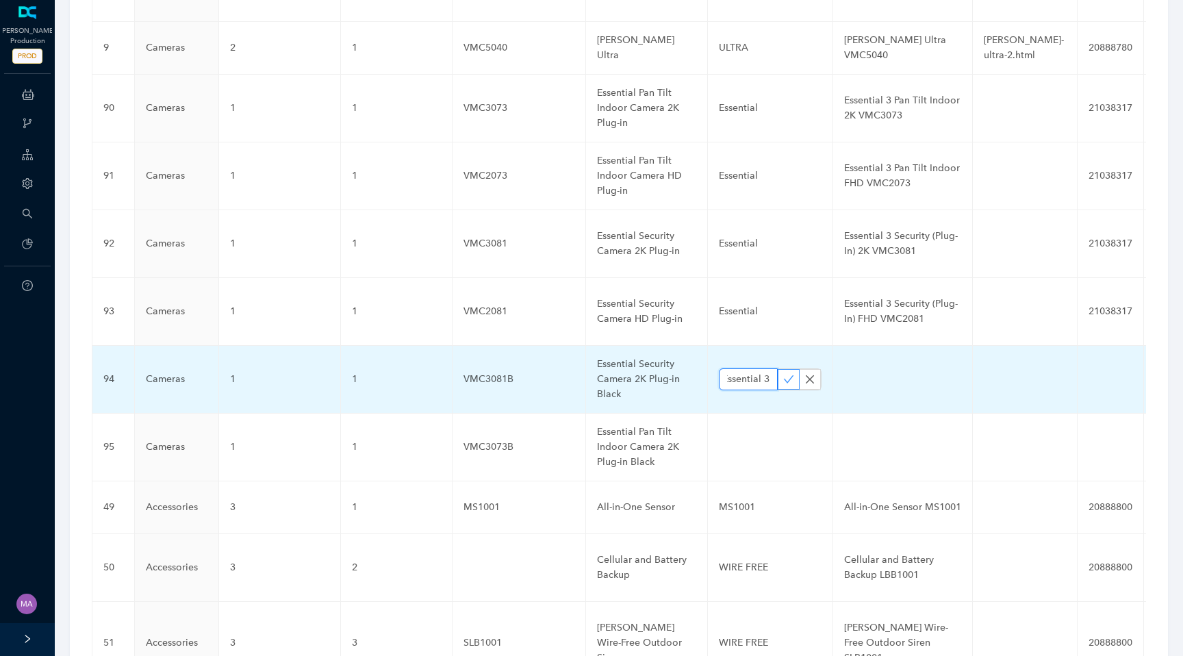
type input "Essential 3"
click at [782, 369] on button "button" at bounding box center [789, 379] width 22 height 21
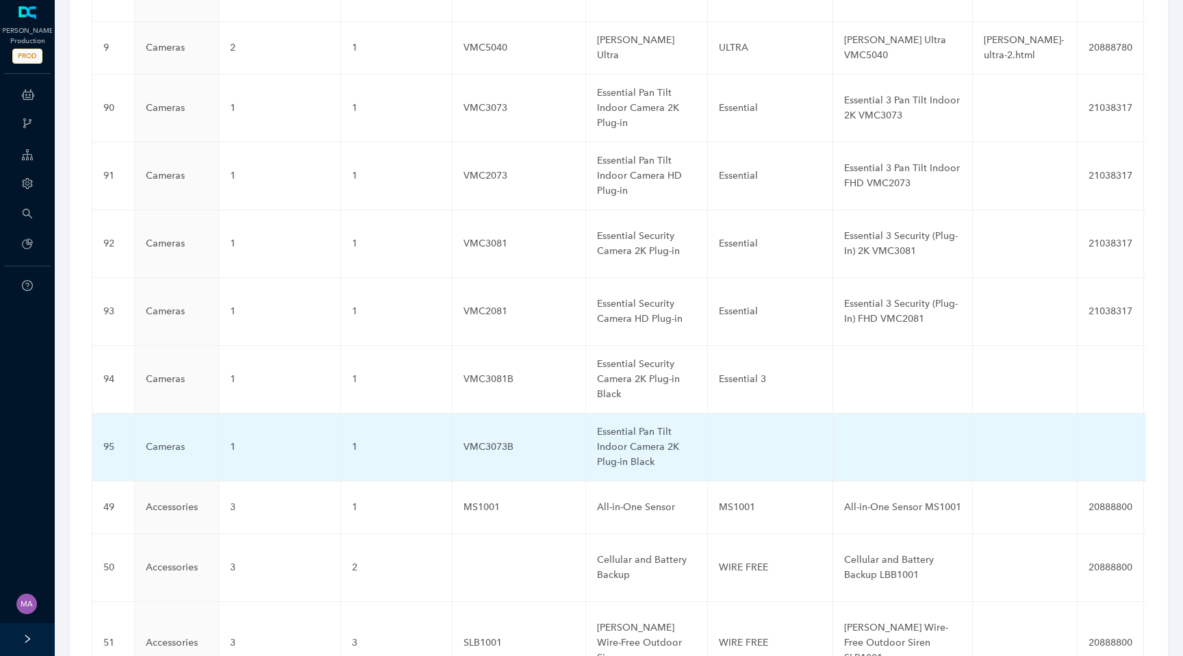
click at [756, 413] on td at bounding box center [770, 447] width 125 height 68
click at [728, 436] on input "text" at bounding box center [748, 447] width 59 height 22
paste input "Essential 3"
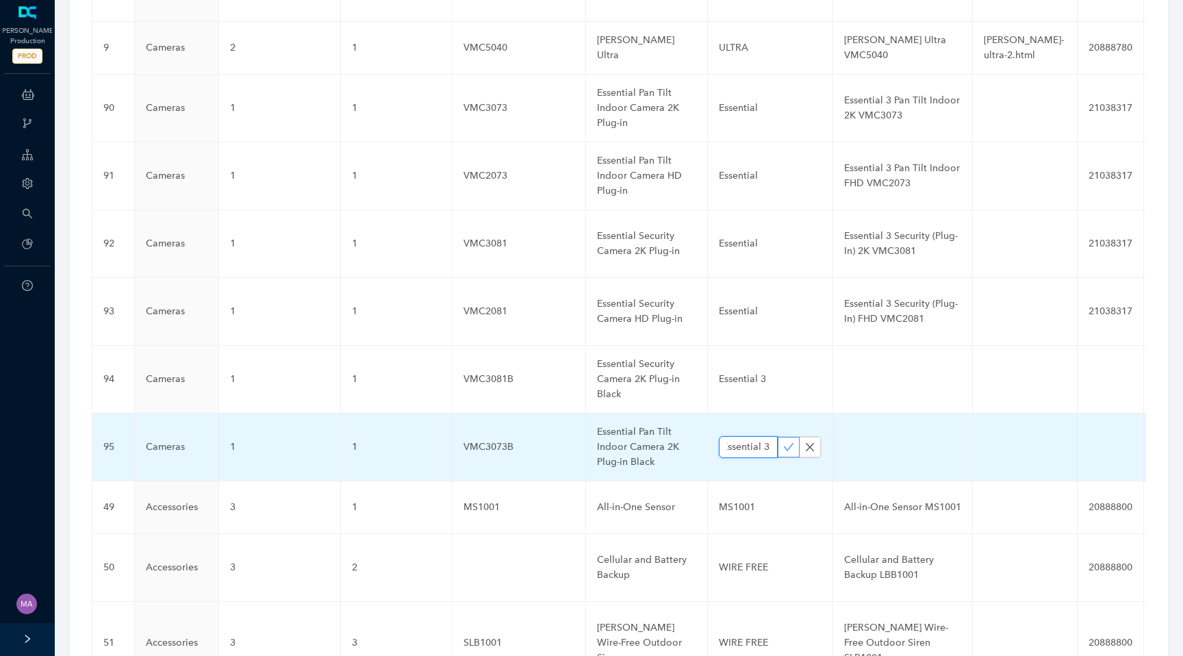
type input "Essential 3"
click at [783, 442] on icon "check" at bounding box center [788, 447] width 11 height 11
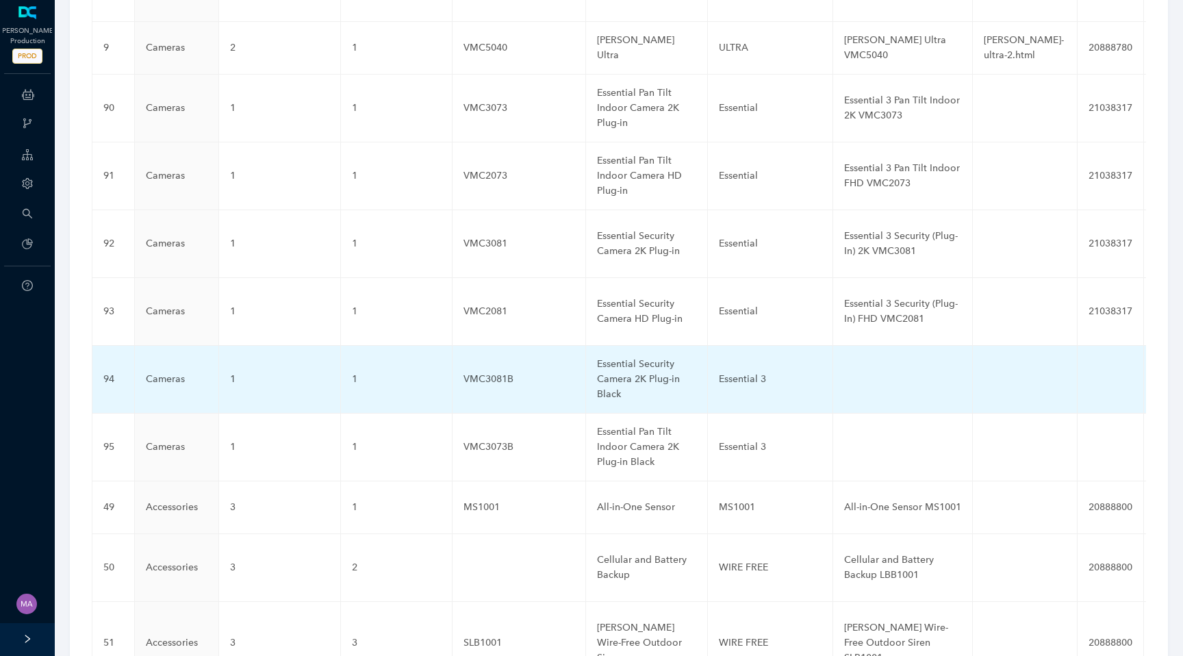
click at [856, 346] on td at bounding box center [903, 380] width 140 height 68
click at [856, 368] on input "text" at bounding box center [880, 379] width 73 height 22
paste input "Essential 3 Security Camera 2K Plug-in Black VMC3081B"
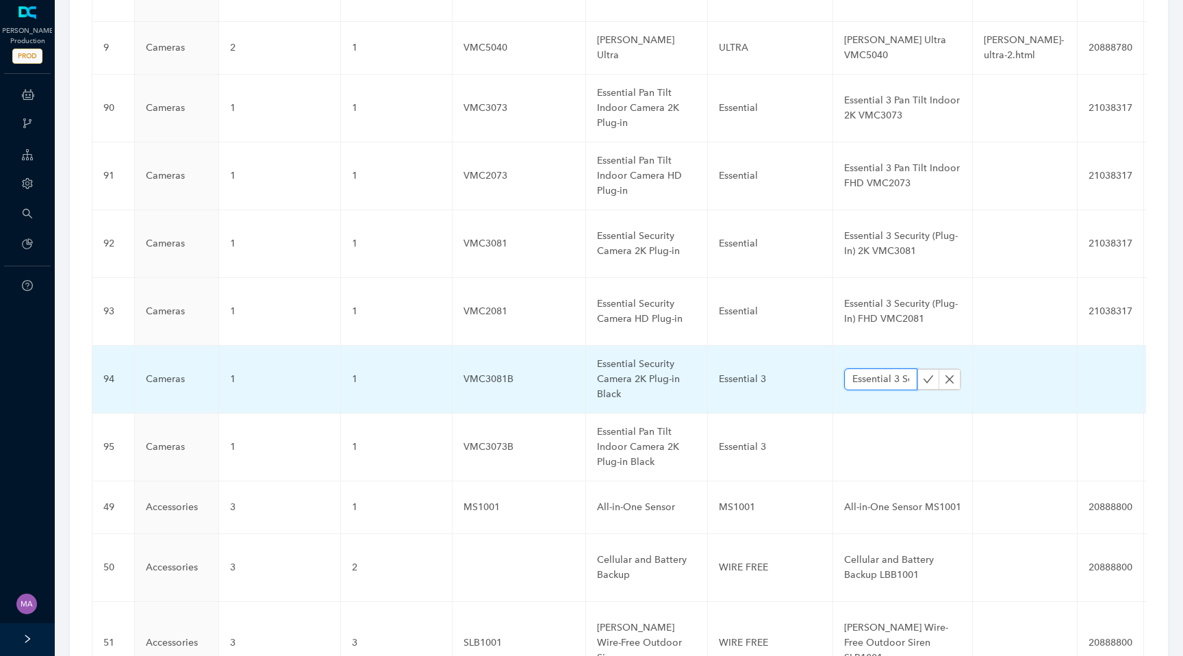
scroll to position [0, 192]
type input "Essential 3 Security Camera 2K Plug-in Black VMC3081B"
click at [924, 375] on icon "check" at bounding box center [929, 379] width 10 height 8
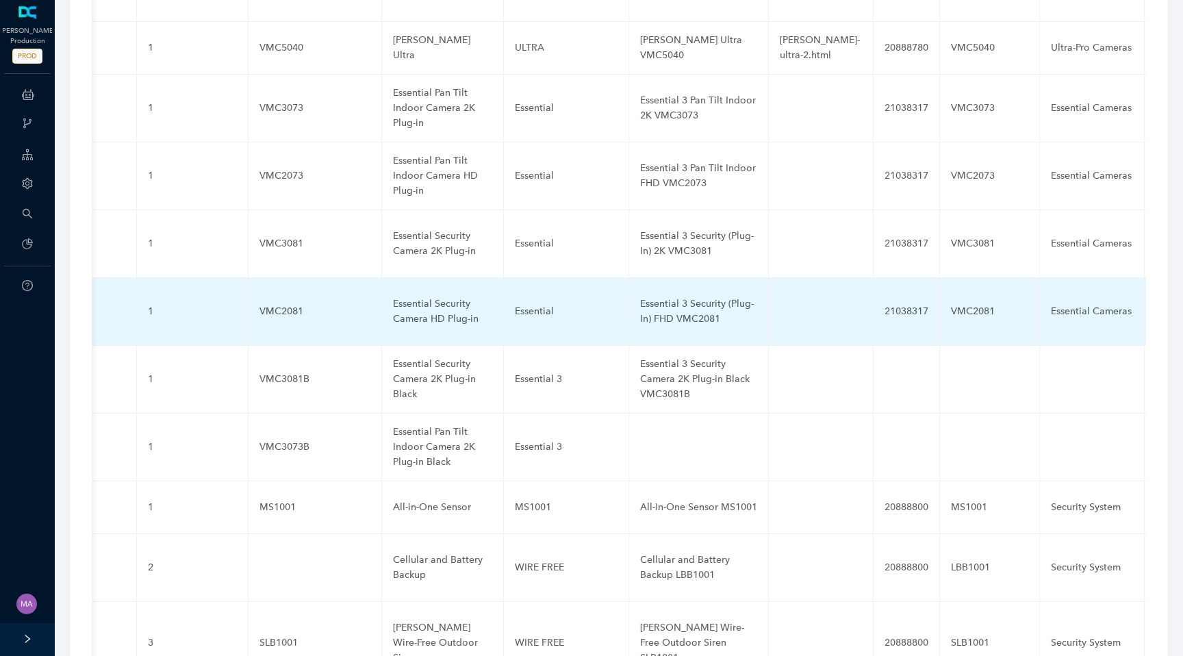
scroll to position [0, 309]
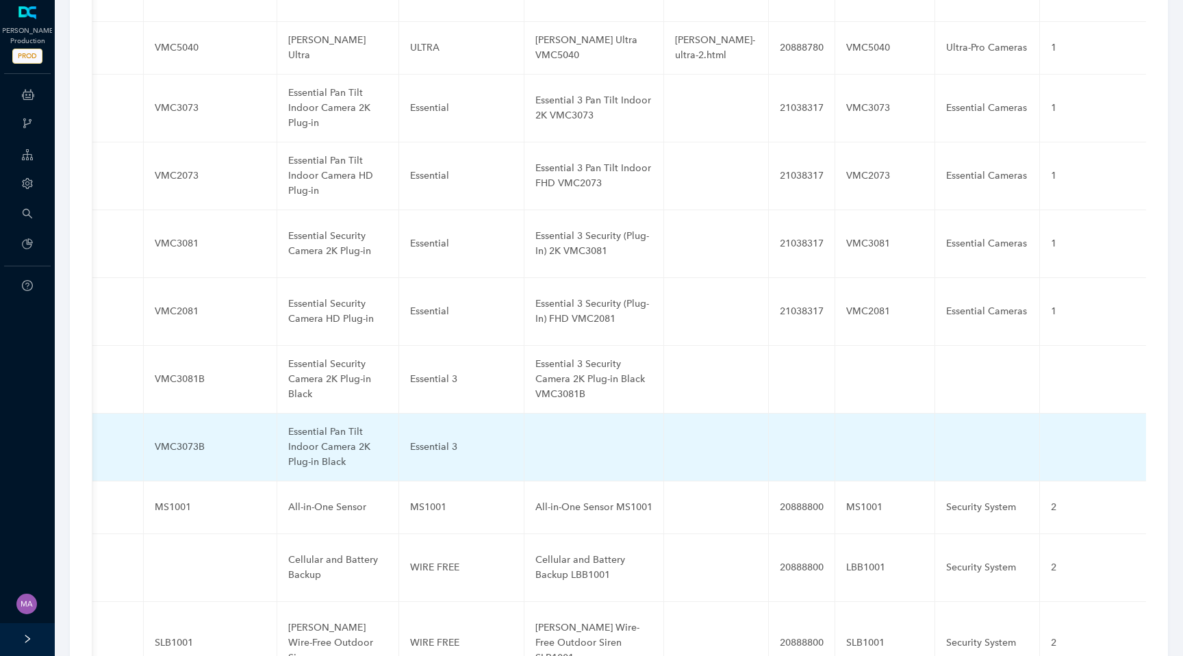
click at [559, 419] on td at bounding box center [594, 447] width 140 height 68
click at [556, 436] on input "text" at bounding box center [571, 447] width 73 height 22
paste input "Essential 3 Pan Tilt Indoor Camera 2K Plug-in Black VMC3073B"
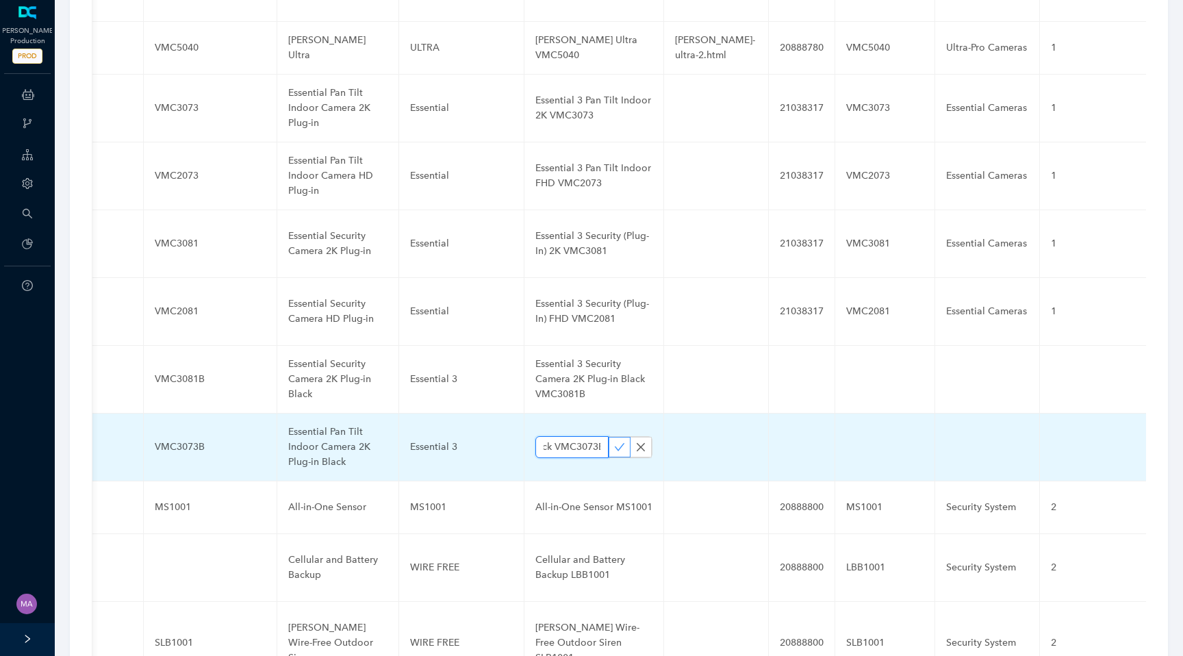
type input "Essential 3 Pan Tilt Indoor Camera 2K Plug-in Black VMC3073B"
click at [614, 442] on icon "check" at bounding box center [619, 447] width 11 height 11
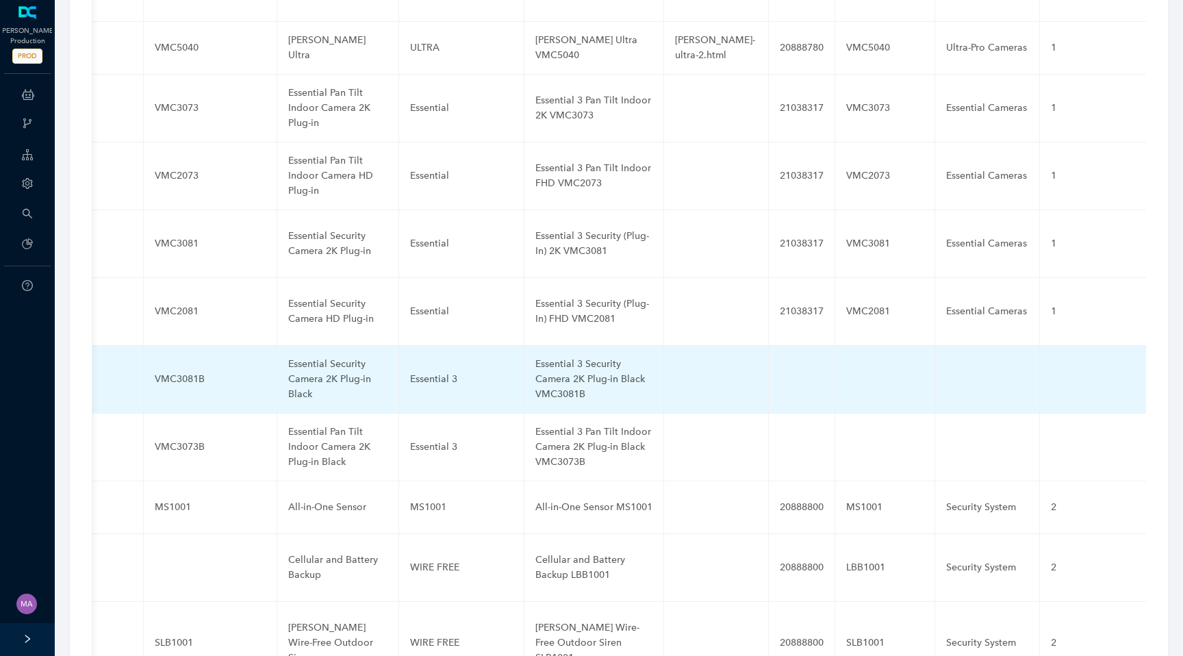
click at [778, 346] on td at bounding box center [802, 380] width 66 height 68
click at [780, 368] on input "text" at bounding box center [788, 379] width 16 height 22
paste input "21038317"
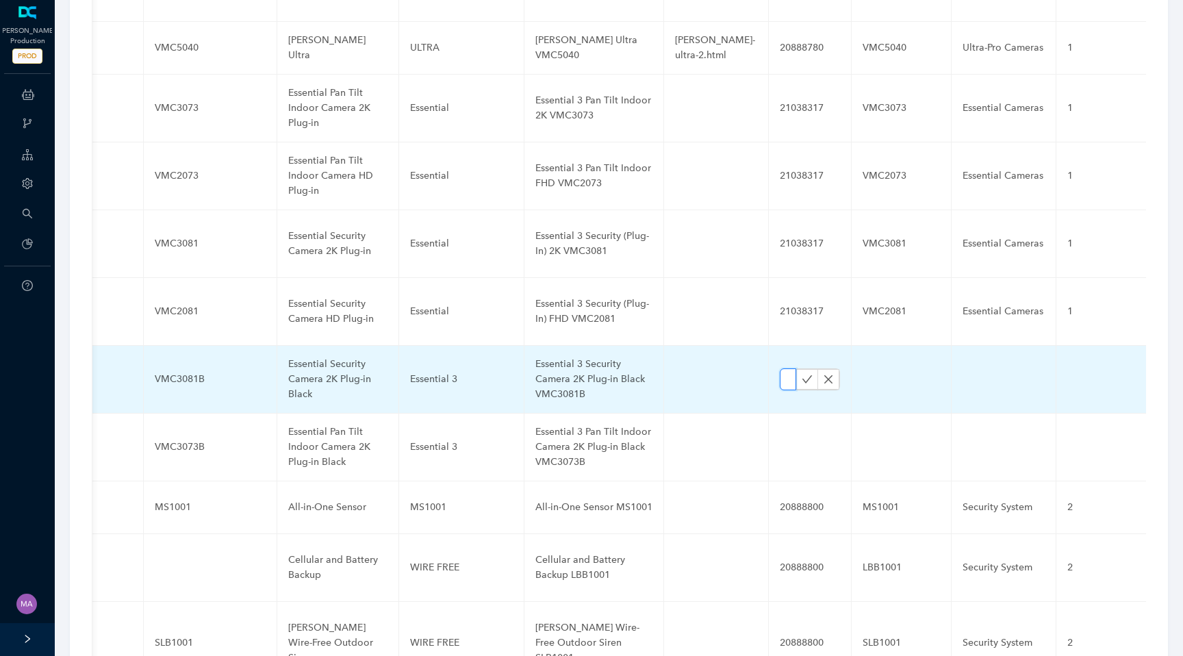
scroll to position [0, 44]
type input "21038317"
click at [802, 374] on icon "check" at bounding box center [807, 379] width 11 height 11
click at [780, 413] on td at bounding box center [802, 447] width 66 height 68
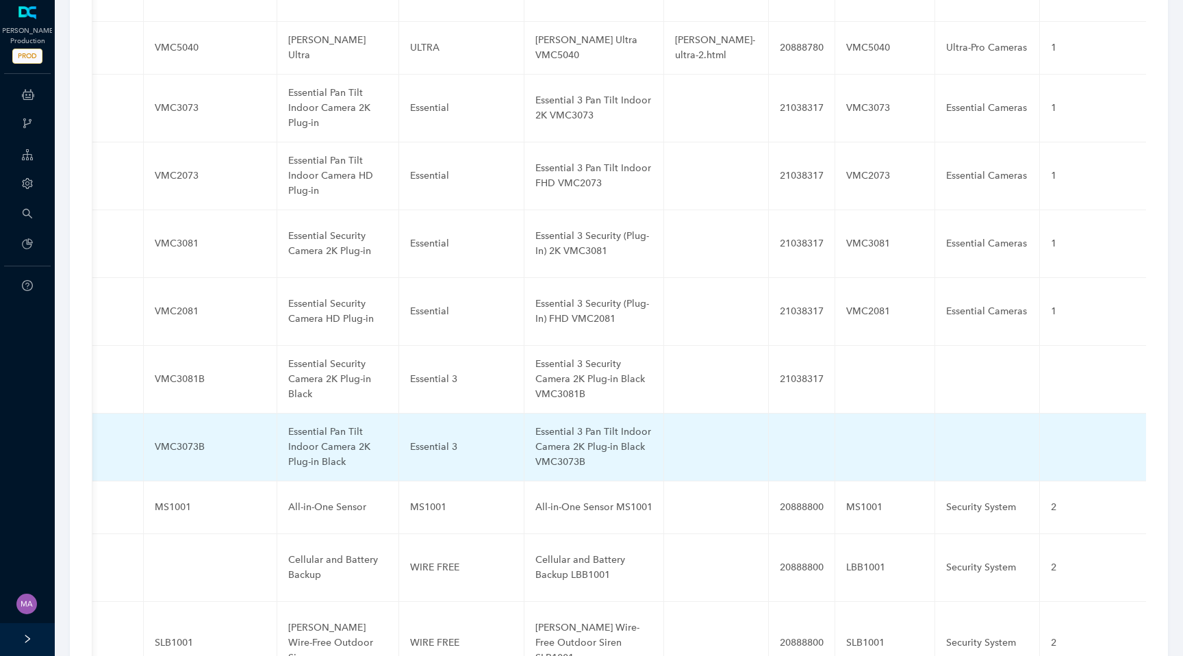
click at [780, 413] on td at bounding box center [802, 447] width 66 height 68
click at [780, 436] on input "text" at bounding box center [788, 447] width 16 height 22
paste input "21038317"
type input "21038317"
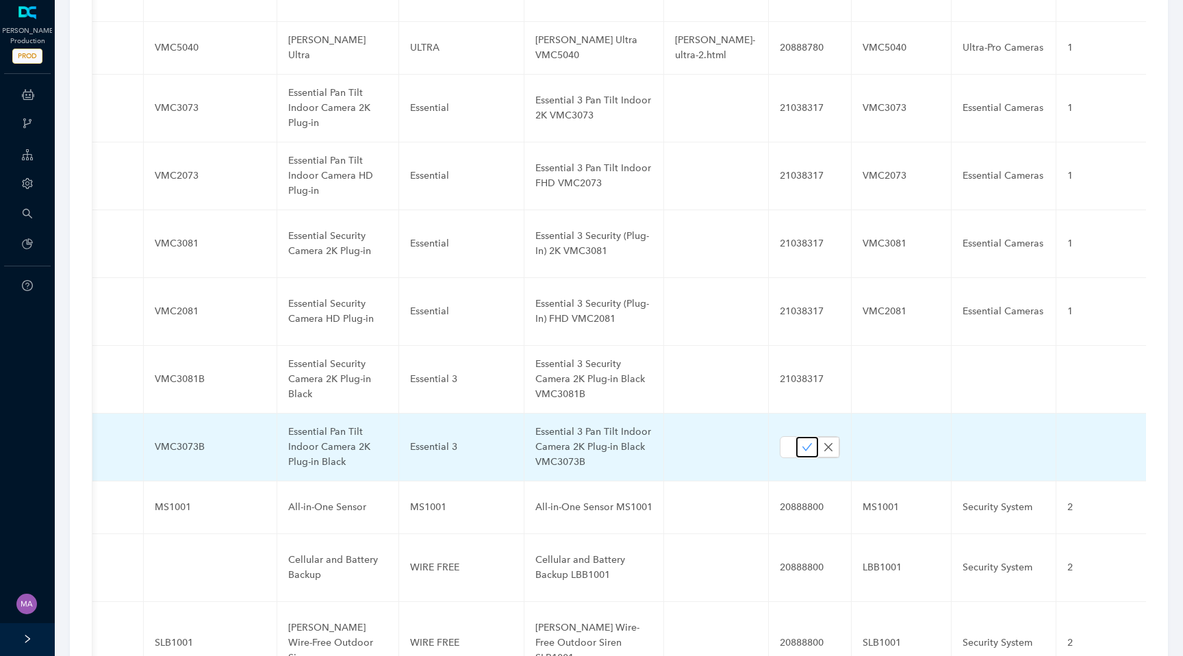
scroll to position [0, 0]
click at [802, 442] on icon "check" at bounding box center [807, 447] width 11 height 11
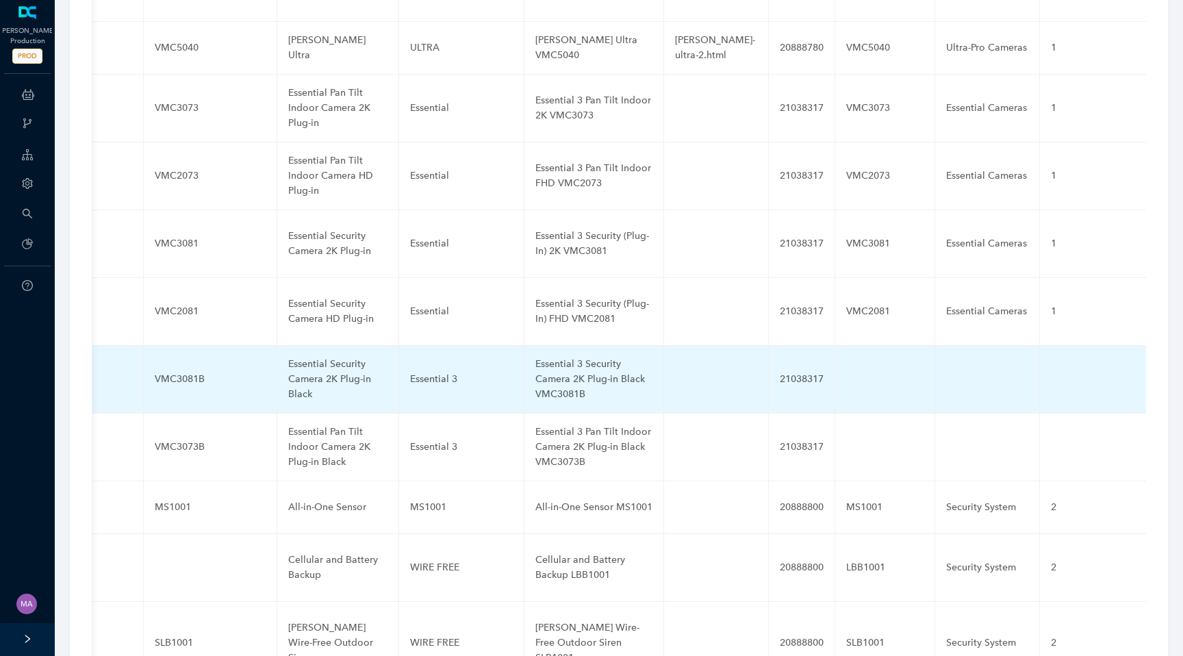
click at [857, 355] on td at bounding box center [885, 380] width 100 height 68
click at [846, 368] on input "text" at bounding box center [863, 379] width 34 height 22
paste input "VMC3081B"
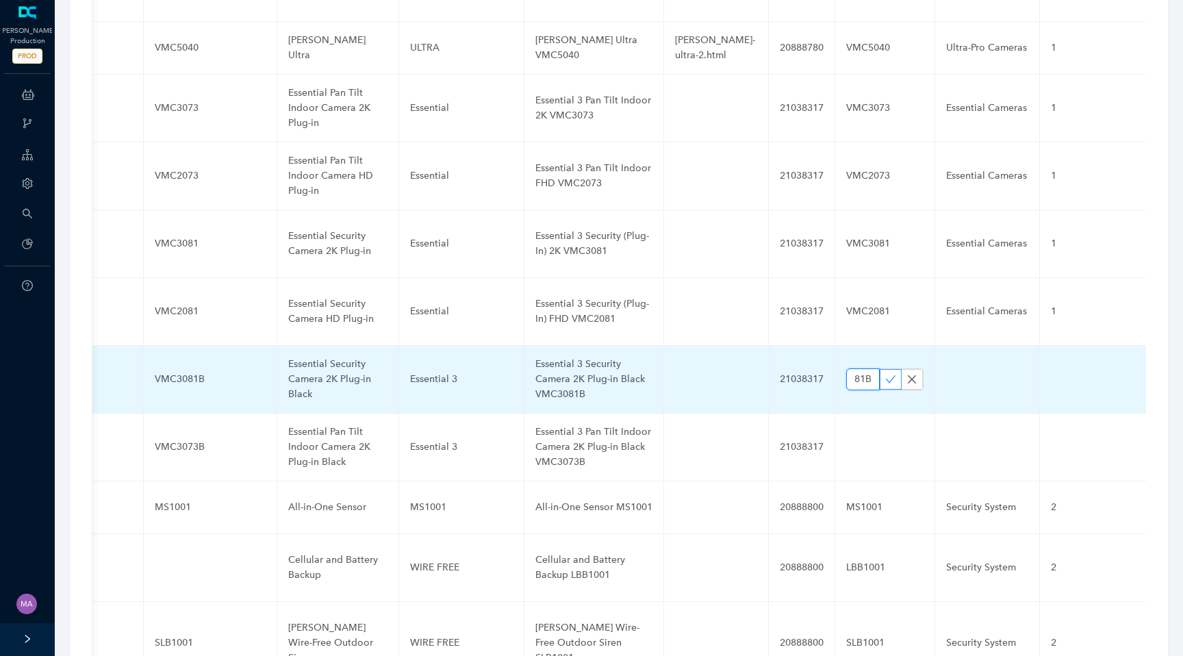
type input "VMC3081B"
click at [885, 374] on icon "check" at bounding box center [890, 379] width 11 height 11
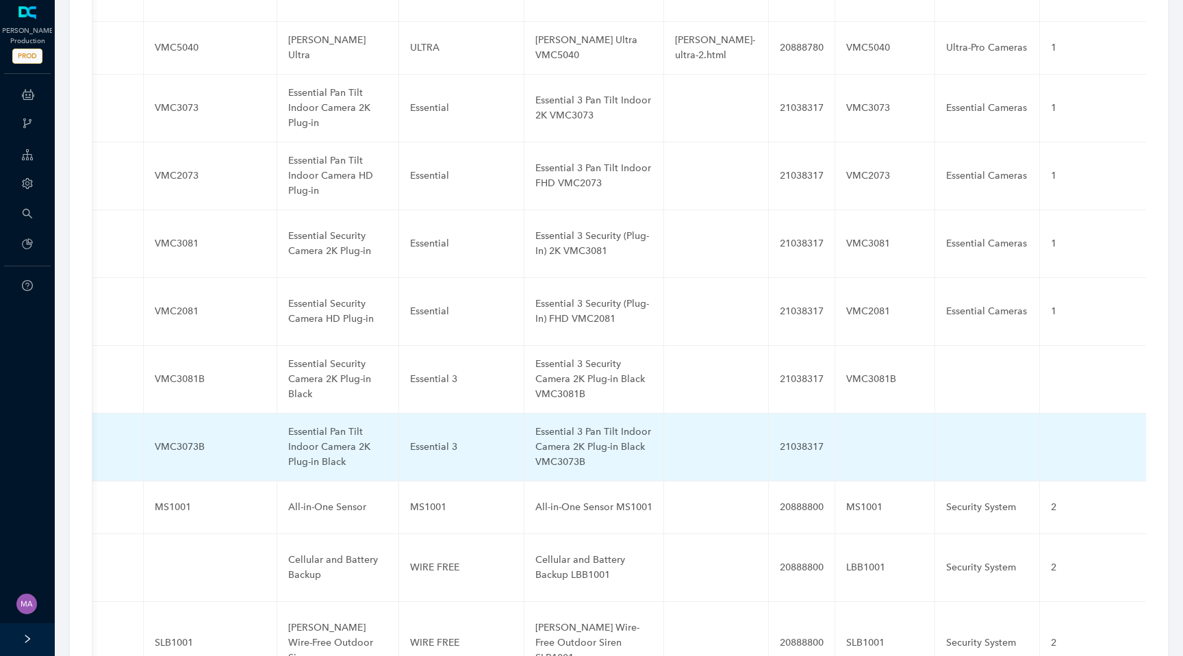
click at [849, 420] on td at bounding box center [885, 447] width 100 height 68
click at [846, 436] on input "text" at bounding box center [863, 447] width 34 height 22
paste input "VMC3081B"
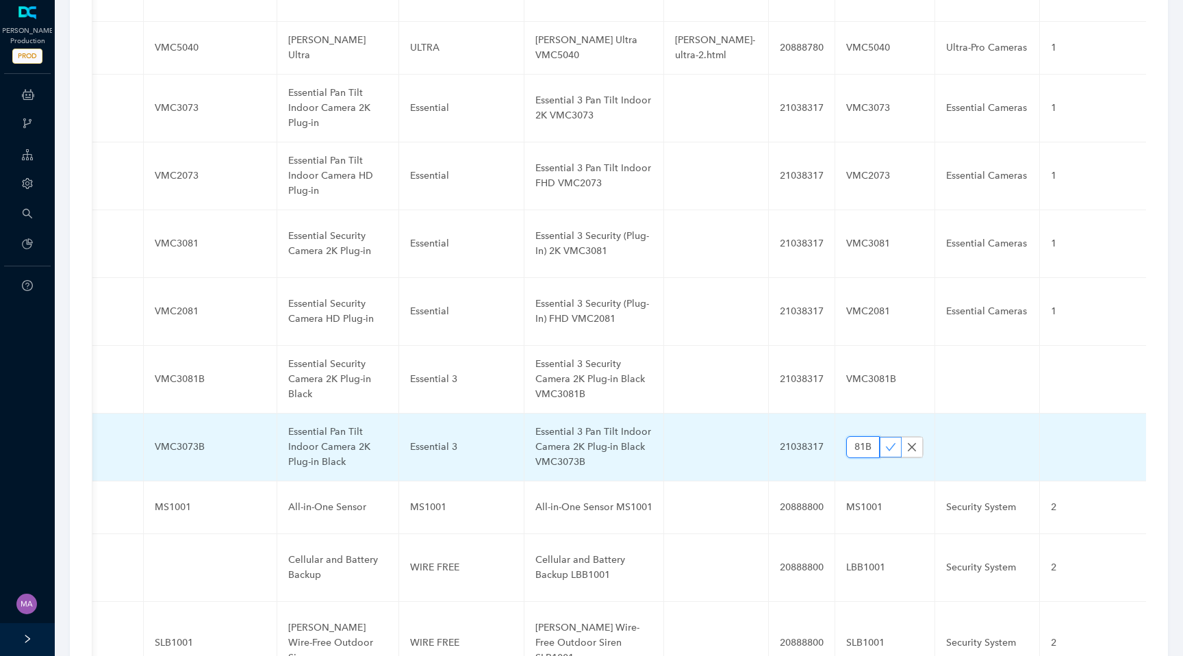
type input "VMC3081B"
click at [885, 442] on icon "check" at bounding box center [890, 447] width 11 height 11
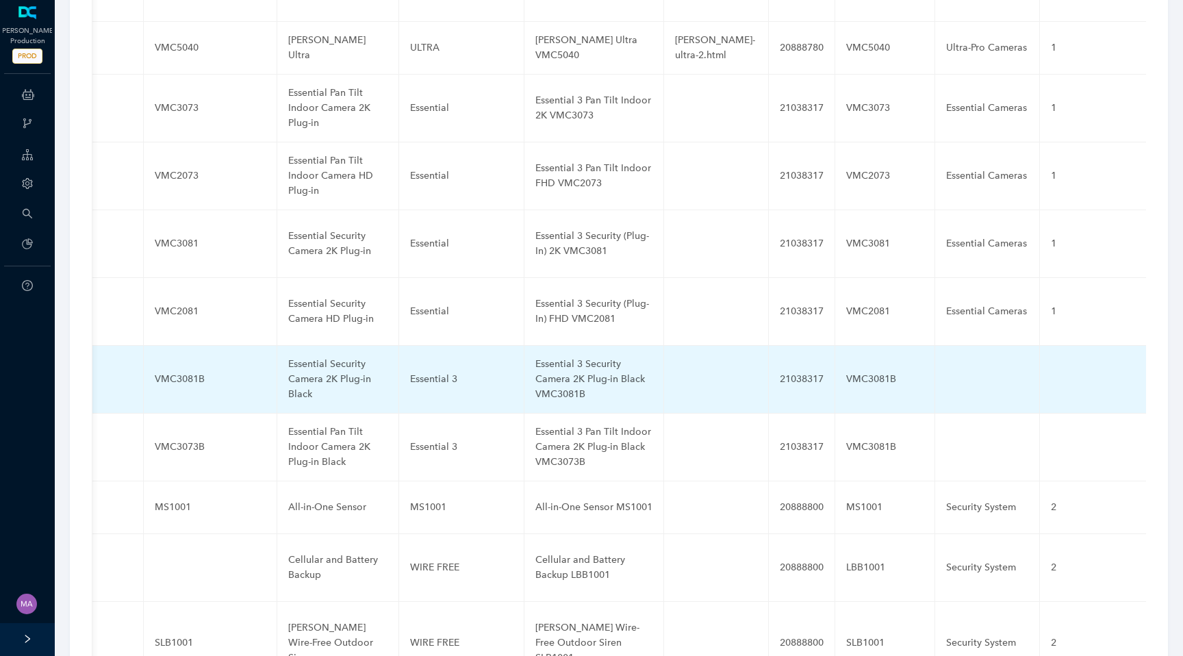
click at [935, 346] on td at bounding box center [987, 380] width 105 height 68
click at [946, 368] on input "text" at bounding box center [965, 379] width 38 height 22
paste input "Essential Cameras"
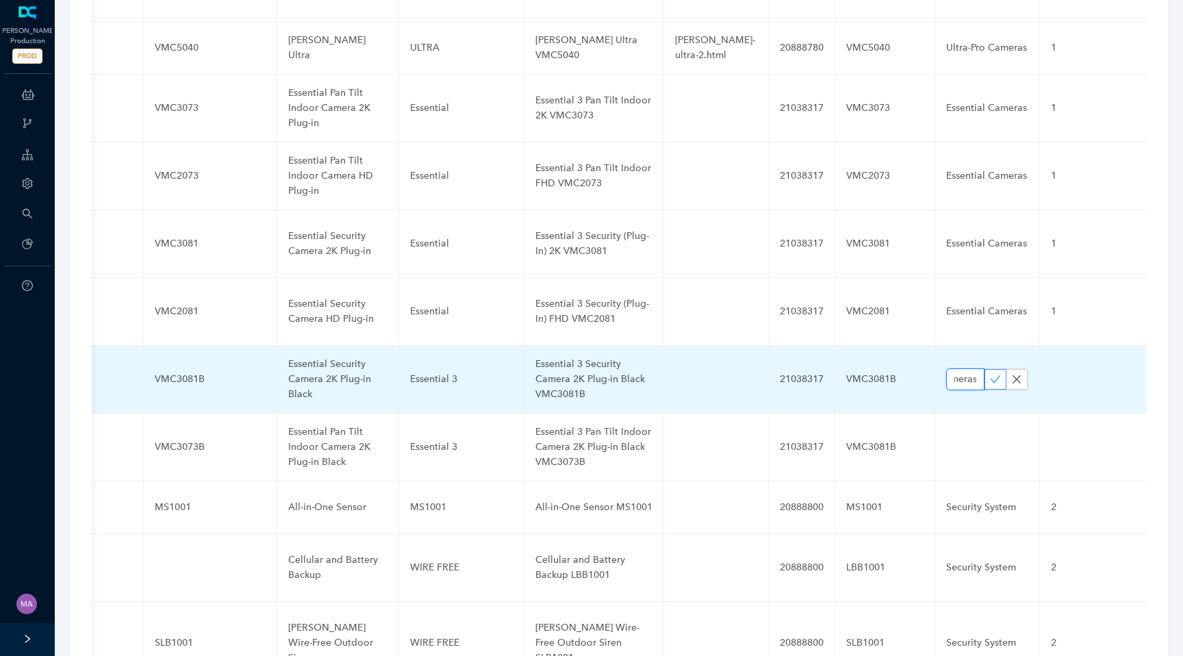
type input "Essential Cameras"
click at [990, 374] on icon "check" at bounding box center [995, 379] width 11 height 11
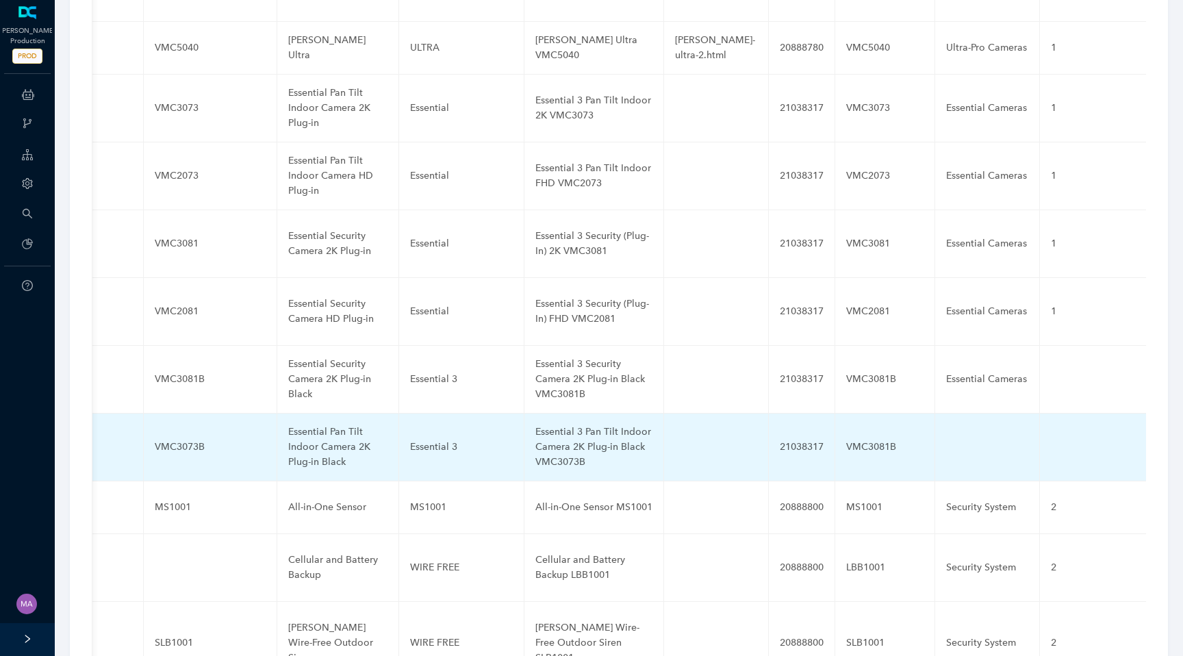
click at [935, 413] on td at bounding box center [987, 447] width 105 height 68
click at [946, 436] on input "text" at bounding box center [965, 447] width 38 height 22
paste input "Essential Cameras"
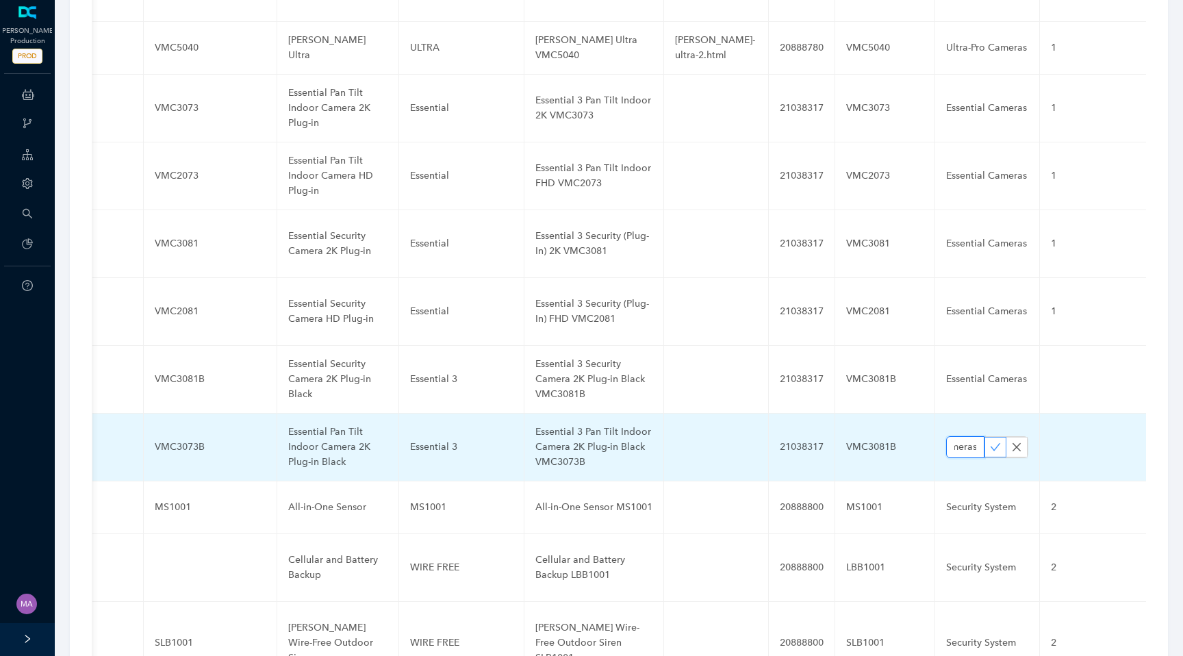
type input "Essential Cameras"
click at [990, 442] on icon "check" at bounding box center [995, 447] width 11 height 11
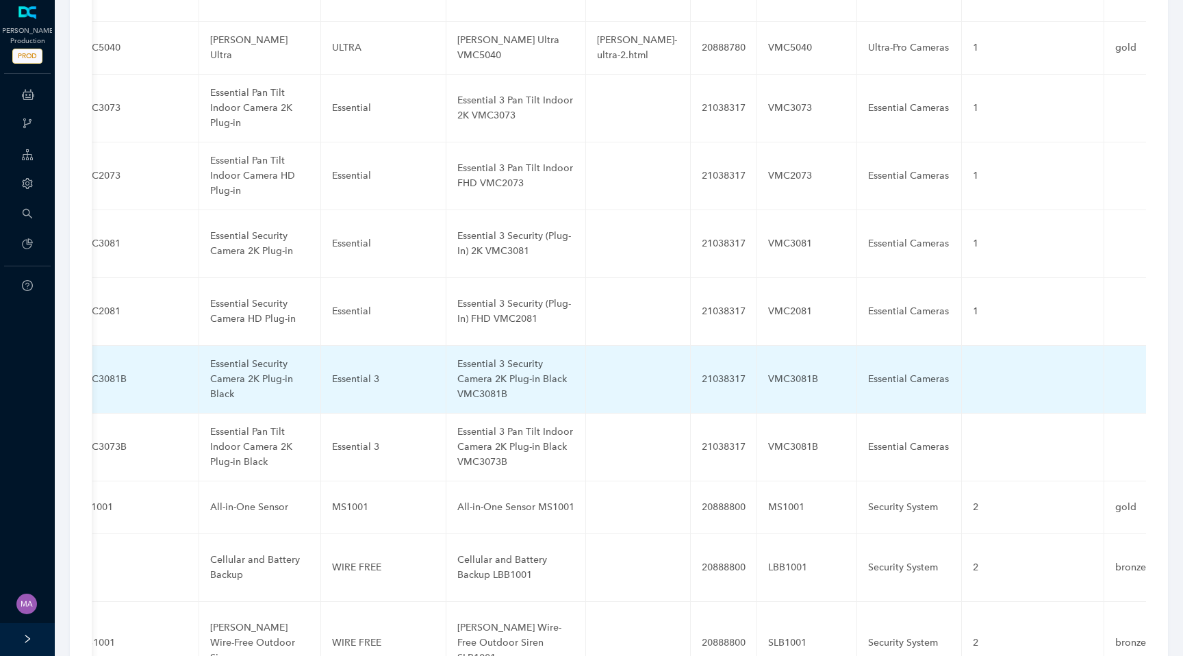
scroll to position [0, 542]
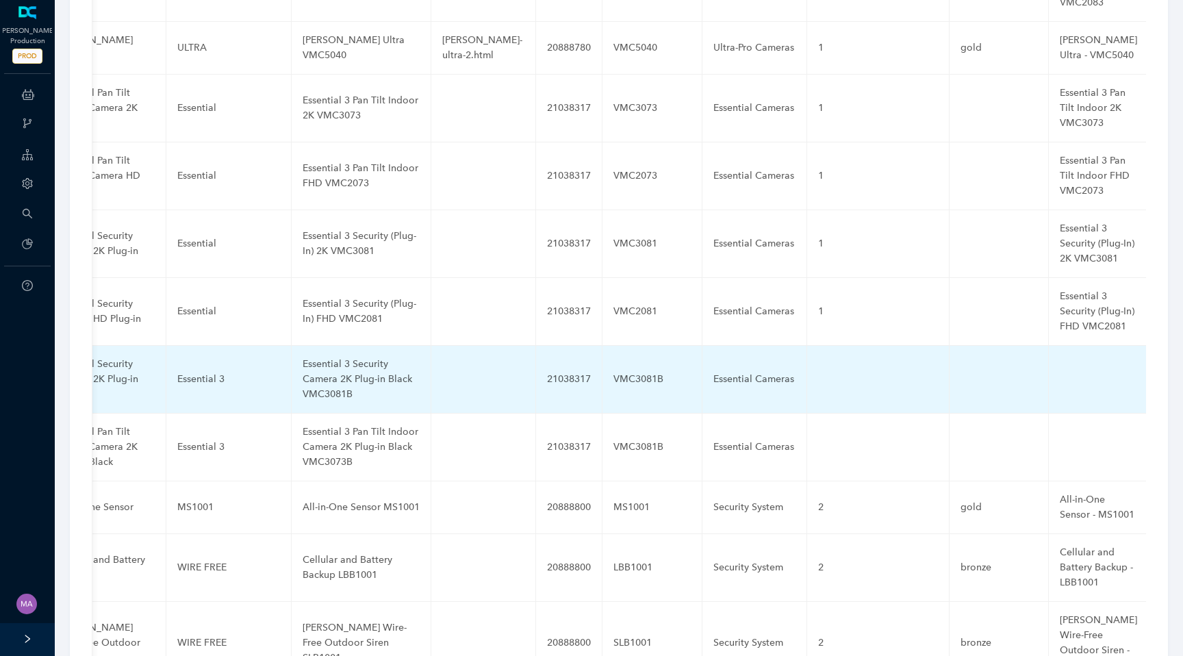
click at [807, 354] on td at bounding box center [878, 380] width 142 height 68
click at [818, 368] on input "text" at bounding box center [856, 379] width 76 height 22
type input "1"
click at [894, 369] on button "button" at bounding box center [905, 379] width 22 height 21
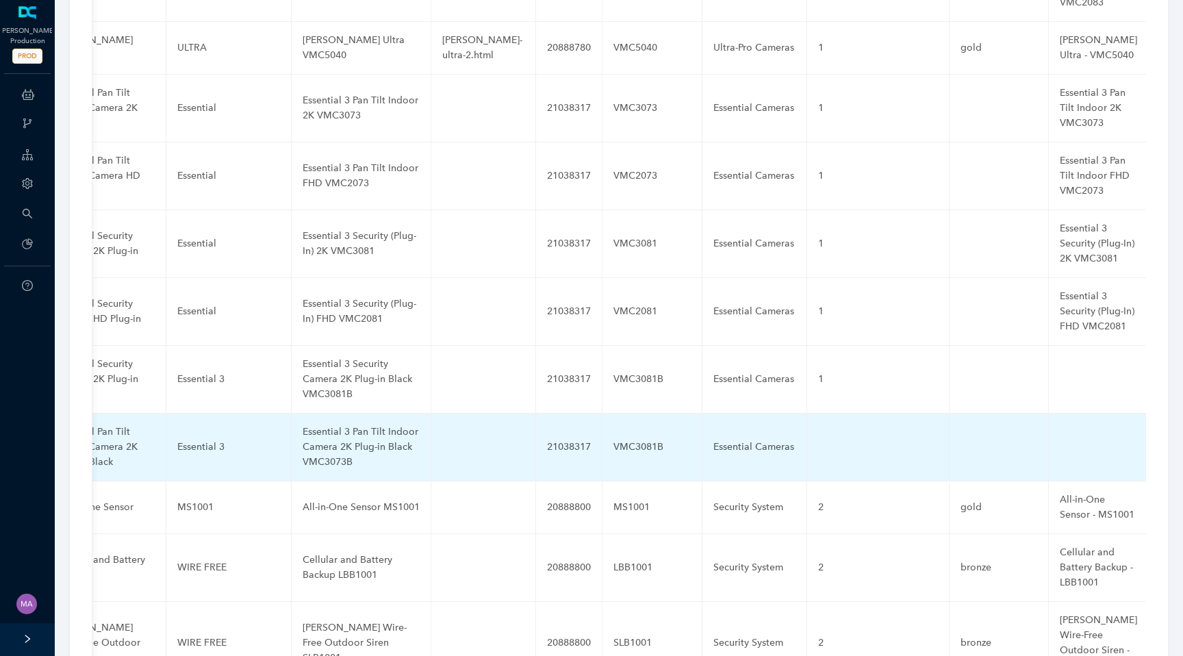
click at [817, 413] on td at bounding box center [878, 447] width 142 height 68
click at [818, 436] on input "text" at bounding box center [856, 447] width 76 height 22
type input "1"
click at [900, 442] on icon "check" at bounding box center [905, 447] width 11 height 11
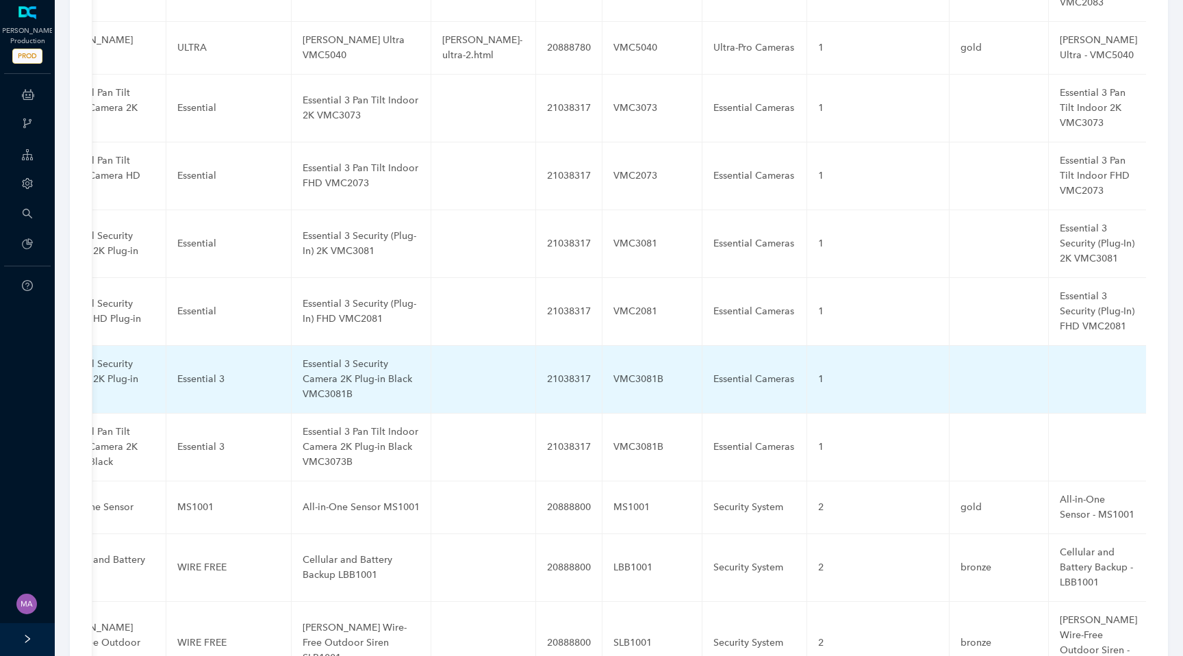
click at [1049, 346] on td at bounding box center [1099, 380] width 100 height 68
click at [1060, 368] on input "text" at bounding box center [1077, 379] width 34 height 22
paste input "Essential 3 Security Camera 2K Plug-in Black VMC3081B"
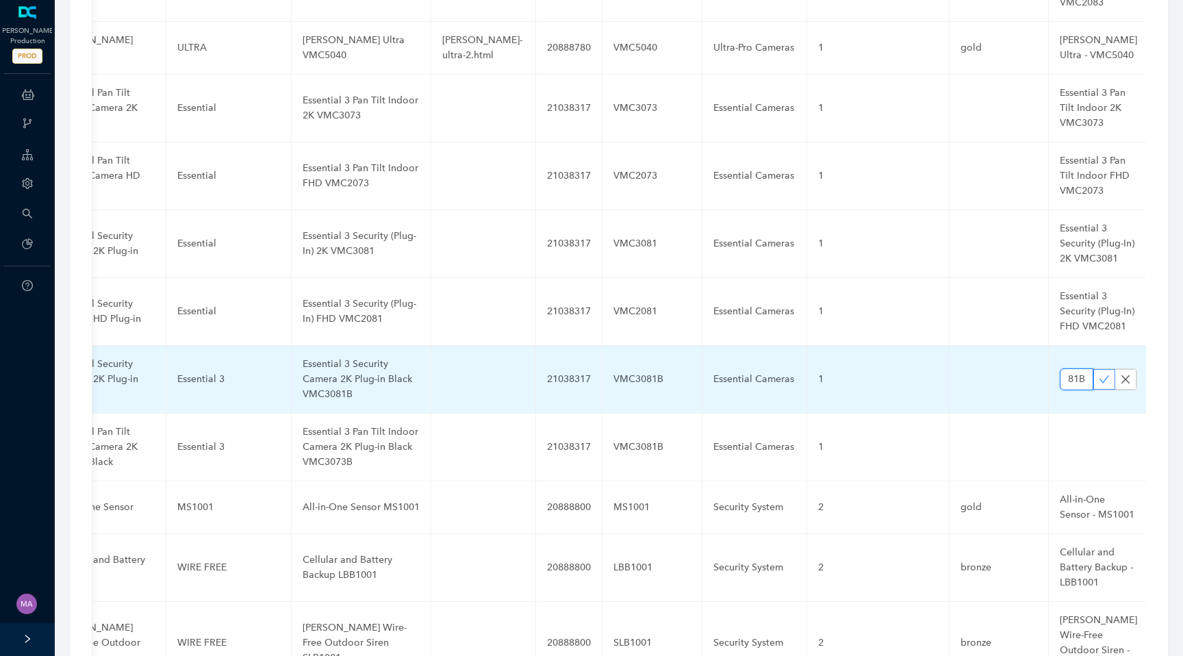
type input "Essential 3 Security Camera 2K Plug-in Black VMC3081B"
click at [1099, 374] on icon "check" at bounding box center [1104, 379] width 11 height 11
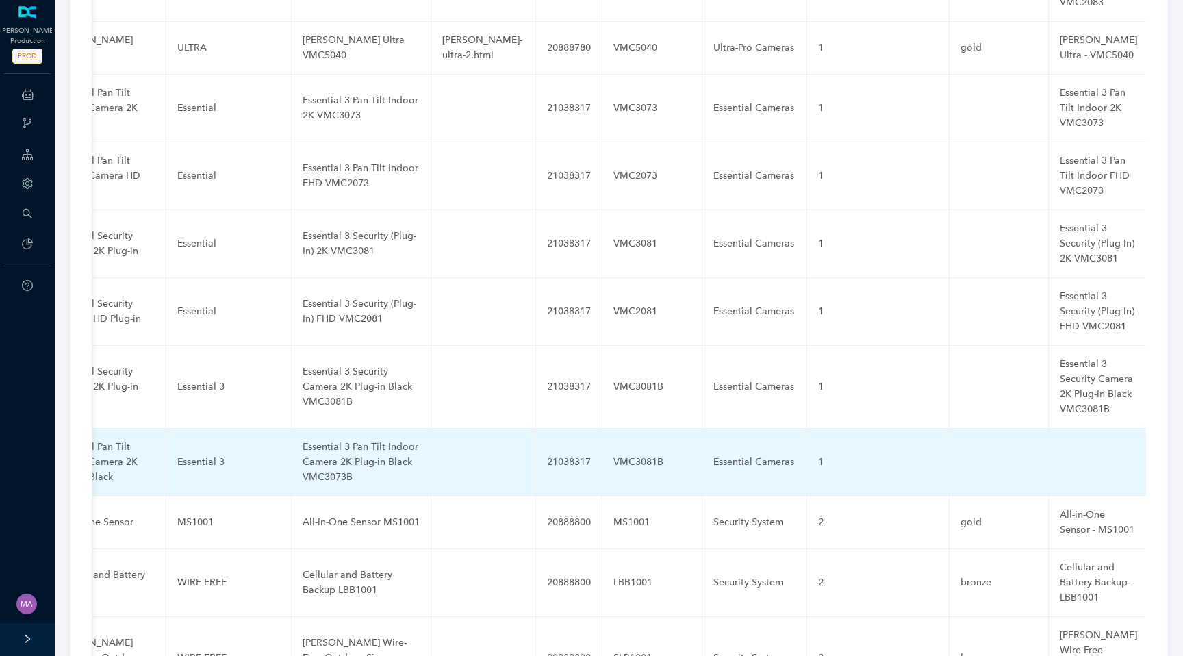
click at [1049, 450] on td at bounding box center [1099, 463] width 100 height 68
click at [1060, 451] on input "text" at bounding box center [1077, 462] width 34 height 22
paste input "Essential 3 Pan Tilt Indoor Camera 2K Plug-in Black VMC3073B"
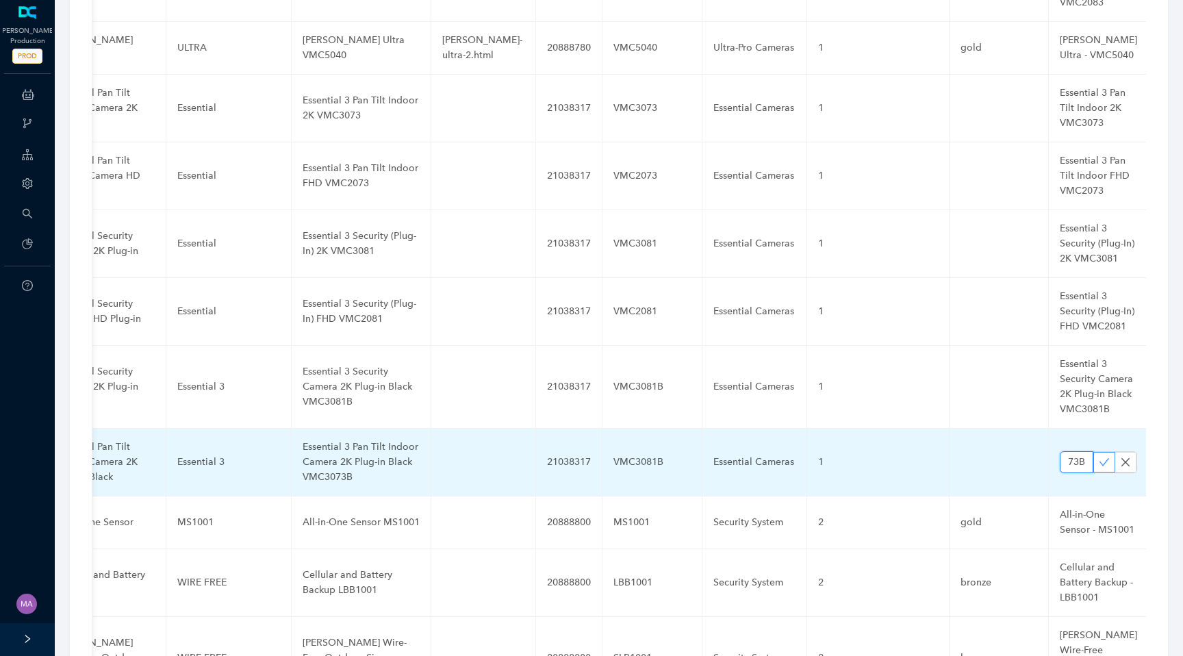
type input "Essential 3 Pan Tilt Indoor Camera 2K Plug-in Black VMC3073B"
click at [1099, 457] on icon "check" at bounding box center [1104, 462] width 11 height 11
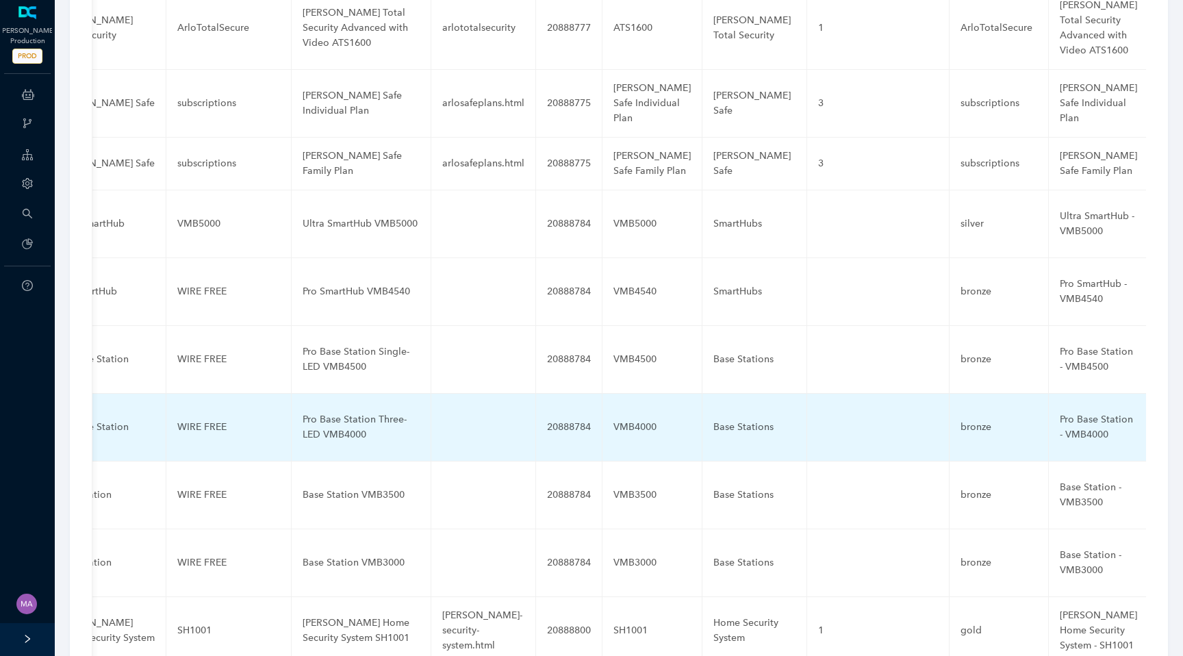
scroll to position [0, 0]
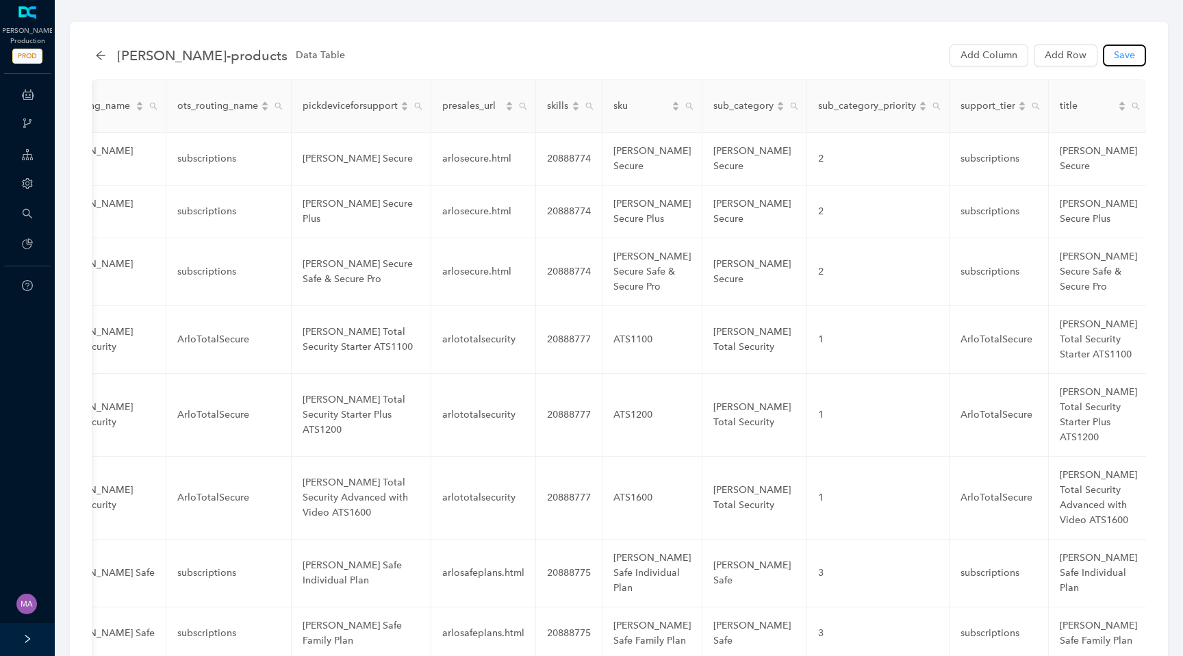
click at [1115, 57] on span "Save" at bounding box center [1124, 55] width 21 height 15
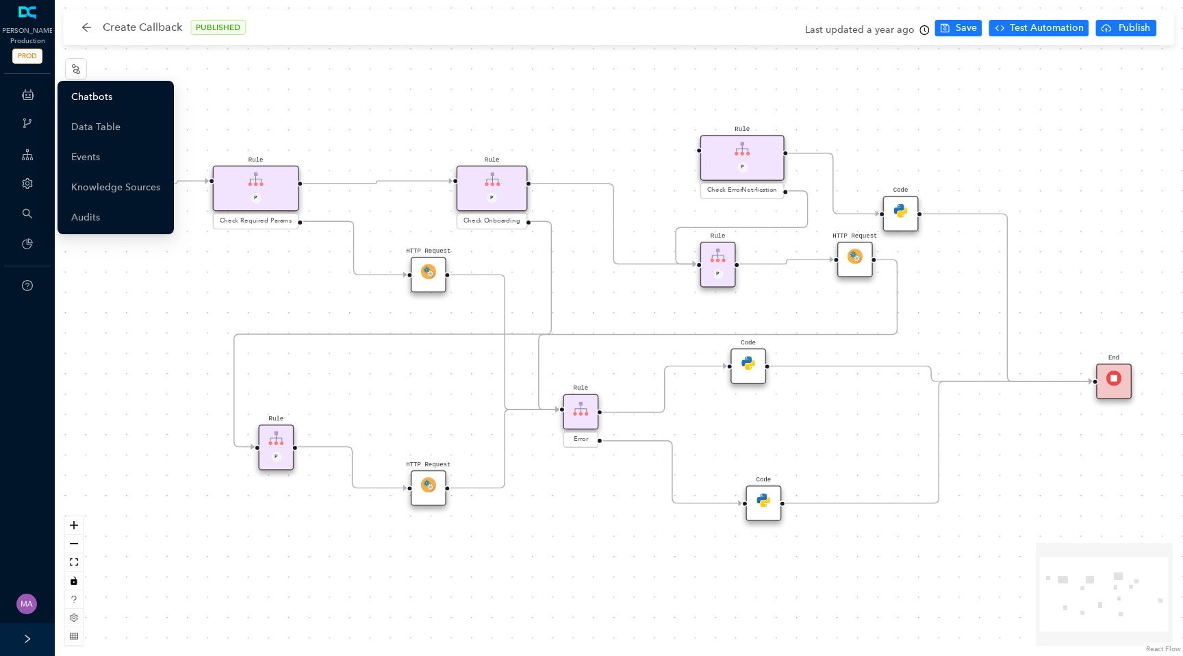
click at [76, 102] on link "Chatbots" at bounding box center [91, 97] width 41 height 27
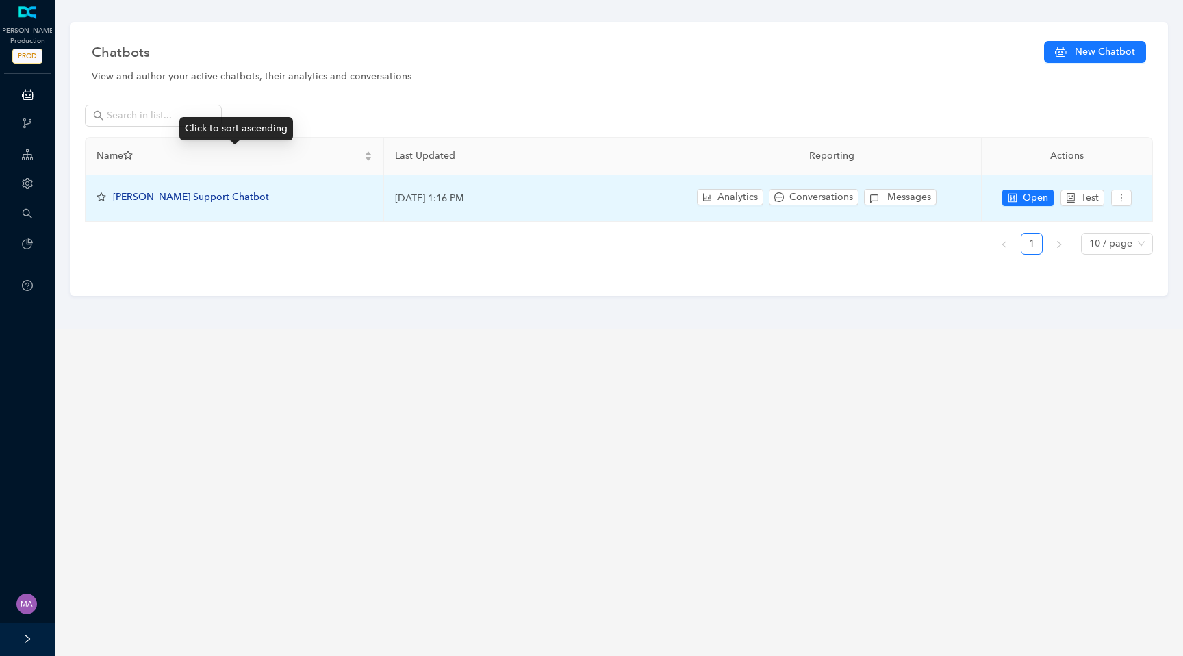
click at [157, 185] on td "[PERSON_NAME] Support Chatbot" at bounding box center [235, 198] width 298 height 47
click at [157, 190] on div "[PERSON_NAME] Support Chatbot" at bounding box center [191, 197] width 156 height 15
click at [154, 206] on td "[PERSON_NAME] Support Chatbot" at bounding box center [235, 198] width 298 height 47
click at [160, 203] on div "[PERSON_NAME] Support Chatbot" at bounding box center [191, 197] width 156 height 15
click at [177, 196] on span "[PERSON_NAME] Support Chatbot" at bounding box center [191, 197] width 156 height 12
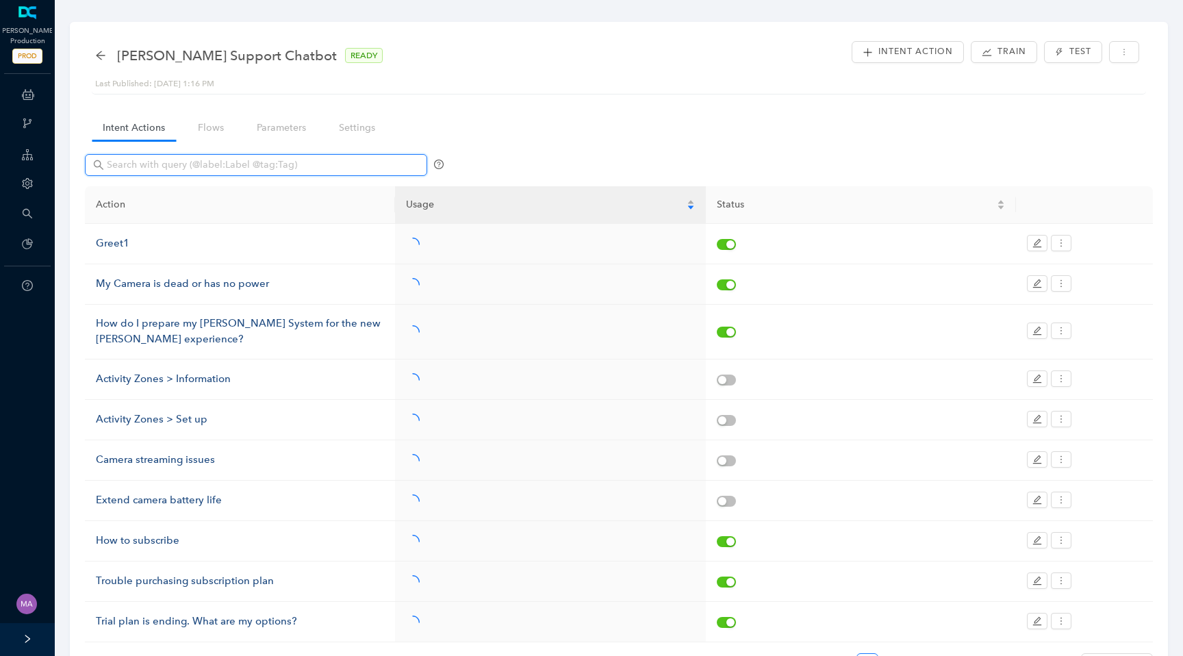
click at [212, 162] on input "text" at bounding box center [257, 164] width 301 height 15
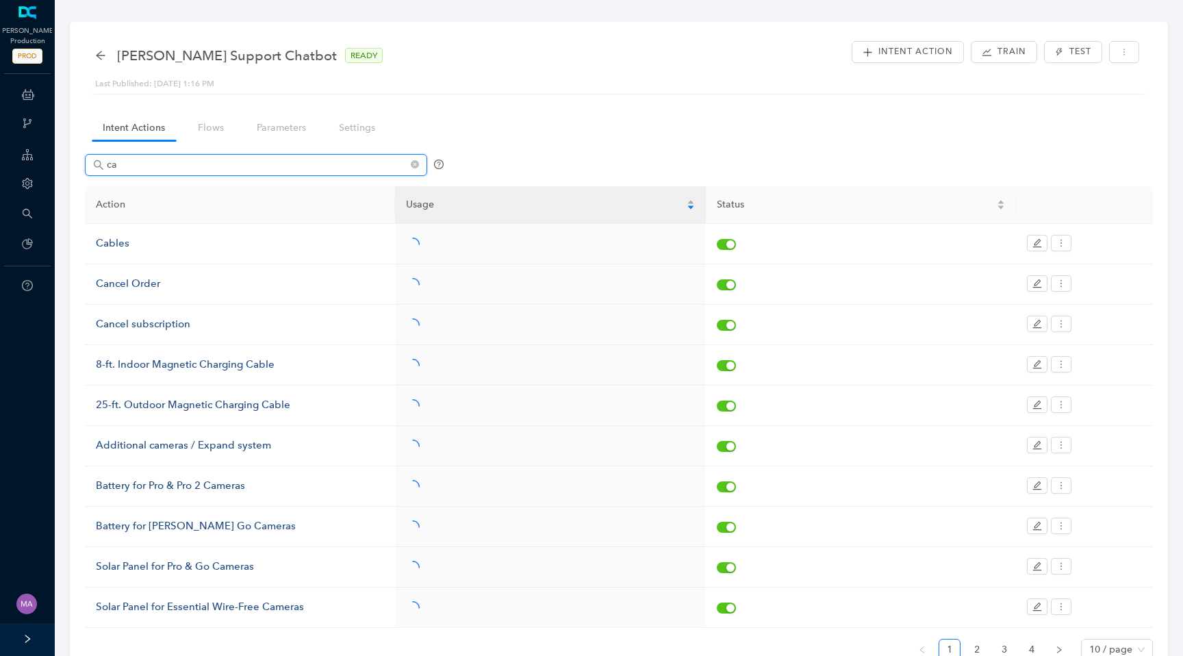
type input "cas"
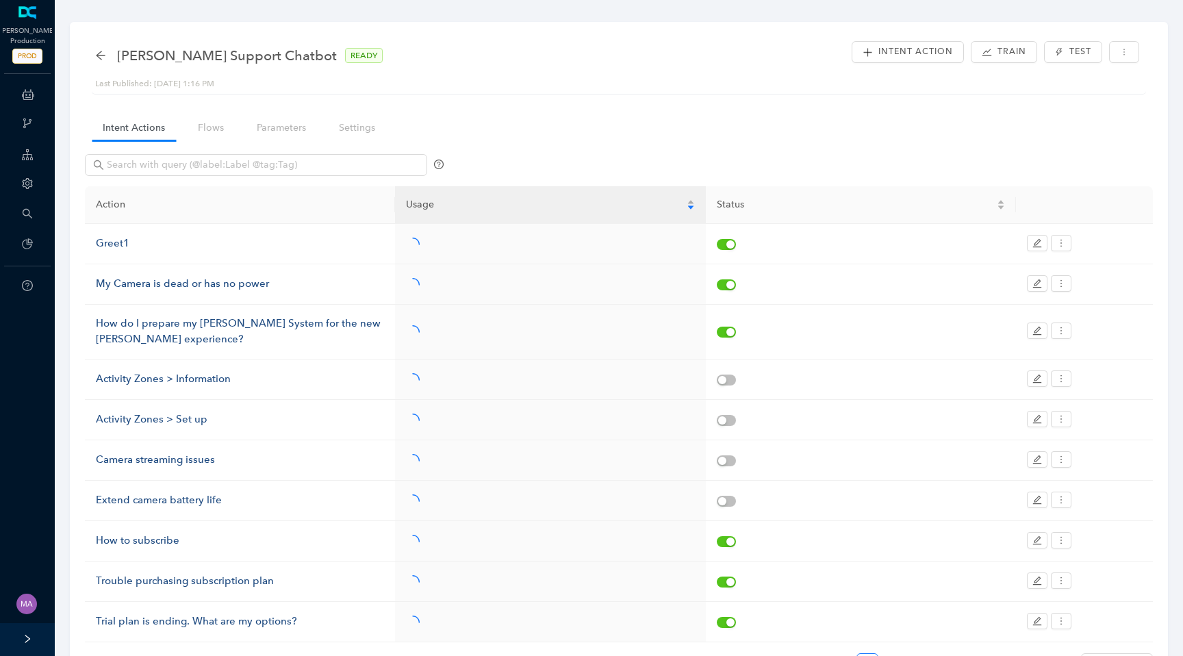
click at [207, 141] on nav "Intent Actions Flows Parameters Settings" at bounding box center [244, 127] width 319 height 39
click at [208, 128] on link "Flows" at bounding box center [211, 127] width 48 height 25
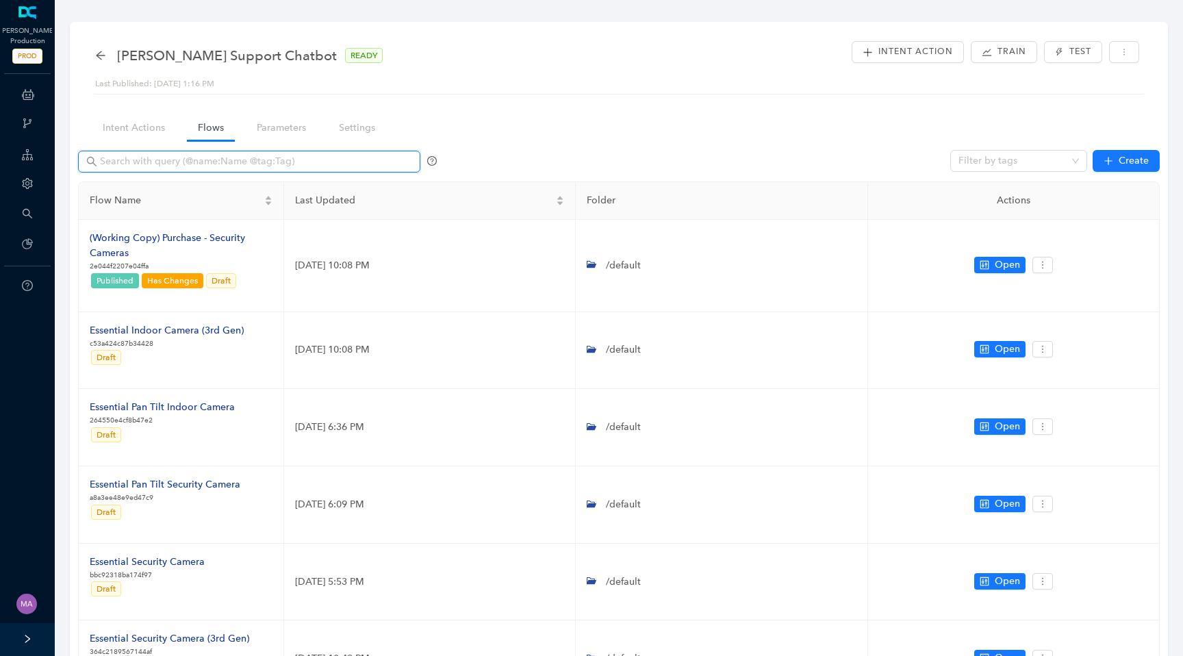
click at [190, 162] on input "text" at bounding box center [250, 161] width 301 height 15
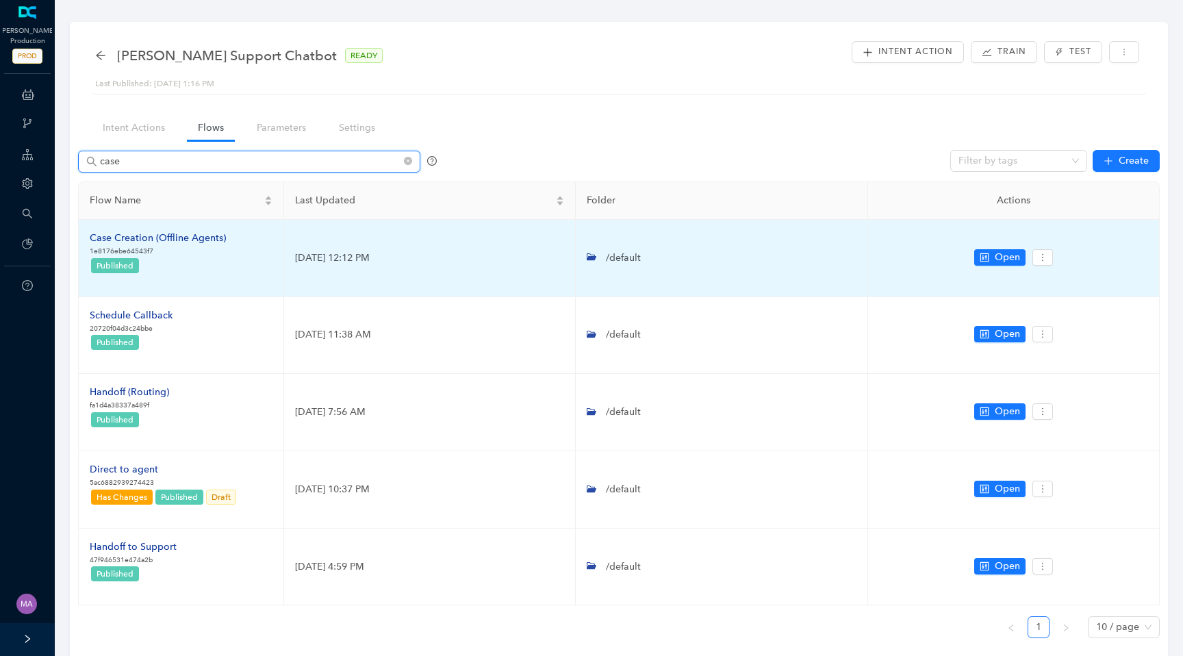
type input "case"
click at [190, 235] on div "Case Creation (Offline Agents)" at bounding box center [158, 238] width 136 height 15
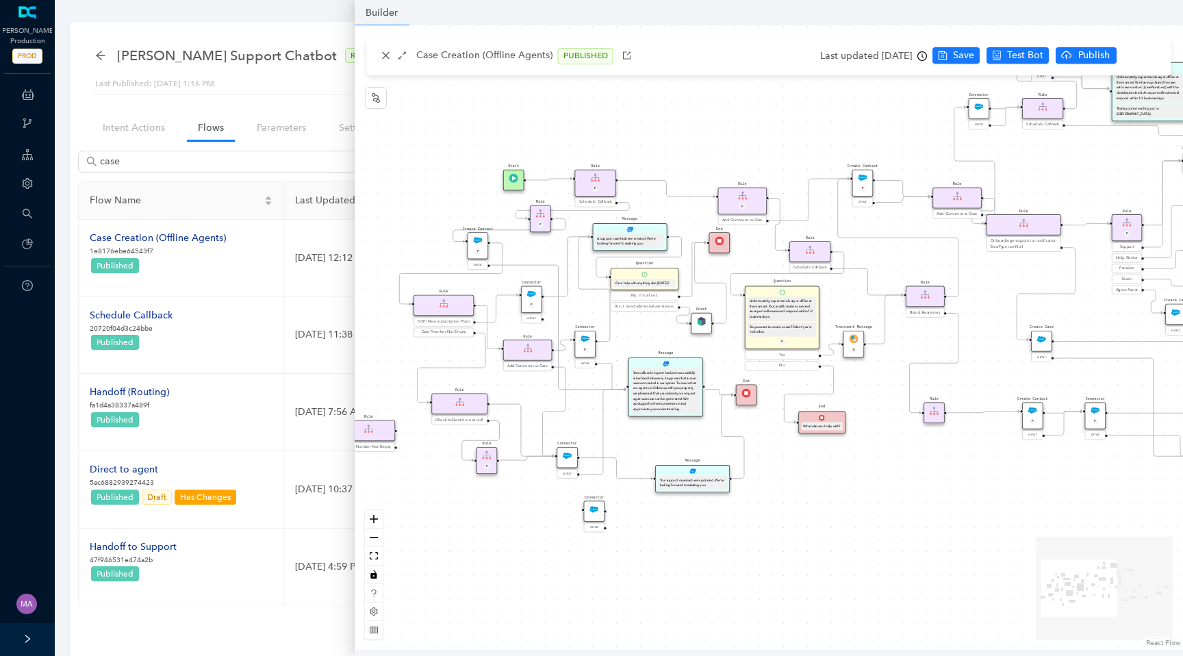
drag, startPoint x: 690, startPoint y: 200, endPoint x: 689, endPoint y: 129, distance: 71.2
click at [689, 129] on div "Greet End Question Can I help with anything else today? No, I'm all set. Yes, I…" at bounding box center [769, 337] width 828 height 624
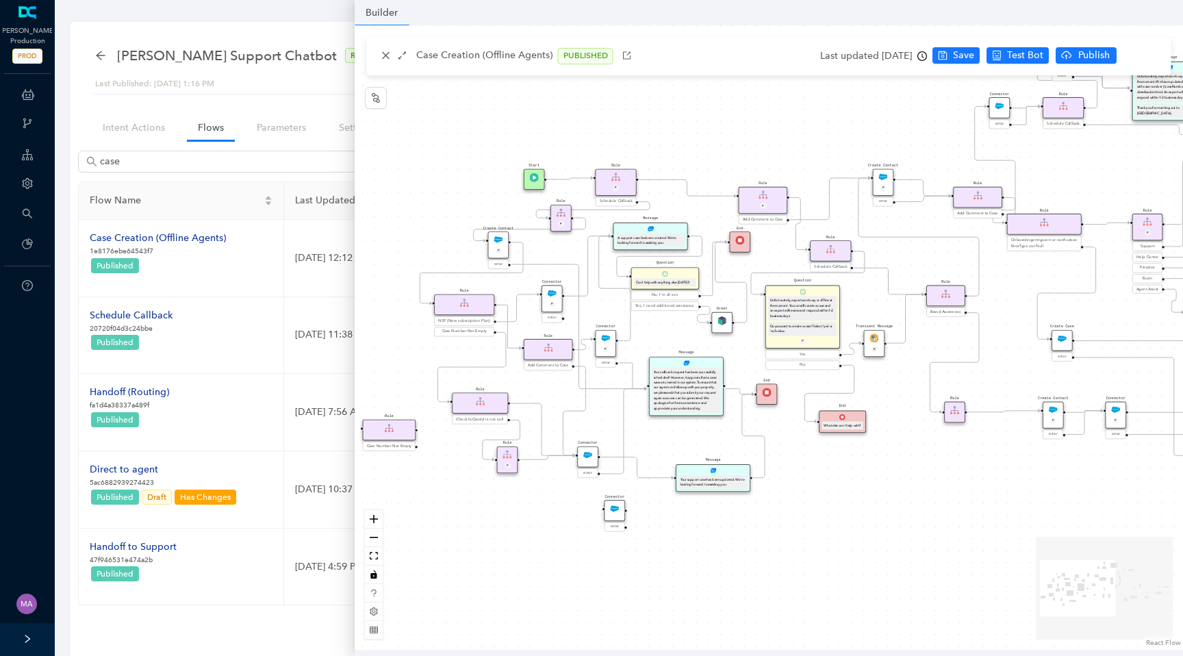
drag, startPoint x: 741, startPoint y: 159, endPoint x: 763, endPoint y: 159, distance: 21.2
click at [763, 159] on div "Greet End Question Can I help with anything else today? No, I'm all set. Yes, I…" at bounding box center [769, 337] width 828 height 624
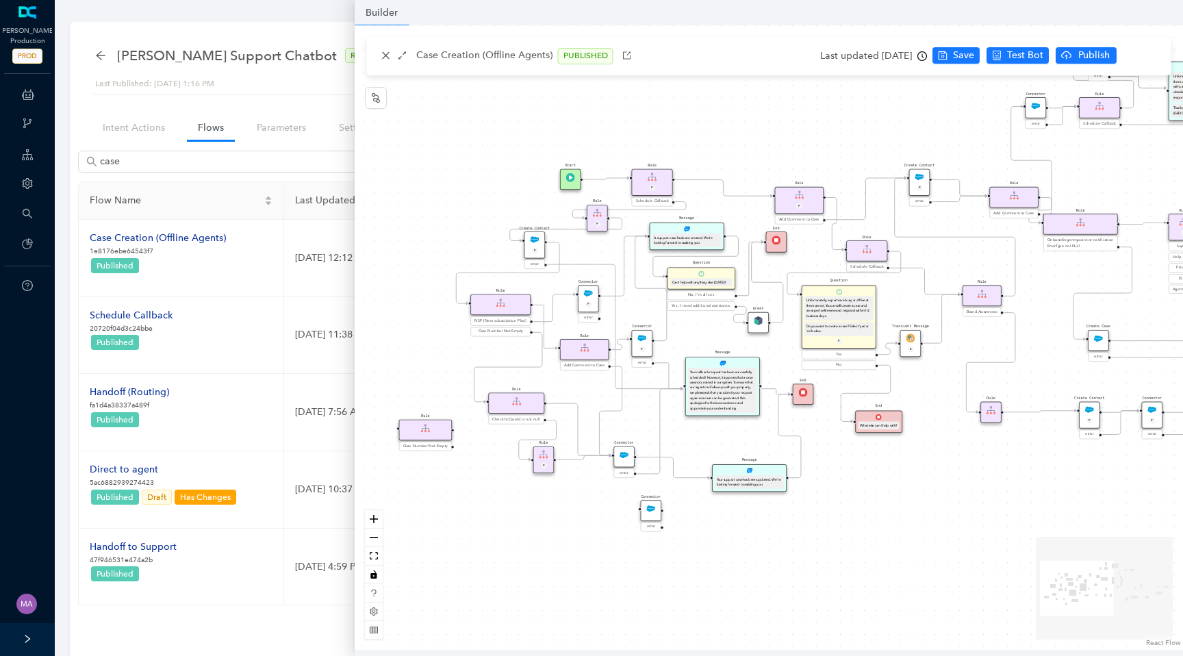
drag, startPoint x: 763, startPoint y: 159, endPoint x: 799, endPoint y: 159, distance: 36.3
click at [799, 159] on div "Greet End Question Can I help with anything else today? No, I'm all set. Yes, I…" at bounding box center [769, 337] width 828 height 624
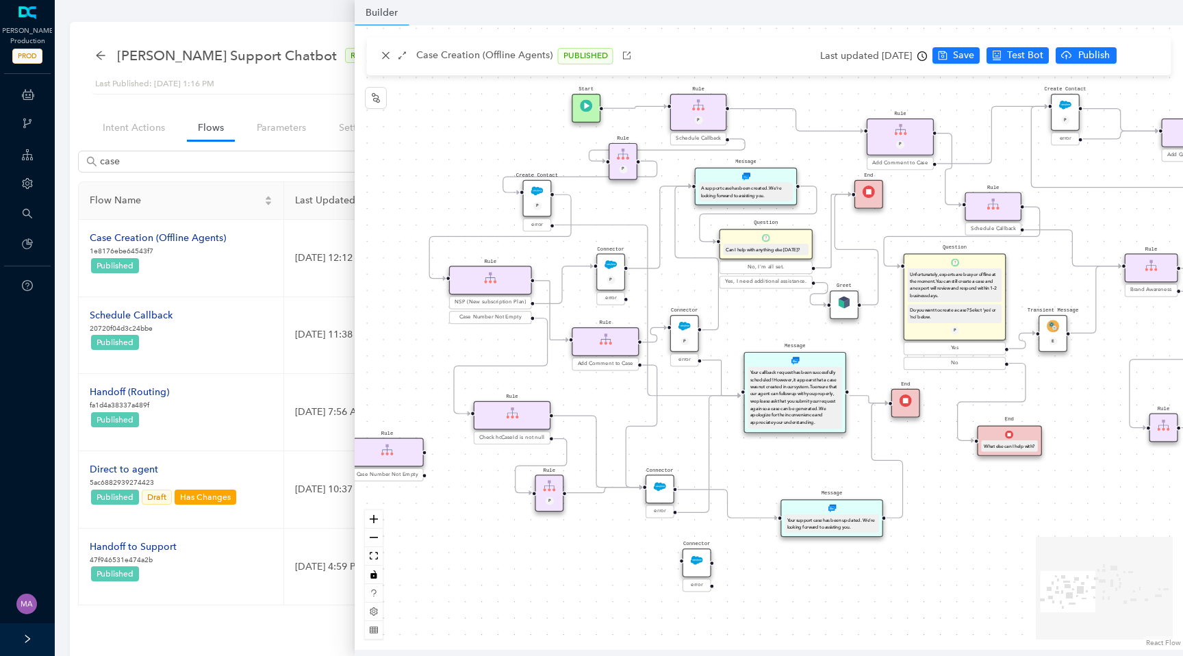
drag, startPoint x: 600, startPoint y: 589, endPoint x: 611, endPoint y: 550, distance: 41.0
click at [611, 550] on div "Greet End Question Can I help with anything else today? No, I'm all set. Yes, I…" at bounding box center [769, 337] width 828 height 624
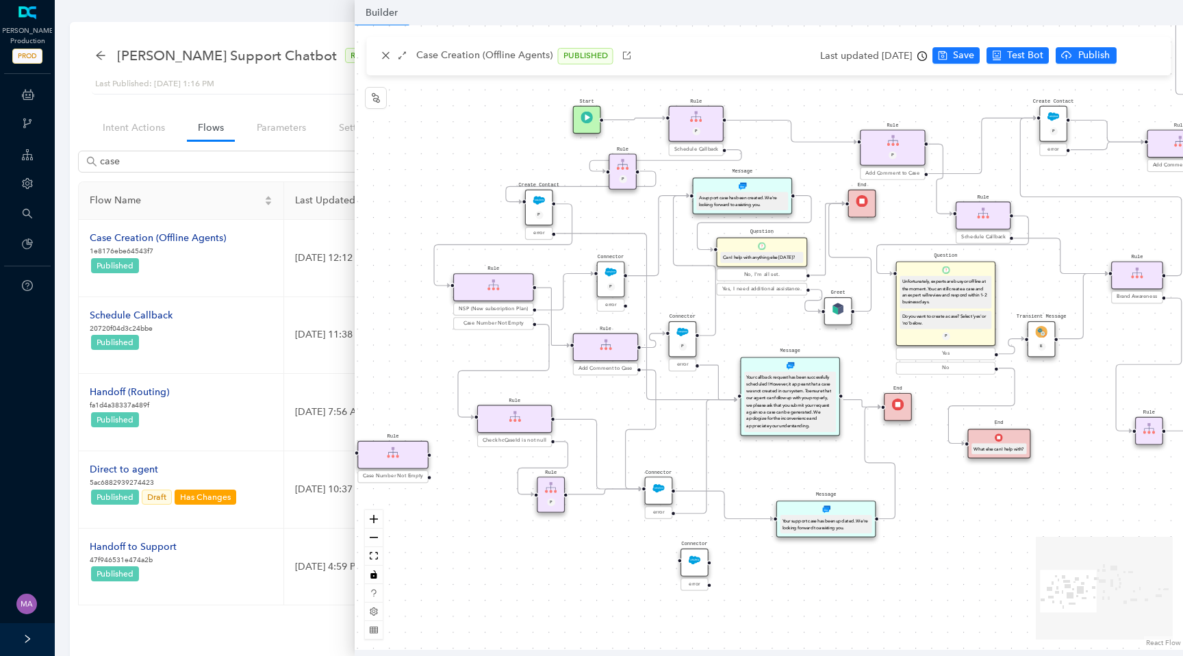
click at [661, 489] on img at bounding box center [659, 488] width 12 height 12
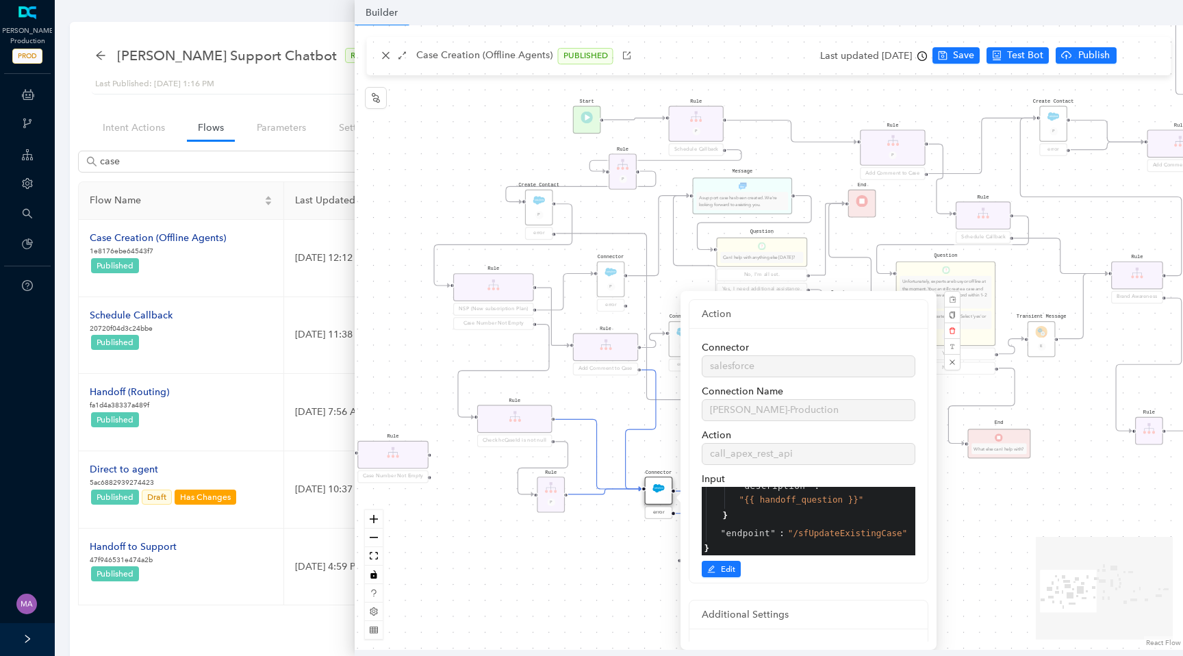
scroll to position [70, 0]
click at [597, 599] on div "Greet End Question Can I help with anything else today? No, I'm all set. Yes, I…" at bounding box center [769, 337] width 828 height 624
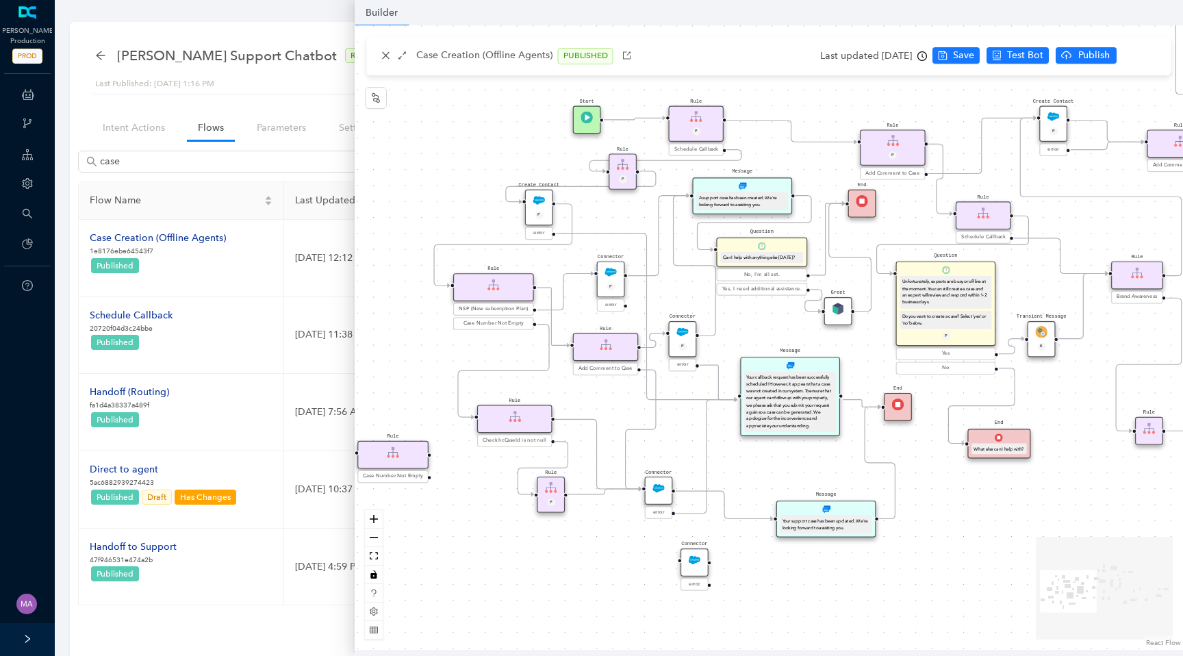
click at [682, 331] on img at bounding box center [683, 332] width 12 height 12
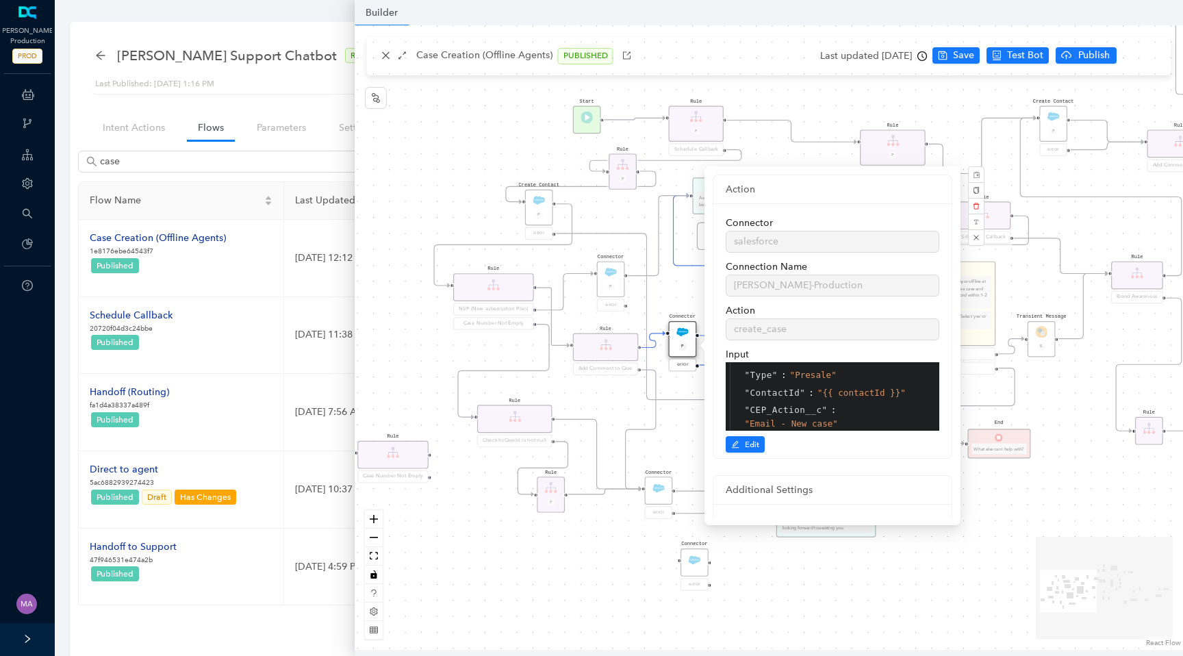
scroll to position [292, 0]
click at [839, 596] on div "Greet End Question Can I help with anything else today? No, I'm all set. Yes, I…" at bounding box center [769, 337] width 828 height 624
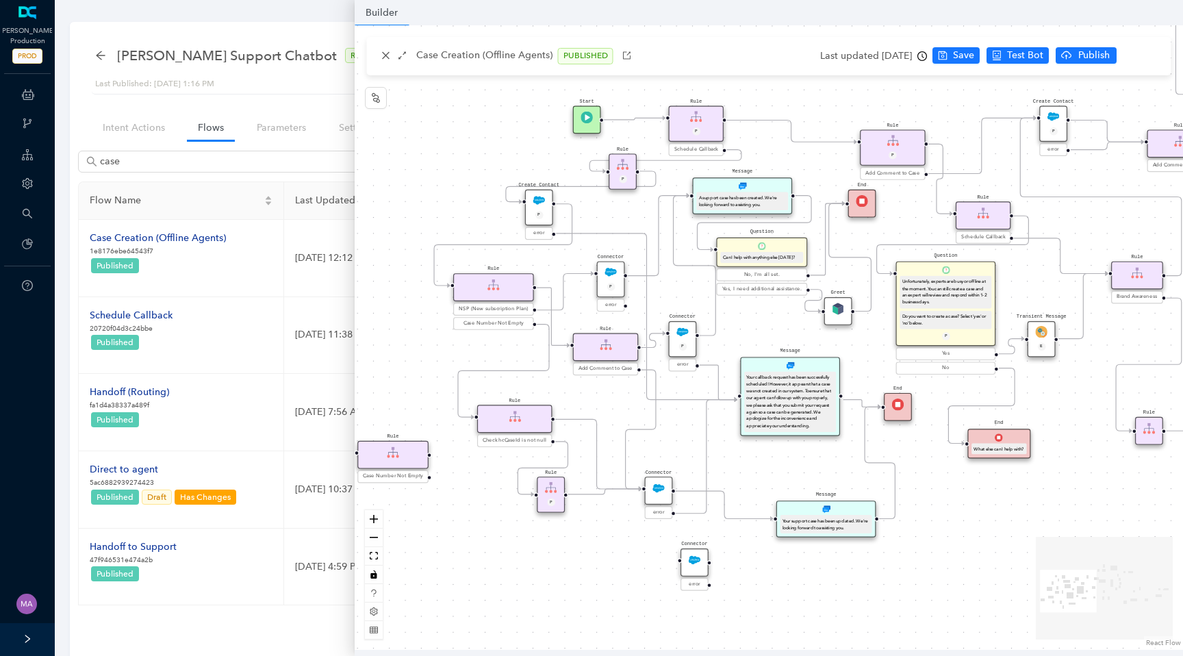
click at [852, 595] on div "Greet End Question Can I help with anything else today? No, I'm all set. Yes, I…" at bounding box center [769, 337] width 828 height 624
